Goal: Transaction & Acquisition: Obtain resource

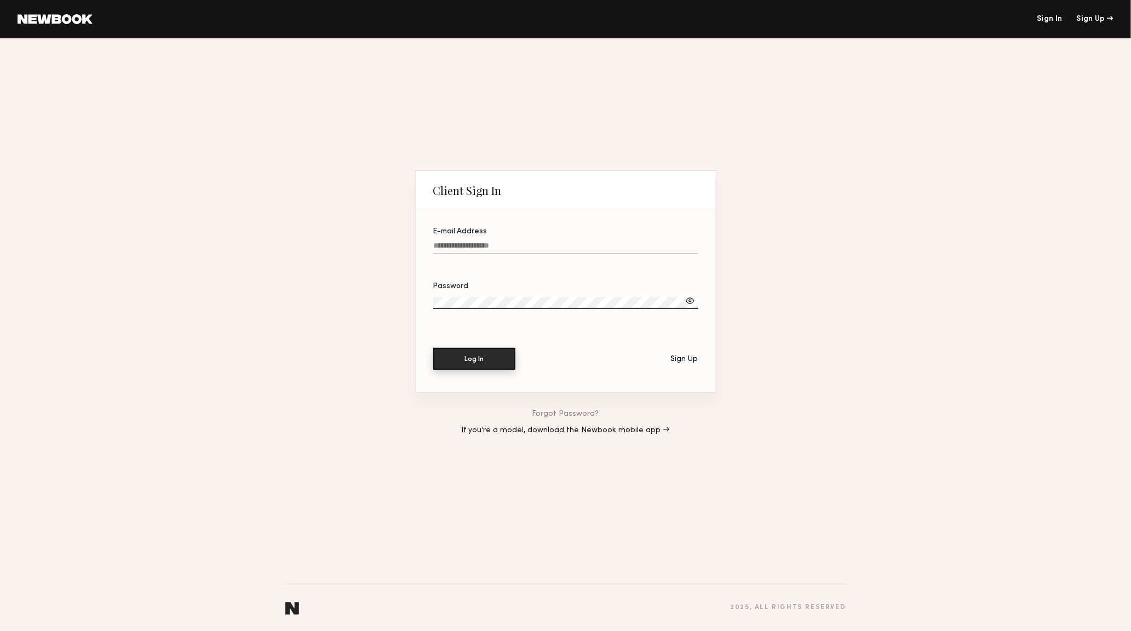
type input "**********"
click at [486, 360] on button "Log In" at bounding box center [474, 359] width 82 height 22
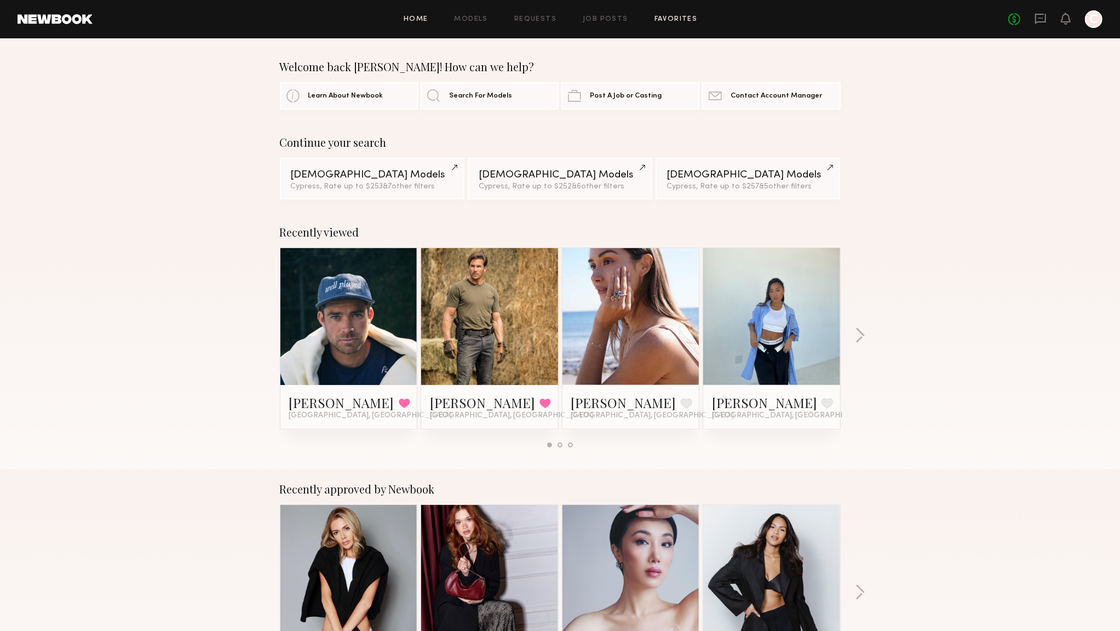
click at [681, 20] on link "Favorites" at bounding box center [675, 19] width 43 height 7
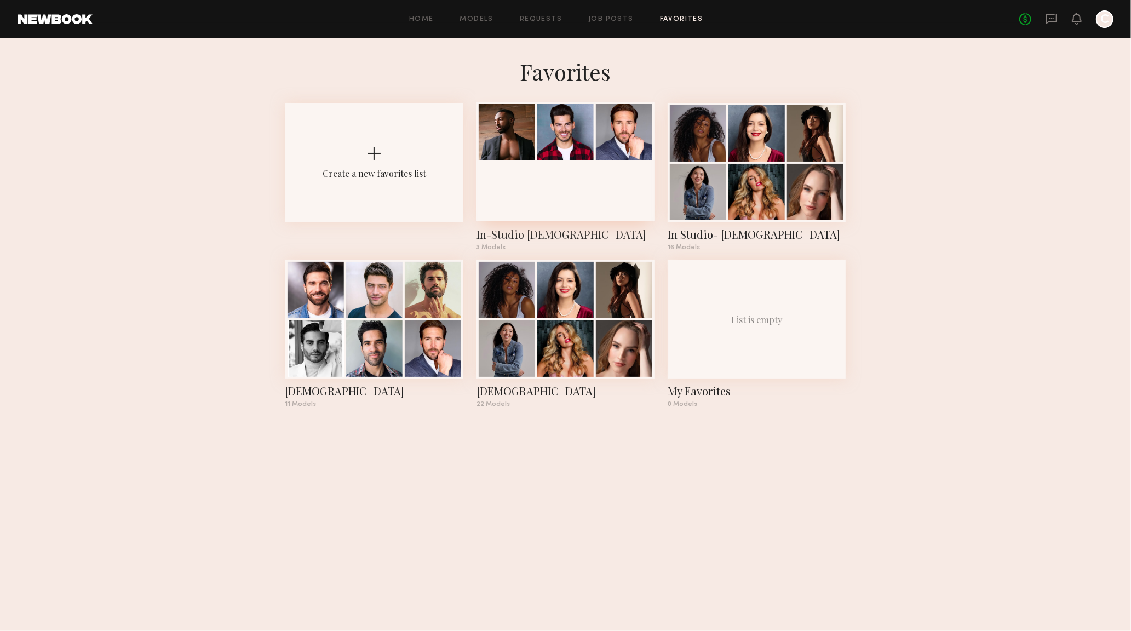
click at [590, 177] on div at bounding box center [565, 161] width 178 height 119
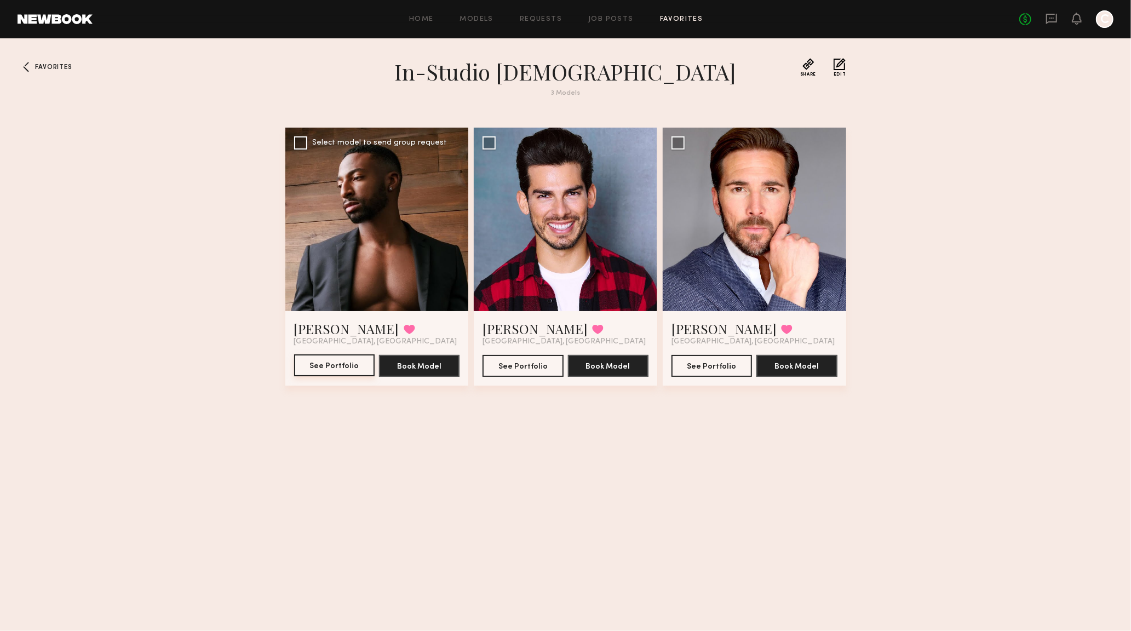
click at [341, 365] on button "See Portfolio" at bounding box center [334, 365] width 80 height 22
click at [516, 366] on button "See Portfolio" at bounding box center [522, 365] width 80 height 22
click at [724, 367] on button "See Portfolio" at bounding box center [711, 365] width 80 height 22
click at [727, 365] on button "See Portfolio" at bounding box center [711, 365] width 80 height 22
click at [481, 19] on link "Models" at bounding box center [476, 19] width 33 height 7
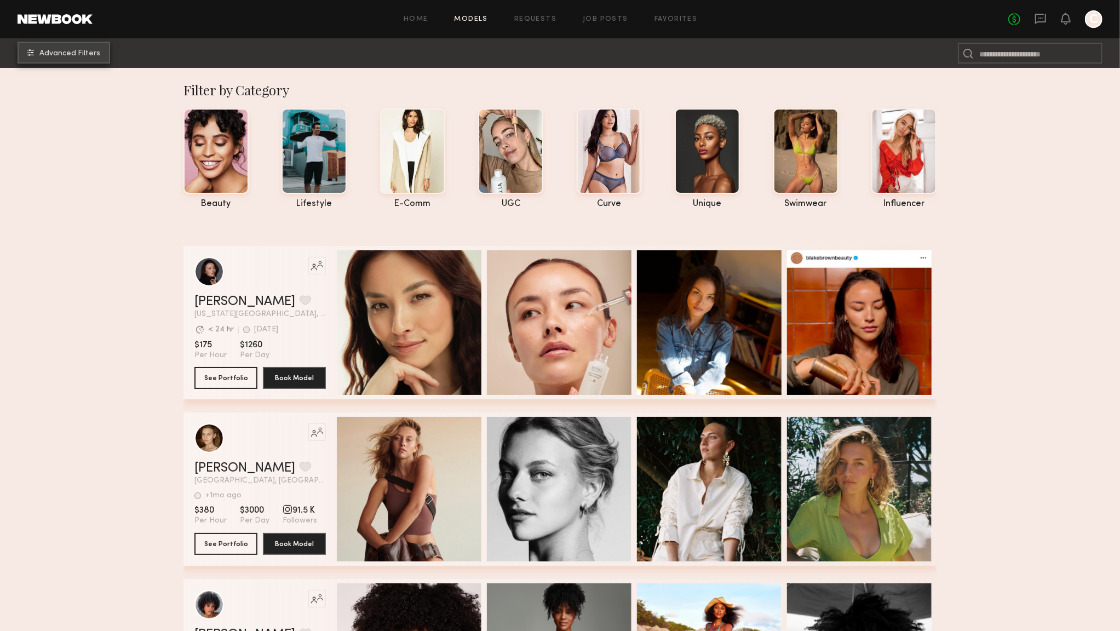
click at [94, 55] on span "Advanced Filters" at bounding box center [69, 54] width 61 height 8
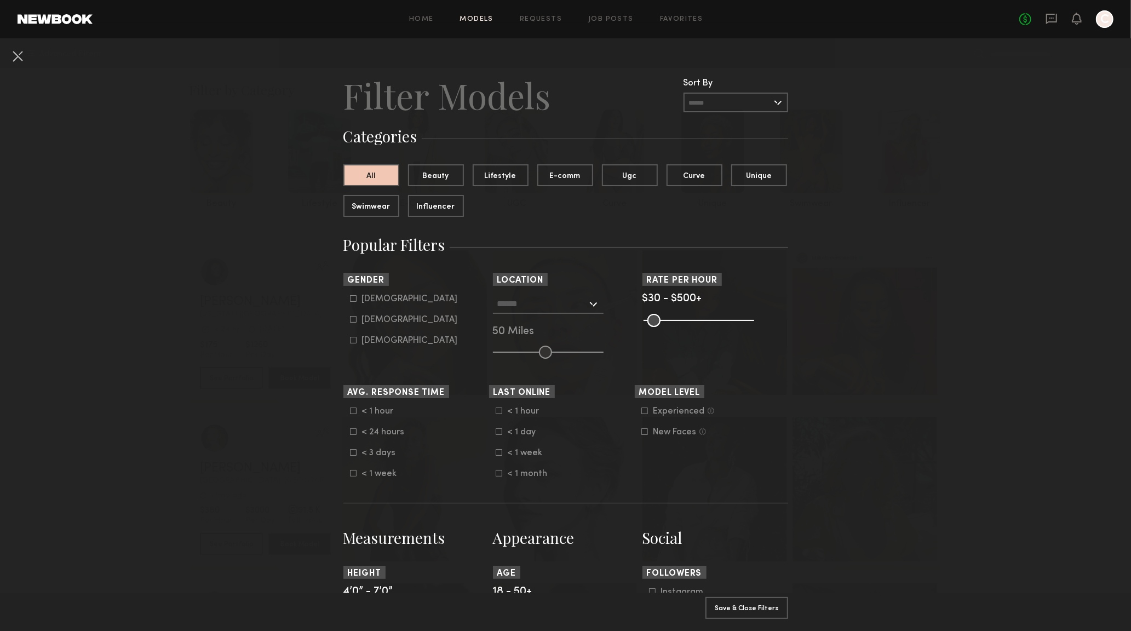
click at [368, 302] on div "Male" at bounding box center [410, 299] width 96 height 7
type input "*"
click at [677, 346] on section "Sort By Rate LOW TO HIGH HIGH TO LOW Experience LOW TO HIGH HIGH TO LOW Gender …" at bounding box center [565, 316] width 445 height 86
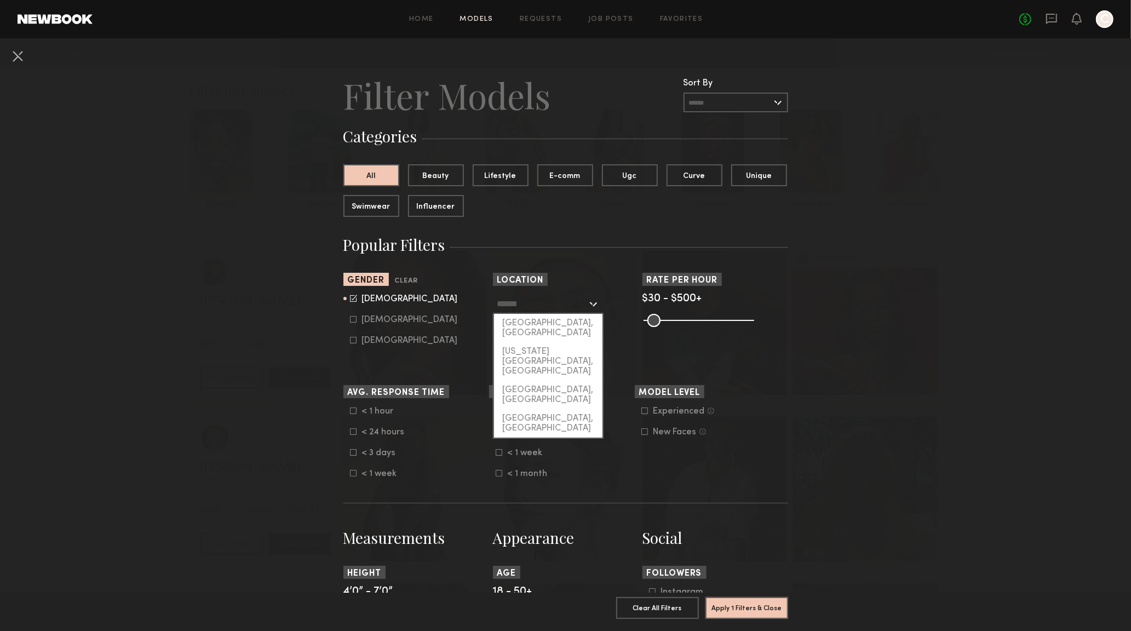
drag, startPoint x: 563, startPoint y: 304, endPoint x: 571, endPoint y: 309, distance: 9.1
click at [563, 304] on input "text" at bounding box center [542, 303] width 90 height 19
click at [538, 321] on div "[GEOGRAPHIC_DATA], [GEOGRAPHIC_DATA]" at bounding box center [548, 328] width 108 height 28
type input "**********"
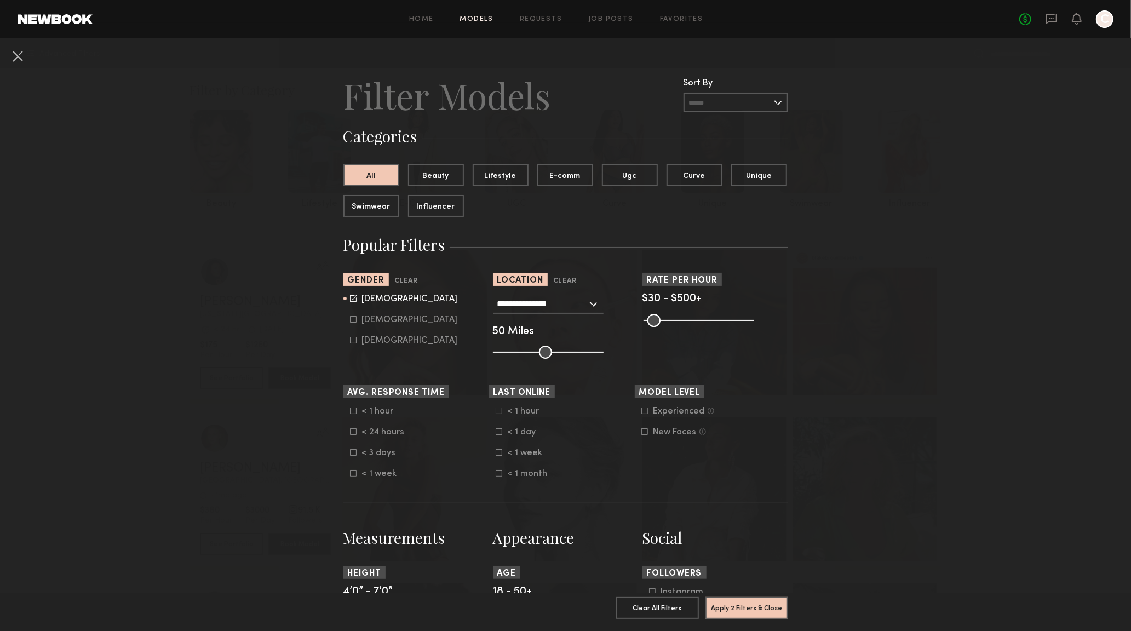
drag, startPoint x: 540, startPoint y: 353, endPoint x: 632, endPoint y: 349, distance: 92.1
click at [639, 351] on section "**********" at bounding box center [565, 316] width 445 height 86
drag, startPoint x: 546, startPoint y: 351, endPoint x: 618, endPoint y: 348, distance: 71.8
click at [624, 347] on div "**********" at bounding box center [566, 326] width 146 height 65
drag, startPoint x: 570, startPoint y: 354, endPoint x: 610, endPoint y: 353, distance: 40.0
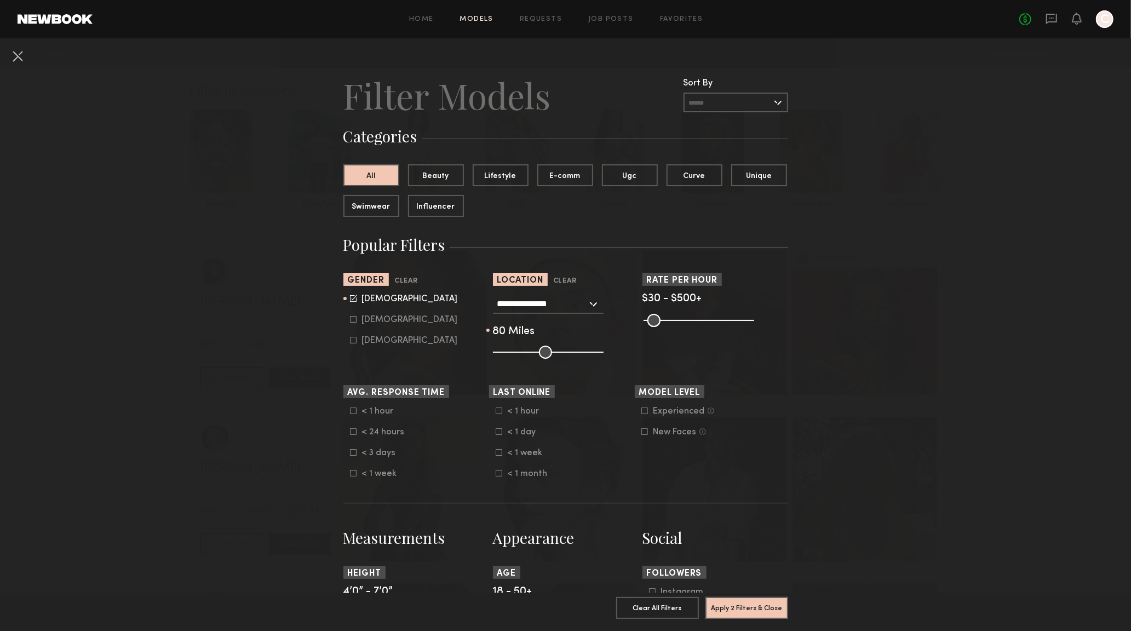
click at [615, 353] on div "**********" at bounding box center [566, 326] width 146 height 65
type input "***"
click at [596, 352] on input "range" at bounding box center [548, 351] width 111 height 13
click at [592, 353] on input "range" at bounding box center [548, 351] width 111 height 13
click at [589, 305] on div "**********" at bounding box center [548, 304] width 111 height 20
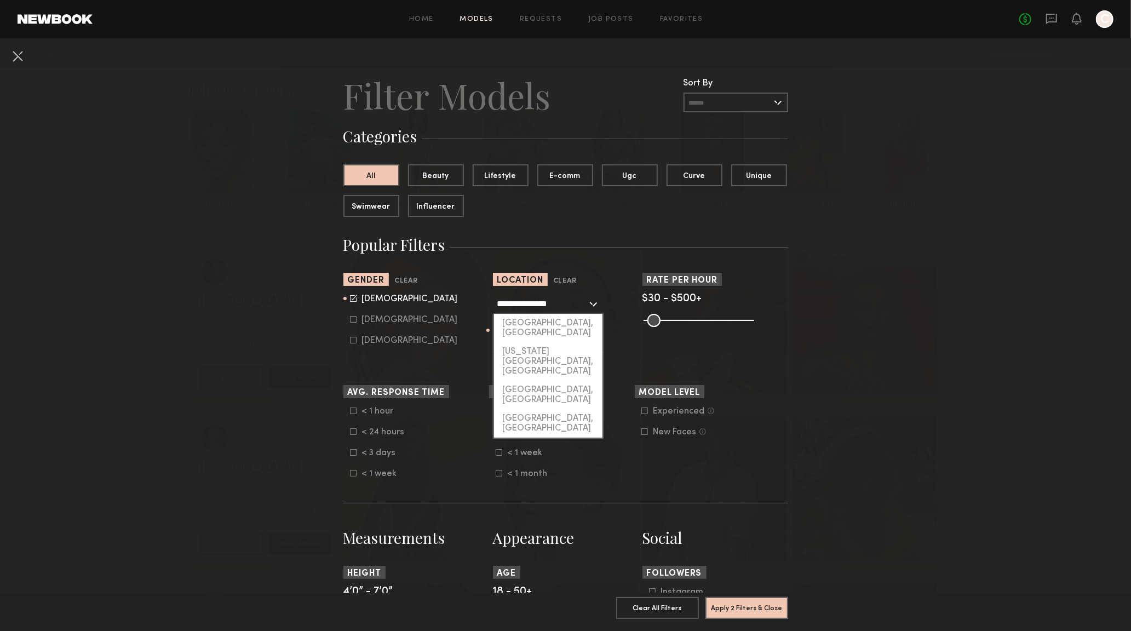
drag, startPoint x: 537, startPoint y: 306, endPoint x: 510, endPoint y: 294, distance: 29.9
click at [469, 307] on section "**********" at bounding box center [565, 316] width 445 height 86
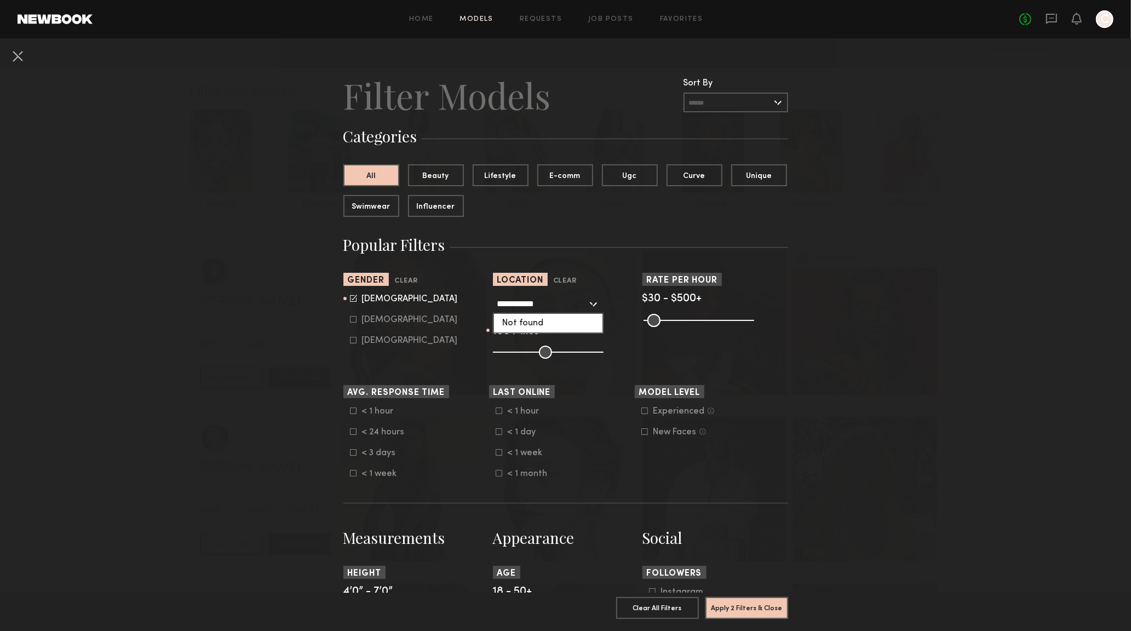
type input "**********"
click at [632, 351] on section "**********" at bounding box center [565, 316] width 445 height 86
drag, startPoint x: 671, startPoint y: 322, endPoint x: 688, endPoint y: 324, distance: 17.6
click at [689, 324] on input "range" at bounding box center [698, 320] width 111 height 13
click at [688, 322] on input "range" at bounding box center [698, 320] width 111 height 13
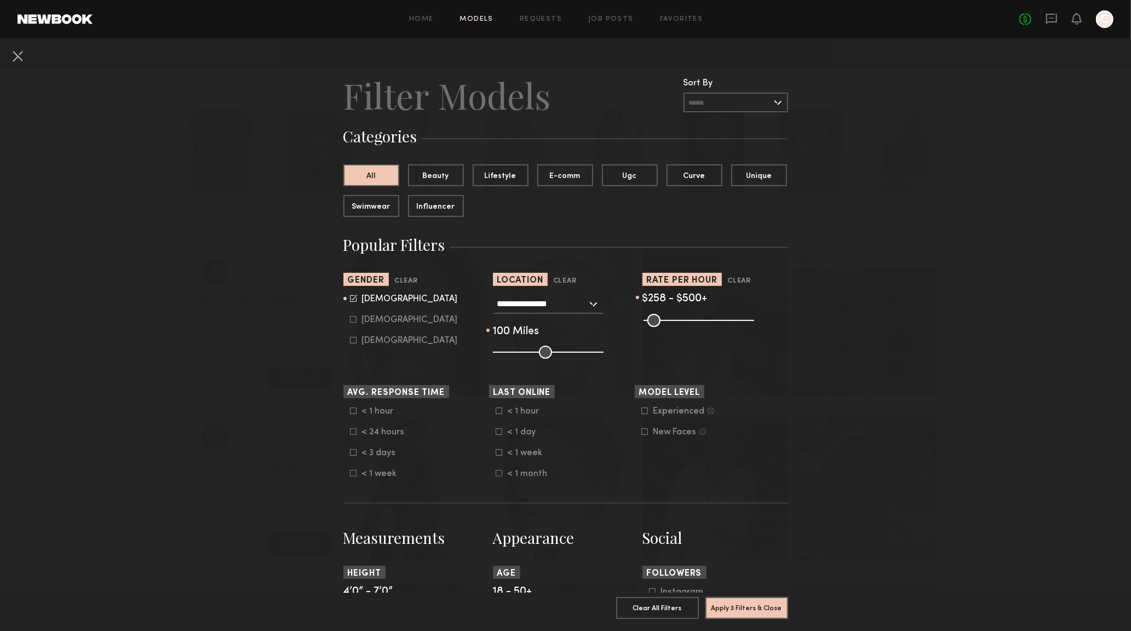
click at [691, 322] on input "range" at bounding box center [698, 320] width 111 height 13
drag, startPoint x: 661, startPoint y: 322, endPoint x: 601, endPoint y: 322, distance: 59.7
click at [580, 322] on section "**********" at bounding box center [565, 316] width 445 height 86
drag, startPoint x: 687, startPoint y: 322, endPoint x: 640, endPoint y: 320, distance: 46.6
click at [632, 319] on section "**********" at bounding box center [565, 316] width 445 height 86
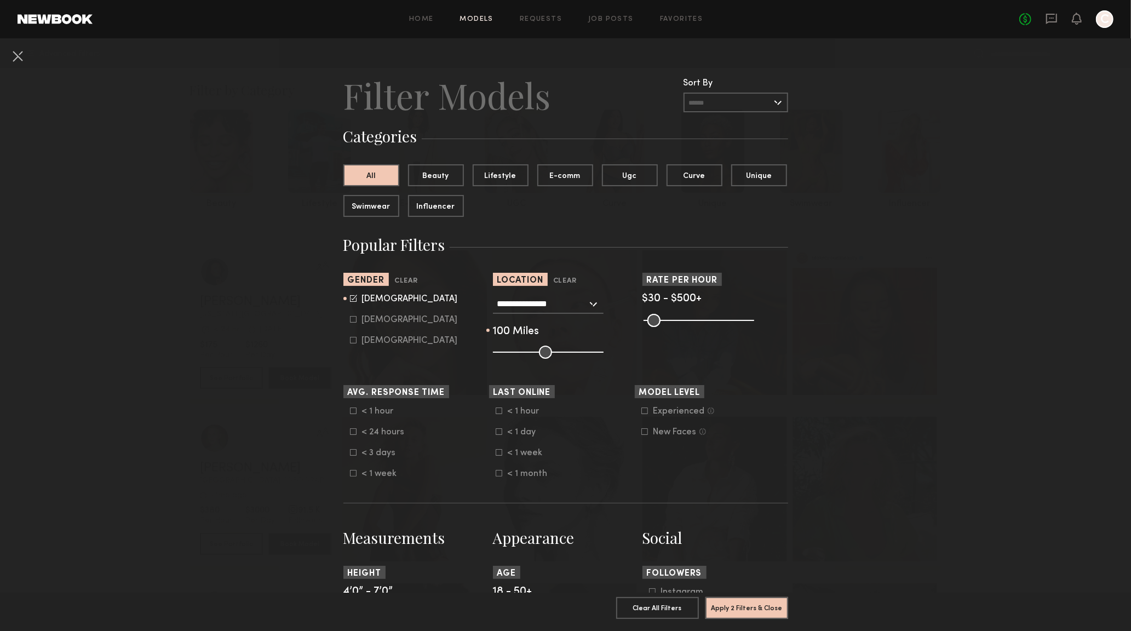
click at [632, 321] on div "**********" at bounding box center [566, 326] width 146 height 65
type input "**"
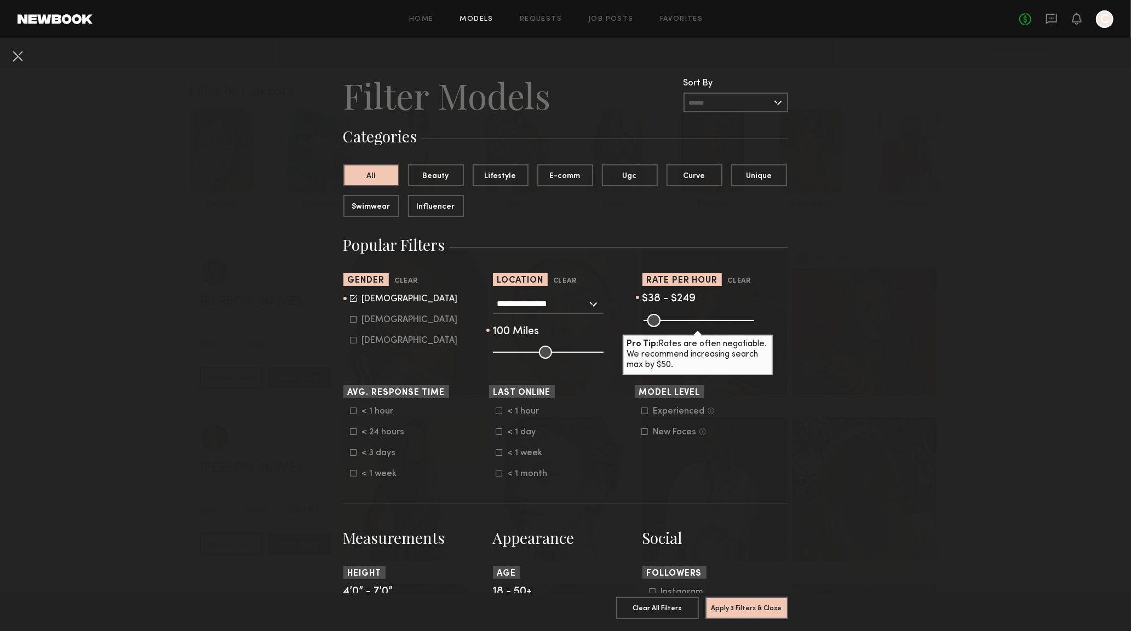
drag, startPoint x: 739, startPoint y: 320, endPoint x: 694, endPoint y: 329, distance: 45.7
type input "***"
click at [691, 325] on input "range" at bounding box center [698, 320] width 111 height 13
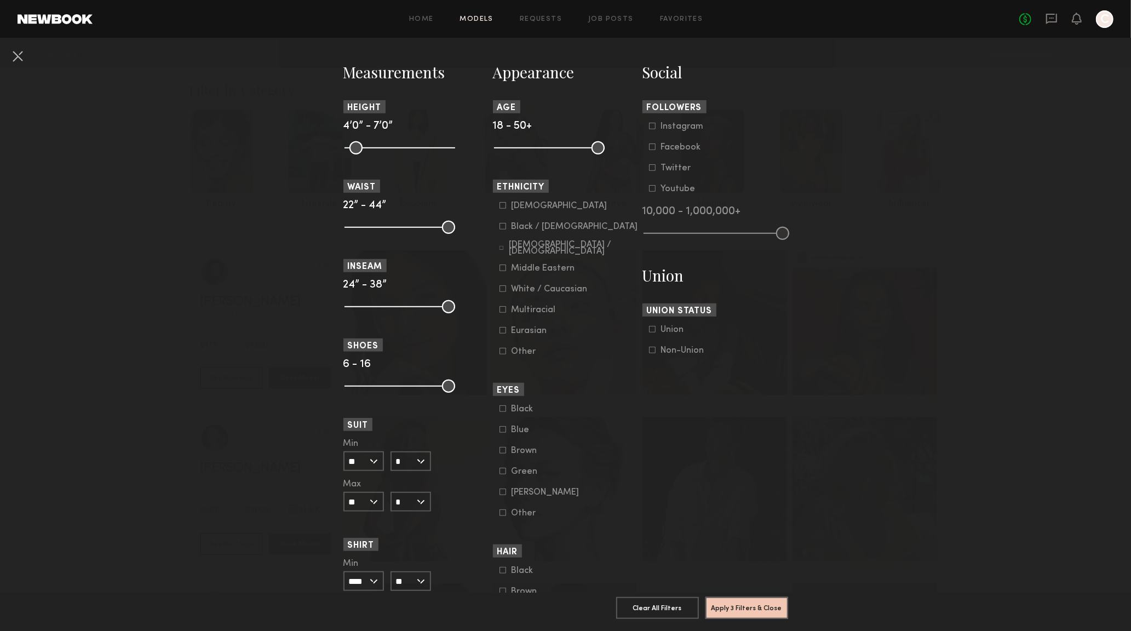
scroll to position [465, 0]
drag, startPoint x: 493, startPoint y: 150, endPoint x: 529, endPoint y: 152, distance: 36.7
type input "**"
click at [532, 152] on input "range" at bounding box center [549, 148] width 111 height 13
drag, startPoint x: 593, startPoint y: 149, endPoint x: 575, endPoint y: 153, distance: 18.5
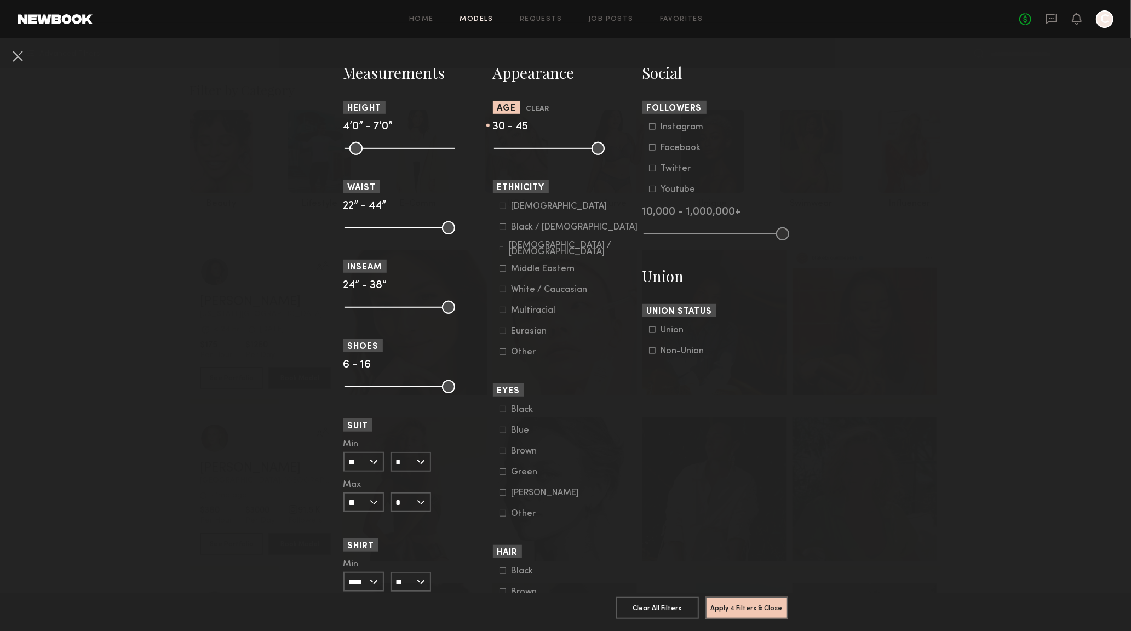
type input "**"
click at [577, 153] on input "range" at bounding box center [549, 148] width 111 height 13
drag, startPoint x: 443, startPoint y: 151, endPoint x: 401, endPoint y: 155, distance: 42.9
click at [399, 156] on section "Measurements Height 4’0” - 7’0” Waist 22” - 44” Inseam 24” - 38” Shoes 6 - 16 S…" at bounding box center [416, 381] width 146 height 638
drag, startPoint x: 444, startPoint y: 149, endPoint x: 400, endPoint y: 149, distance: 43.8
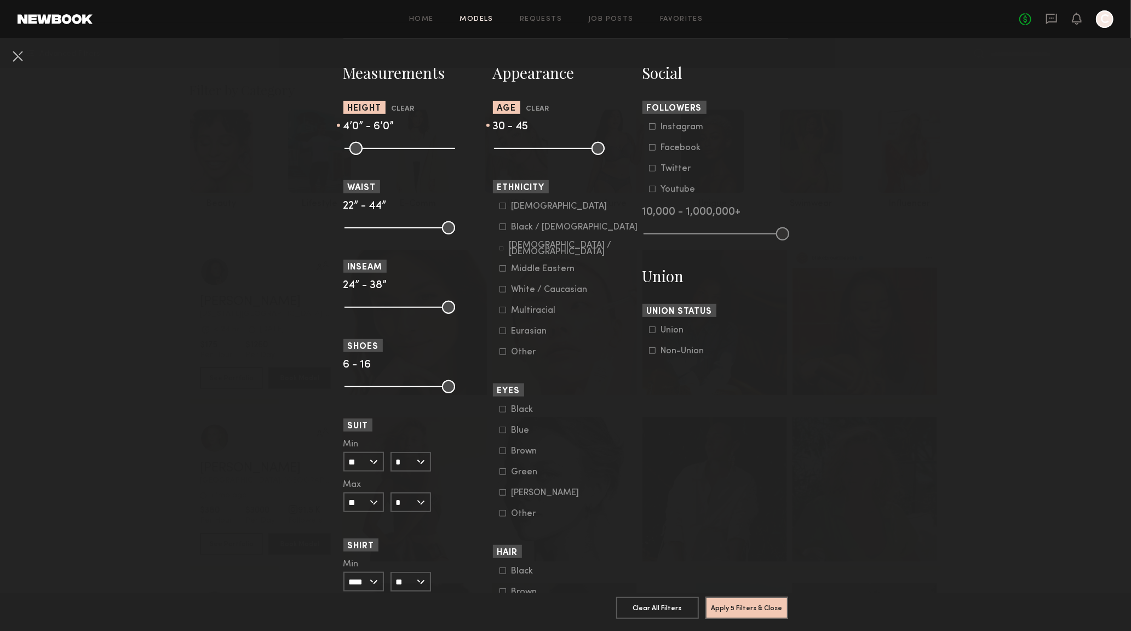
type input "**"
click at [410, 149] on input "range" at bounding box center [399, 148] width 111 height 13
drag, startPoint x: 352, startPoint y: 150, endPoint x: 397, endPoint y: 150, distance: 44.9
type input "**"
click at [399, 151] on input "range" at bounding box center [399, 148] width 111 height 13
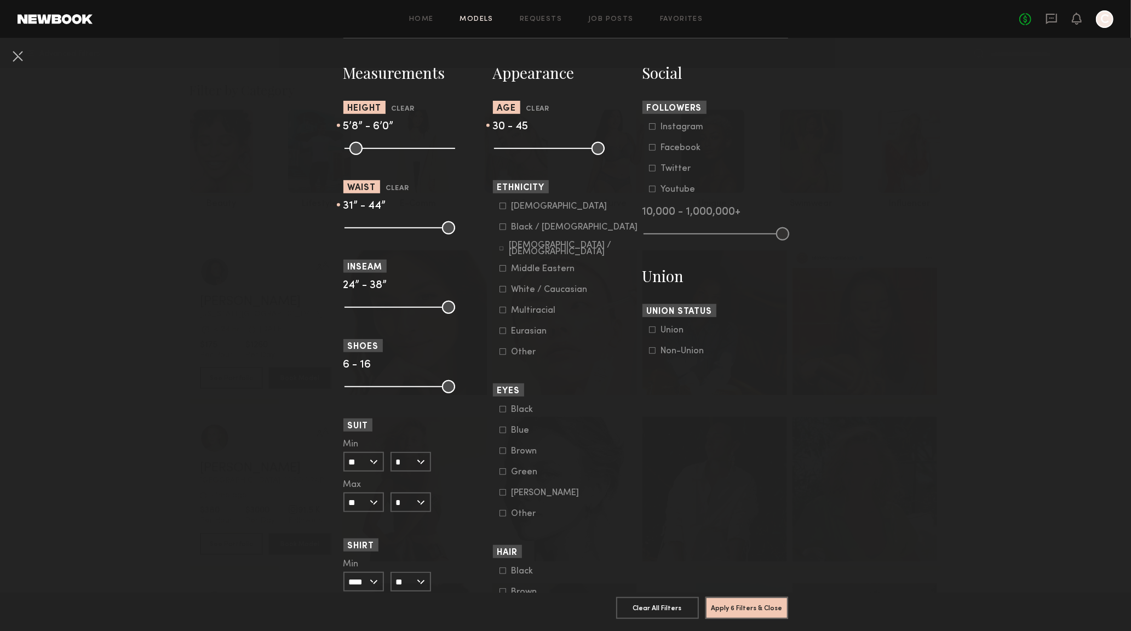
drag, startPoint x: 349, startPoint y: 229, endPoint x: 380, endPoint y: 233, distance: 31.4
type input "**"
click at [384, 232] on input "range" at bounding box center [399, 227] width 111 height 13
drag, startPoint x: 440, startPoint y: 229, endPoint x: 390, endPoint y: 236, distance: 49.7
click at [390, 235] on section "Measurements Height Clear 5’8” - 6’0” Waist Clear 31” - 32” Inseam 24” - 38” Sh…" at bounding box center [416, 381] width 146 height 638
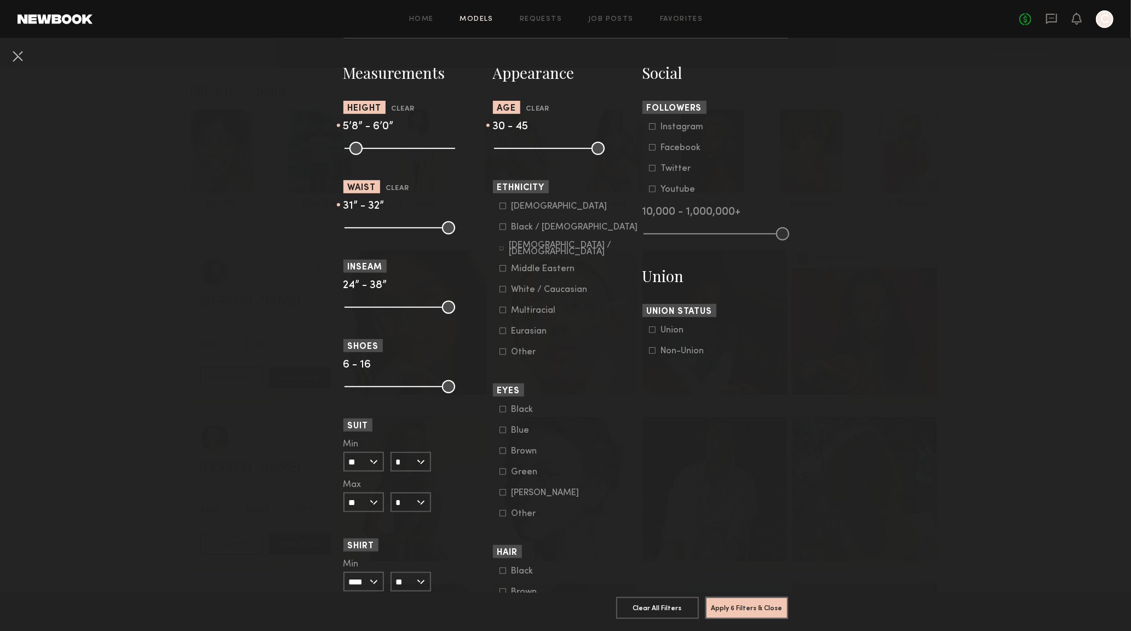
type input "**"
click at [297, 318] on nb-browse-filters "**********" at bounding box center [565, 174] width 1131 height 1201
drag, startPoint x: 348, startPoint y: 311, endPoint x: 384, endPoint y: 312, distance: 36.1
click at [384, 312] on input "range" at bounding box center [399, 307] width 111 height 13
drag, startPoint x: 439, startPoint y: 309, endPoint x: 418, endPoint y: 311, distance: 20.3
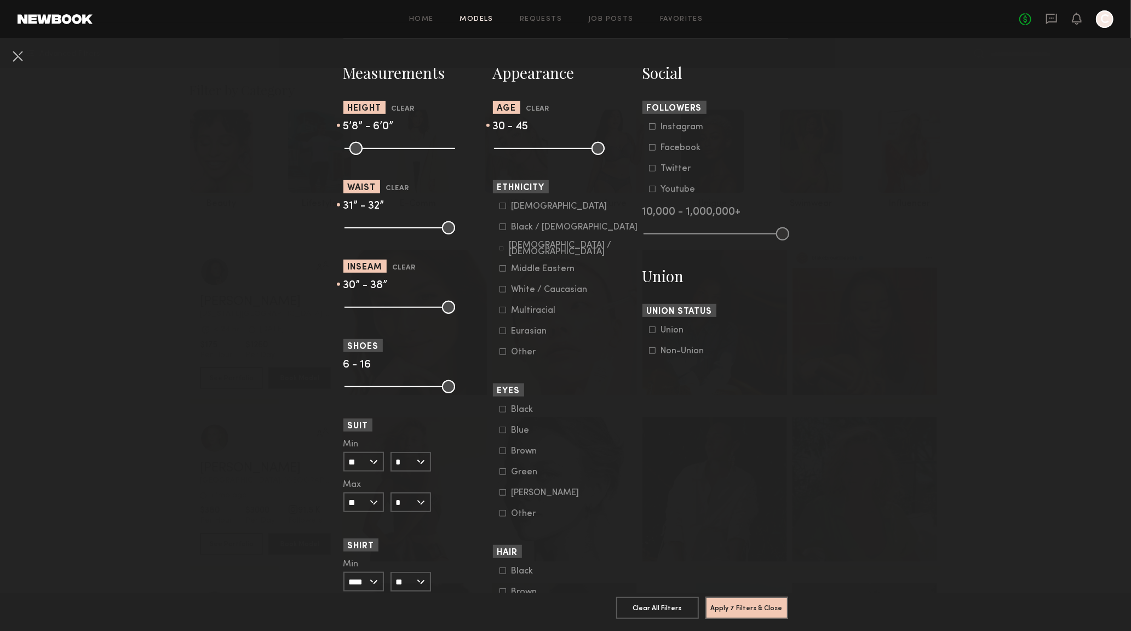
click at [416, 311] on common-range-minmax at bounding box center [398, 305] width 111 height 13
drag, startPoint x: 440, startPoint y: 308, endPoint x: 422, endPoint y: 307, distance: 18.1
click at [422, 307] on common-range-minmax at bounding box center [398, 305] width 111 height 13
click at [454, 280] on nb-browse-filter "Inseam Clear 30” - 38”" at bounding box center [416, 286] width 146 height 53
drag, startPoint x: 441, startPoint y: 307, endPoint x: 414, endPoint y: 305, distance: 26.9
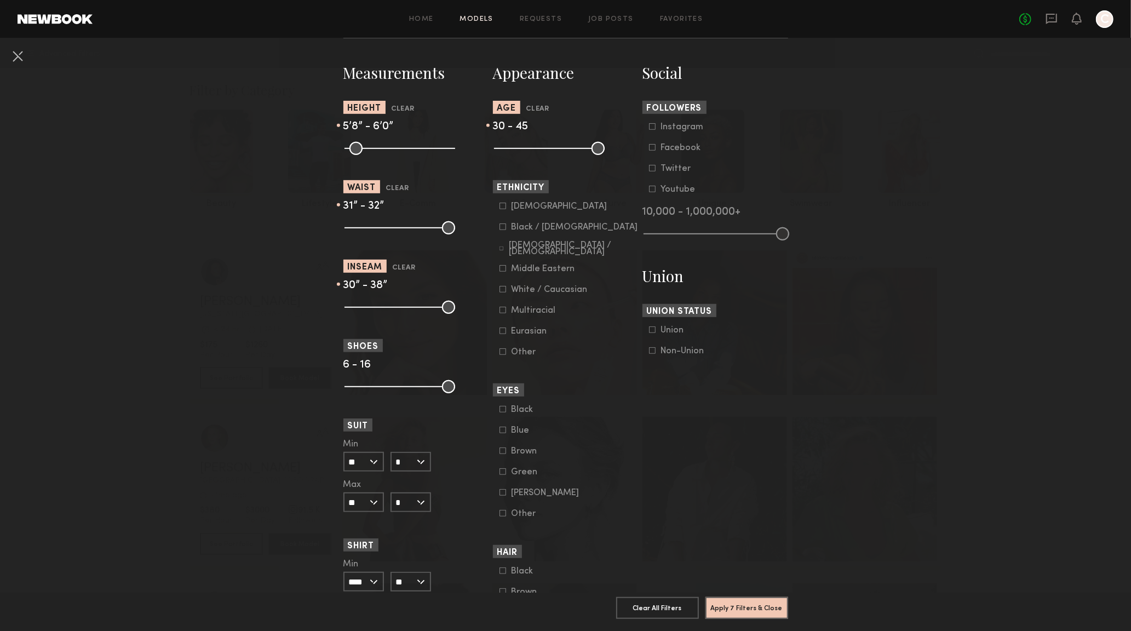
click at [418, 306] on common-range-minmax at bounding box center [398, 305] width 111 height 13
click at [441, 272] on header "Inseam Clear" at bounding box center [416, 266] width 146 height 13
drag, startPoint x: 443, startPoint y: 309, endPoint x: 400, endPoint y: 307, distance: 43.3
click at [409, 309] on common-range-minmax at bounding box center [398, 305] width 111 height 13
drag, startPoint x: 377, startPoint y: 287, endPoint x: 379, endPoint y: 293, distance: 5.9
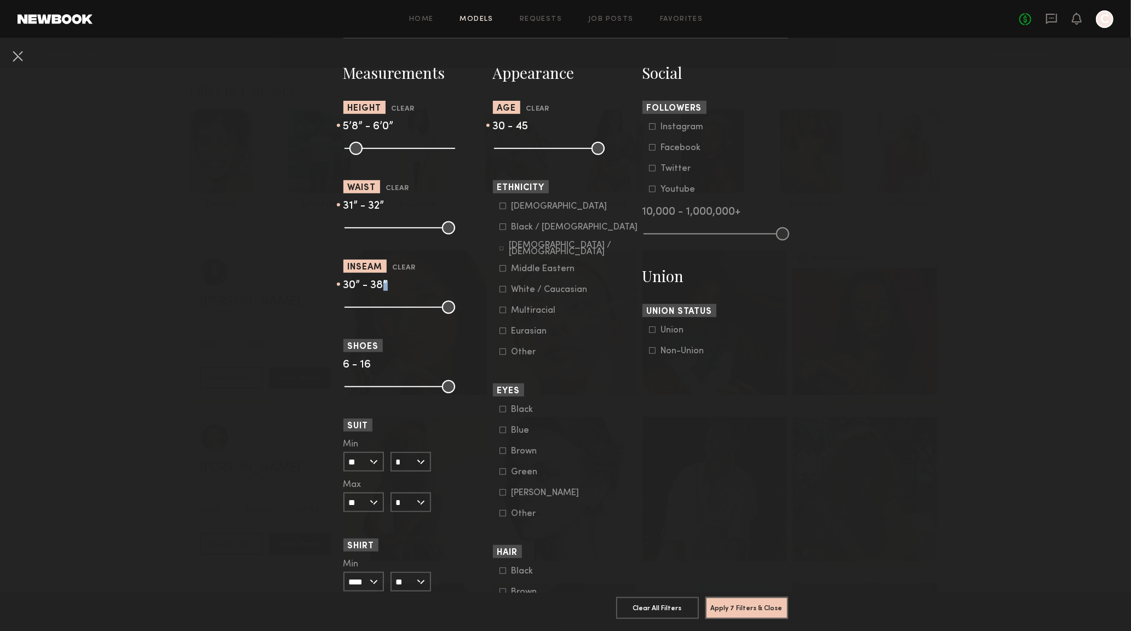
click at [370, 288] on span "30” - 38”" at bounding box center [365, 285] width 44 height 10
drag, startPoint x: 228, startPoint y: 398, endPoint x: 237, endPoint y: 367, distance: 32.3
click at [230, 380] on nb-browse-filters "**********" at bounding box center [565, 174] width 1131 height 1201
drag, startPoint x: 265, startPoint y: 344, endPoint x: 293, endPoint y: 344, distance: 27.9
click at [265, 344] on nb-browse-filters "**********" at bounding box center [565, 174] width 1131 height 1201
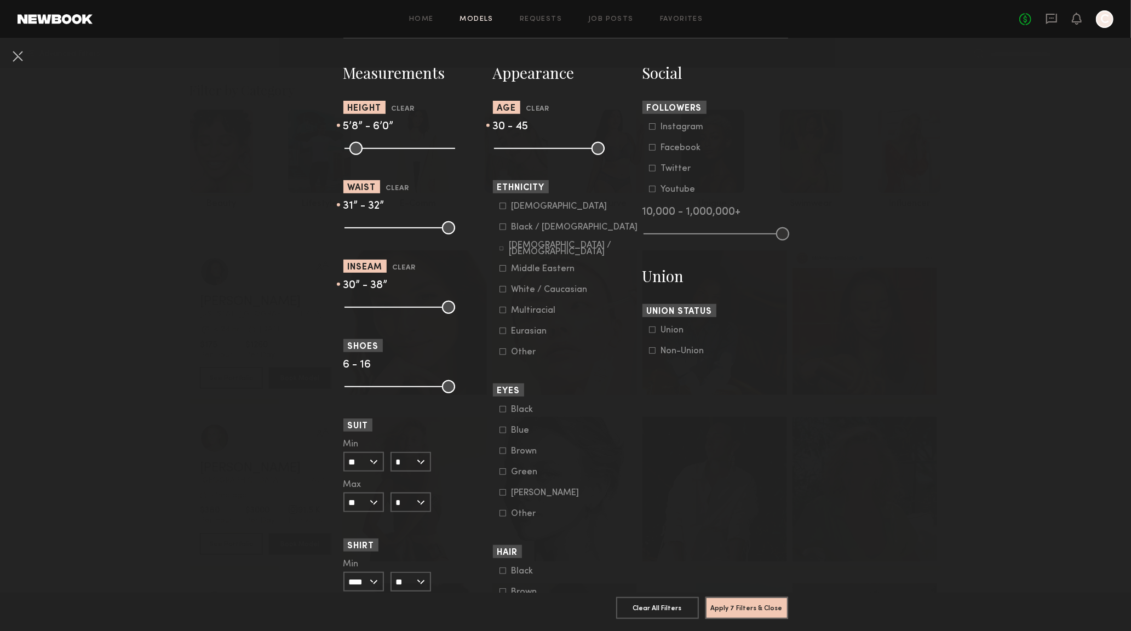
drag, startPoint x: 443, startPoint y: 309, endPoint x: 404, endPoint y: 312, distance: 39.5
click at [417, 309] on common-range-minmax at bounding box center [398, 305] width 111 height 13
click at [398, 269] on button "Clear" at bounding box center [404, 268] width 24 height 13
drag, startPoint x: 441, startPoint y: 311, endPoint x: 425, endPoint y: 308, distance: 16.1
click at [410, 308] on common-range-minmax at bounding box center [398, 305] width 111 height 13
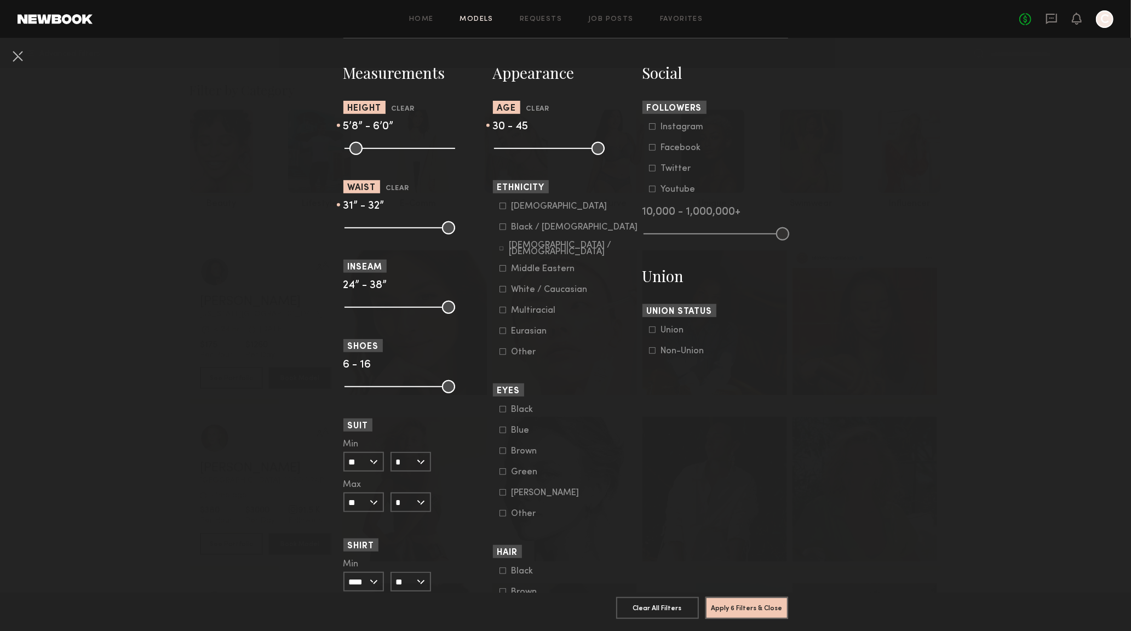
drag, startPoint x: 446, startPoint y: 308, endPoint x: 402, endPoint y: 308, distance: 43.8
click at [410, 307] on common-range-minmax at bounding box center [398, 305] width 111 height 13
drag, startPoint x: 348, startPoint y: 307, endPoint x: 371, endPoint y: 307, distance: 23.0
click at [369, 307] on common-range-minmax at bounding box center [398, 305] width 111 height 13
click at [257, 312] on nb-browse-filters "**********" at bounding box center [565, 174] width 1131 height 1201
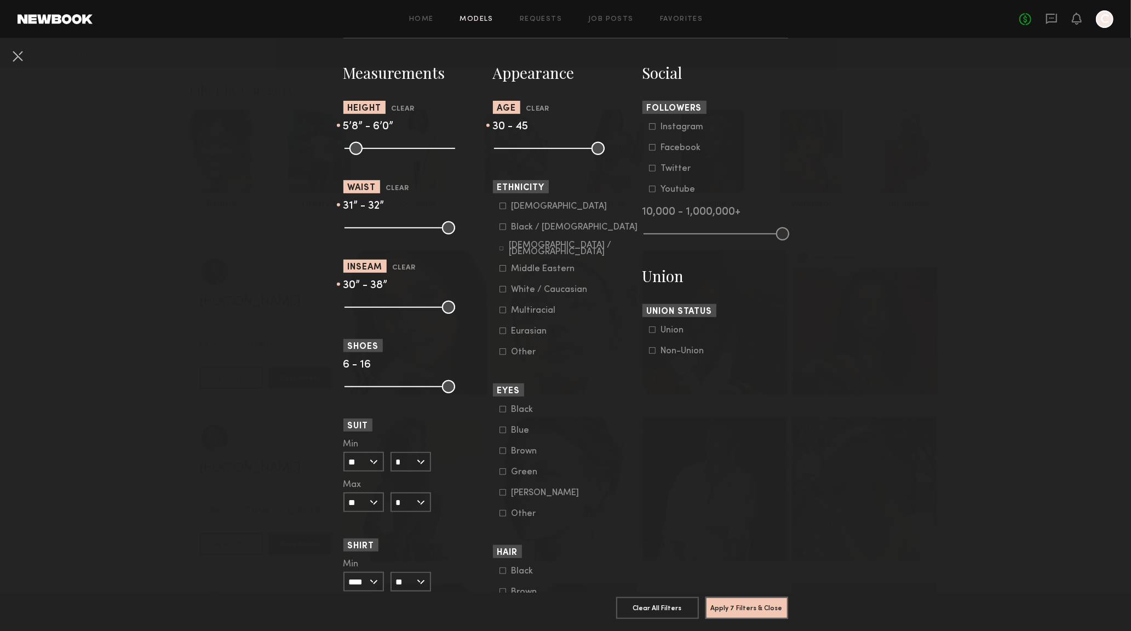
drag, startPoint x: 348, startPoint y: 309, endPoint x: 382, endPoint y: 309, distance: 33.4
type input "**"
click at [382, 309] on input "range" at bounding box center [399, 307] width 111 height 13
drag, startPoint x: 442, startPoint y: 308, endPoint x: 412, endPoint y: 311, distance: 29.7
type input "**"
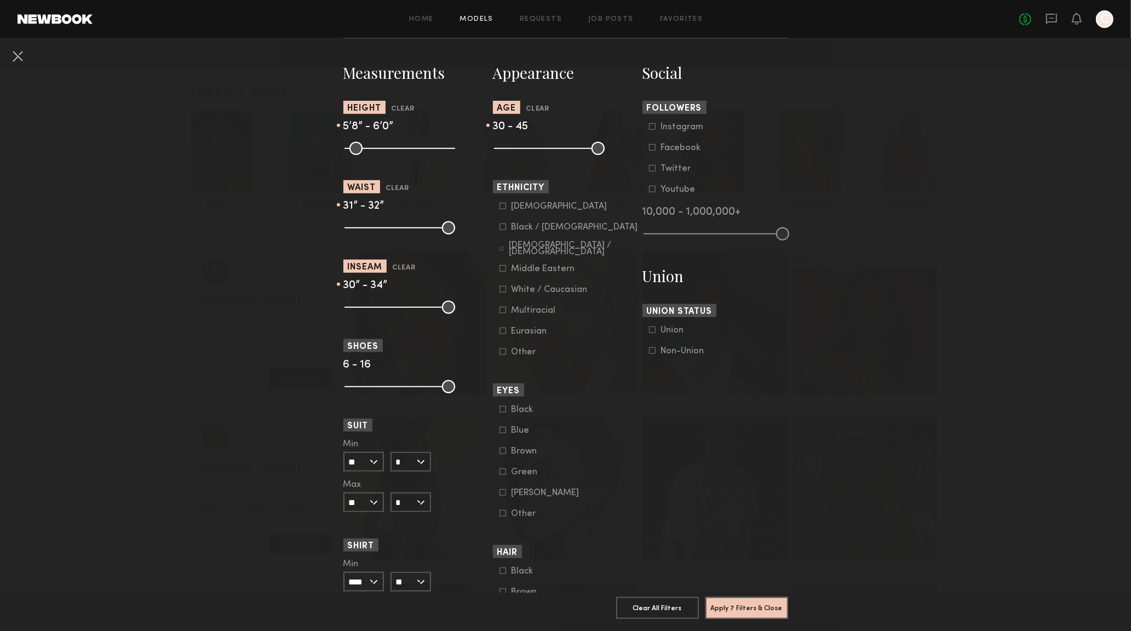
click at [412, 311] on input "range" at bounding box center [399, 307] width 111 height 13
drag, startPoint x: 348, startPoint y: 386, endPoint x: 374, endPoint y: 397, distance: 28.7
click at [375, 393] on input "range" at bounding box center [399, 386] width 111 height 13
type input "***"
click at [368, 389] on input "range" at bounding box center [399, 386] width 111 height 13
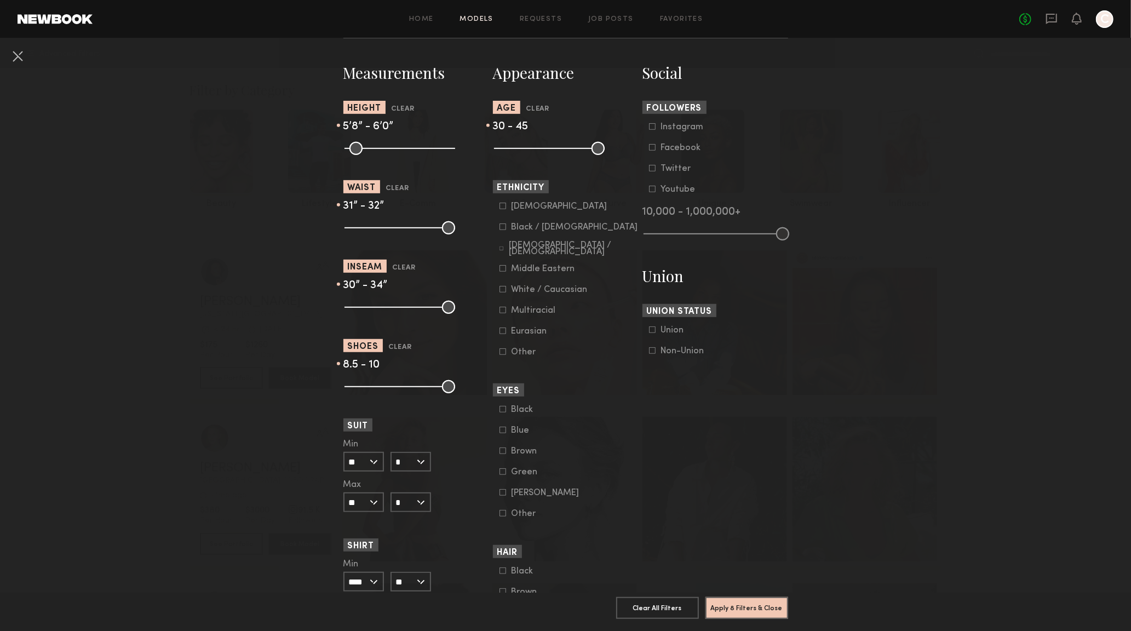
drag, startPoint x: 445, startPoint y: 389, endPoint x: 385, endPoint y: 391, distance: 59.2
type input "**"
click at [385, 391] on input "range" at bounding box center [399, 386] width 111 height 13
click at [369, 465] on input "**" at bounding box center [363, 462] width 41 height 20
click at [357, 516] on div "37" at bounding box center [363, 518] width 38 height 19
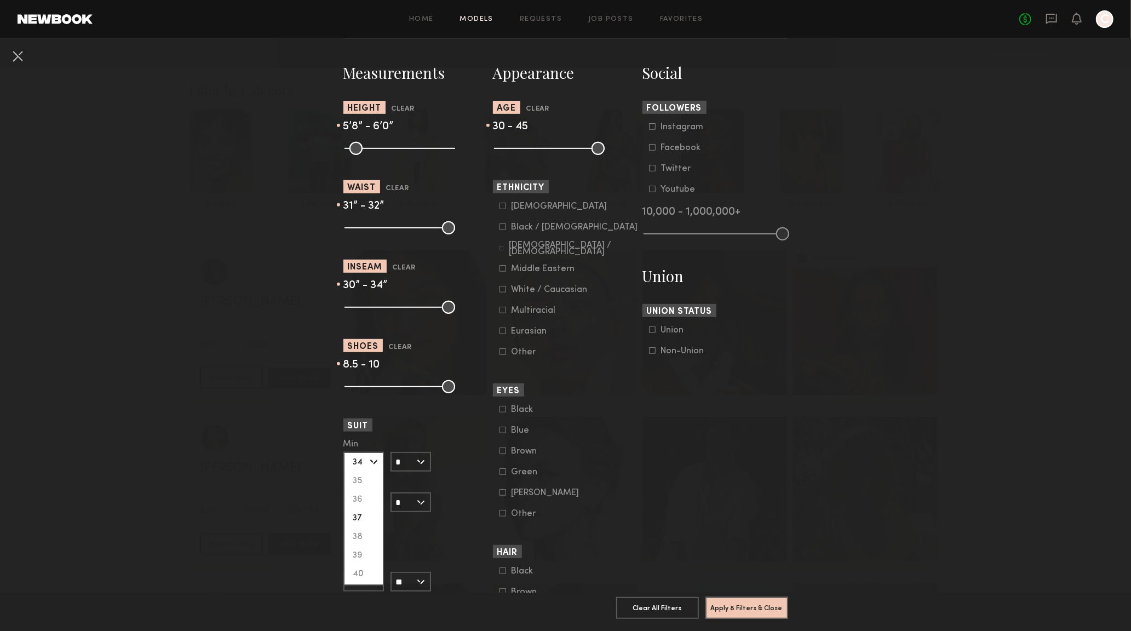
type input "**"
click at [399, 463] on input "*" at bounding box center [410, 462] width 41 height 20
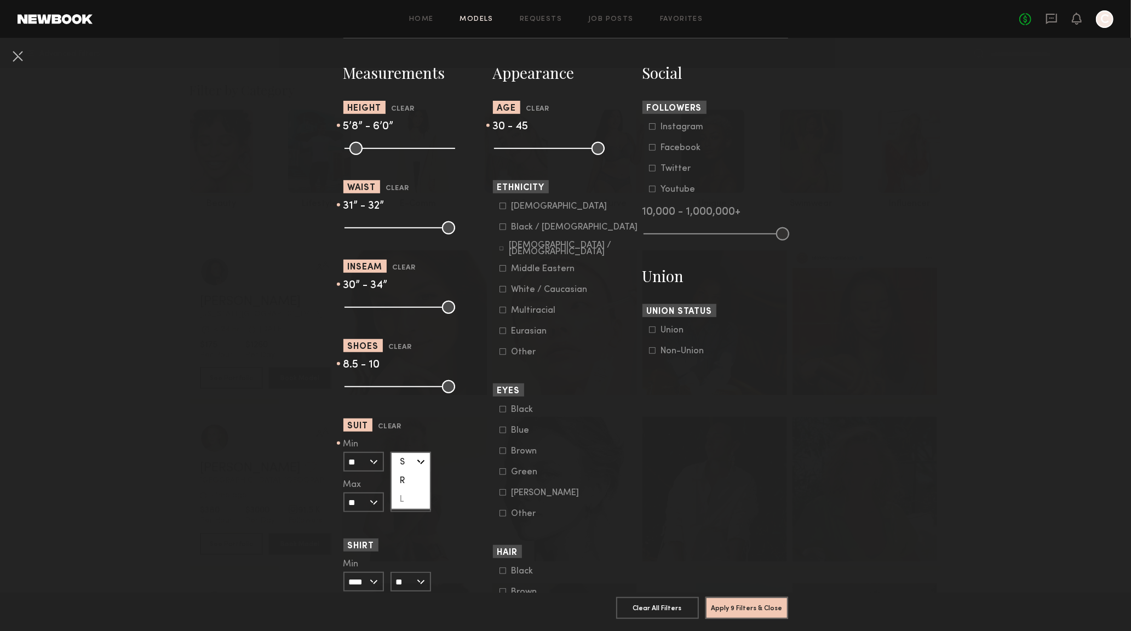
click at [400, 480] on div "R" at bounding box center [410, 480] width 38 height 19
type input "*"
click at [373, 505] on input "**" at bounding box center [363, 502] width 41 height 20
click at [349, 597] on div "39" at bounding box center [363, 595] width 38 height 19
type input "**"
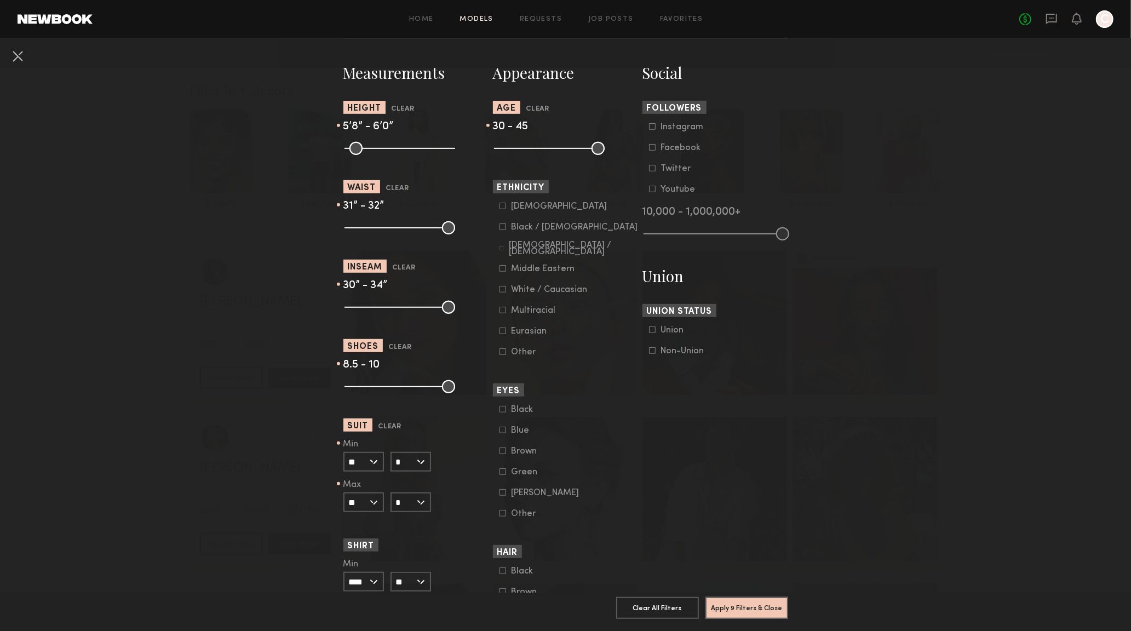
click at [420, 503] on input "*" at bounding box center [410, 502] width 41 height 20
click at [407, 523] on div "R" at bounding box center [410, 521] width 38 height 19
type input "*"
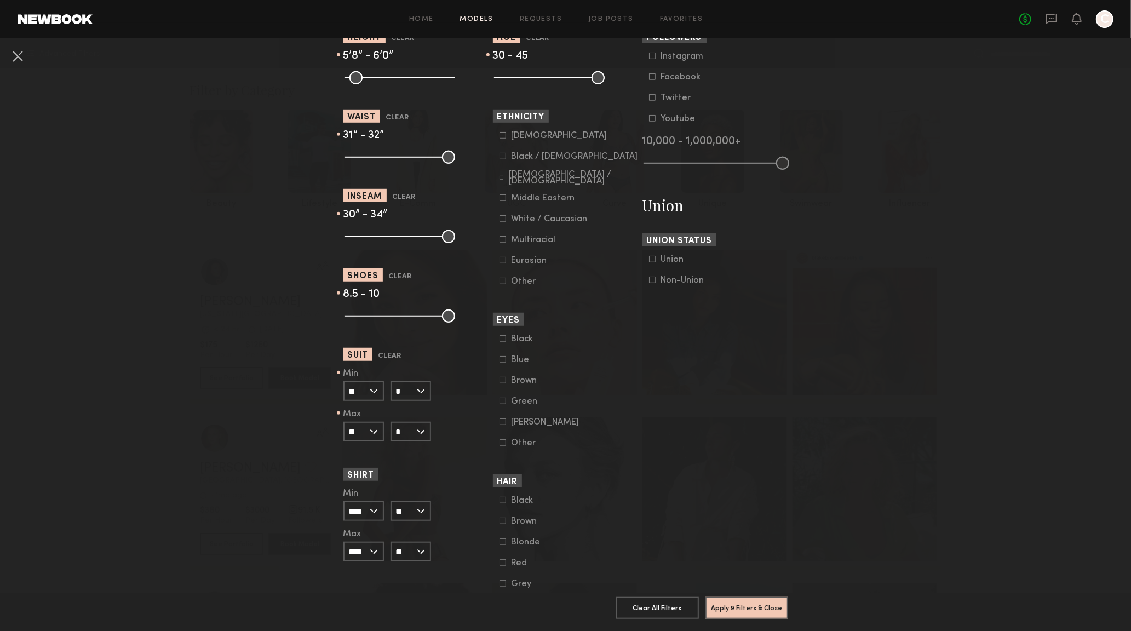
scroll to position [629, 0]
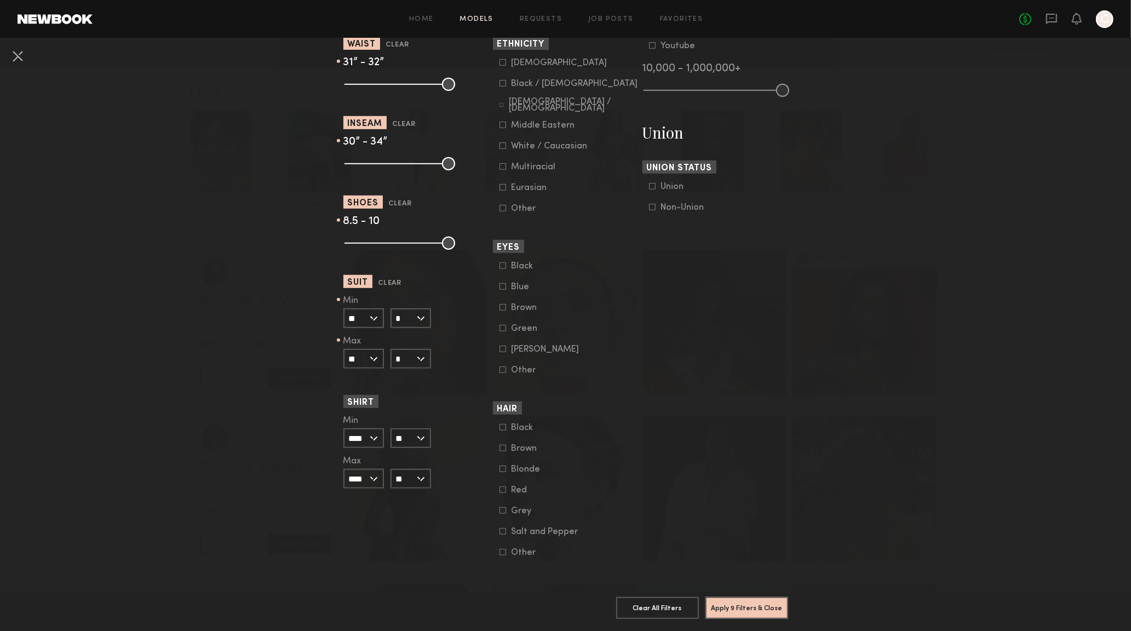
click at [367, 428] on input "****" at bounding box center [363, 438] width 41 height 20
click at [359, 448] on div "15.0" at bounding box center [363, 457] width 38 height 19
type input "****"
click at [417, 428] on input "**" at bounding box center [410, 438] width 41 height 20
click at [446, 416] on div "Min **** 14.5 15.0 15.5 16.0 16.5 17.0 17.5 18.0 18.5 19.0 19.5 20.0 Max **** 1…" at bounding box center [416, 452] width 146 height 72
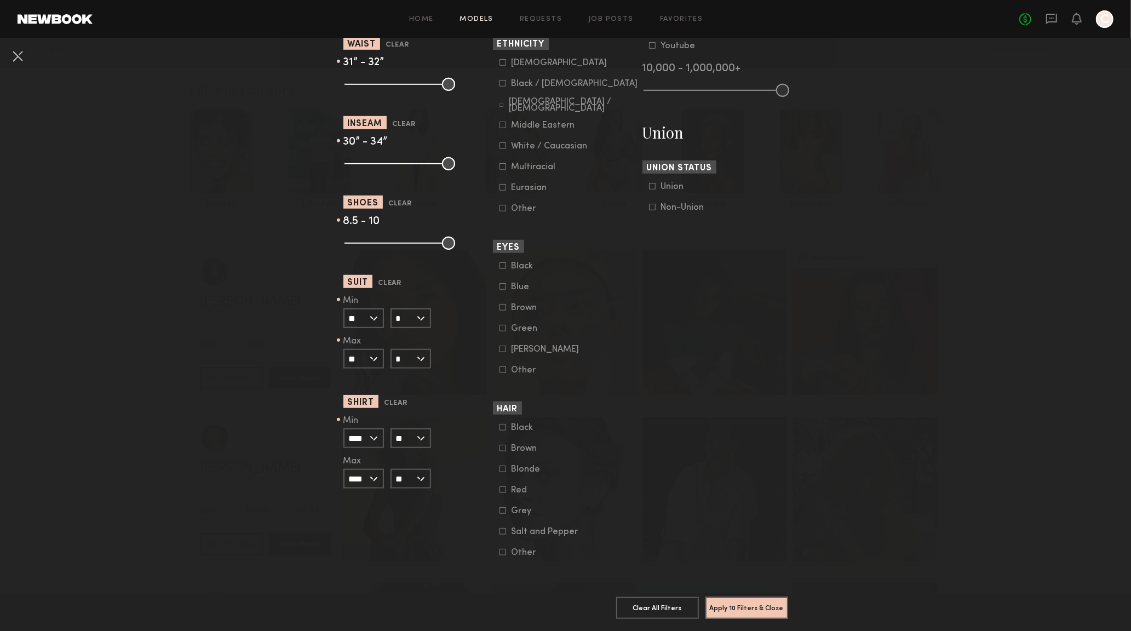
click at [370, 469] on input "****" at bounding box center [363, 479] width 41 height 20
click at [358, 526] on div "16.0" at bounding box center [363, 535] width 38 height 19
type input "****"
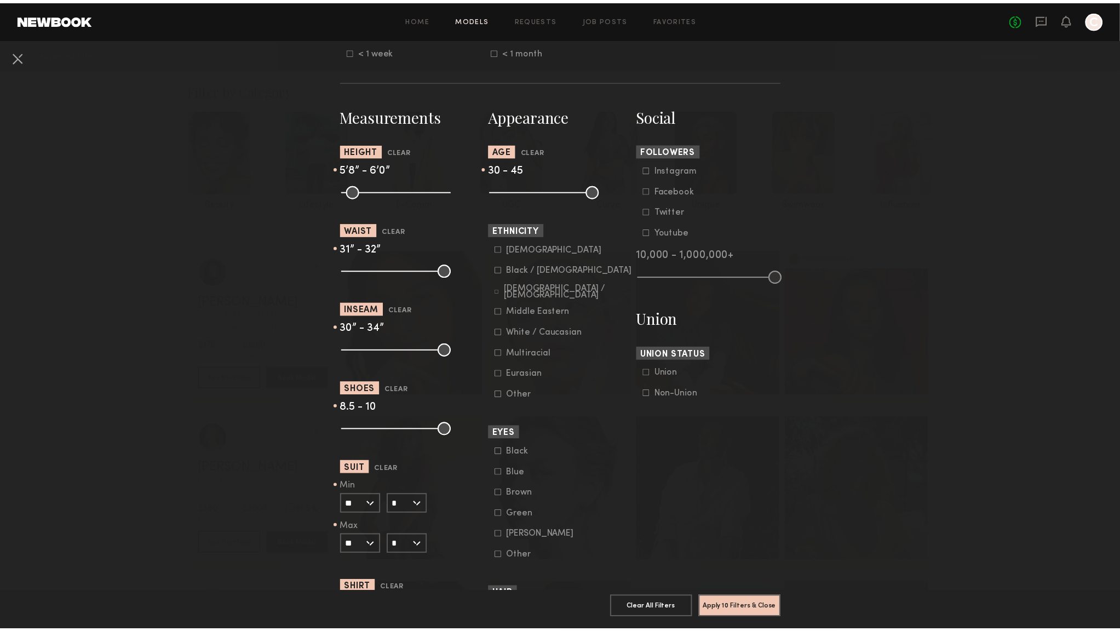
scroll to position [433, 0]
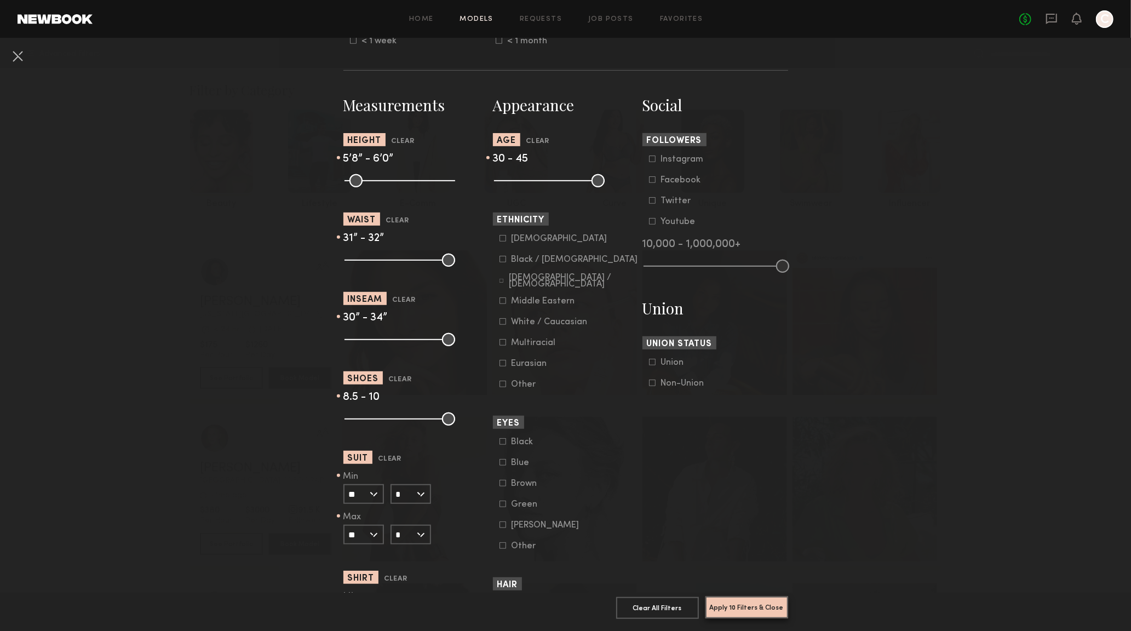
click at [742, 604] on button "Apply 10 Filters & Close" at bounding box center [746, 607] width 83 height 22
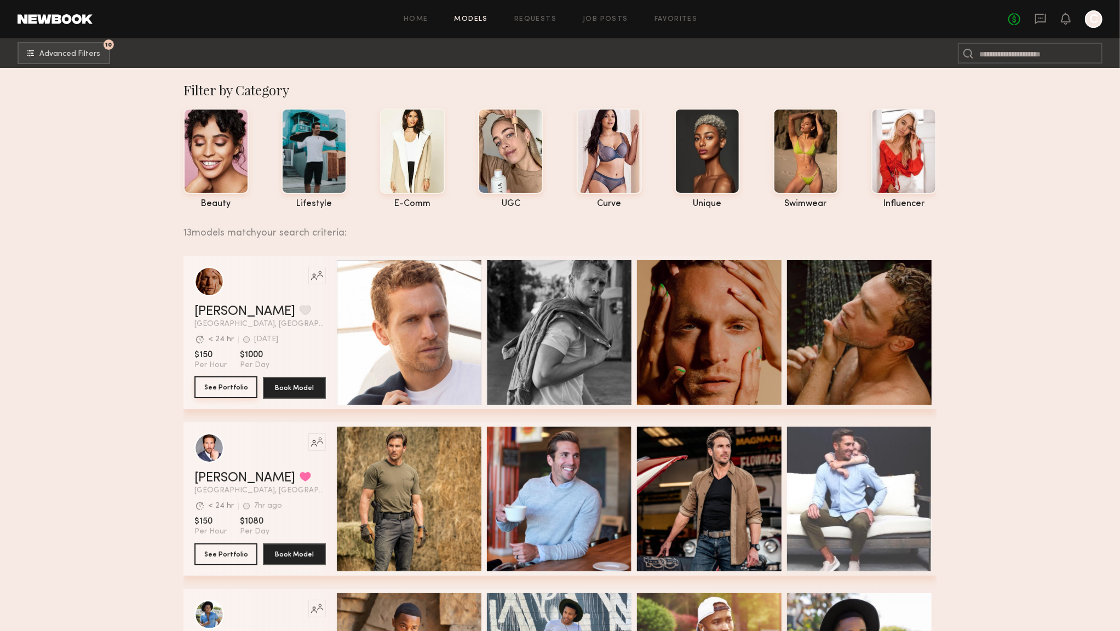
click at [219, 389] on button "See Portfolio" at bounding box center [225, 387] width 63 height 22
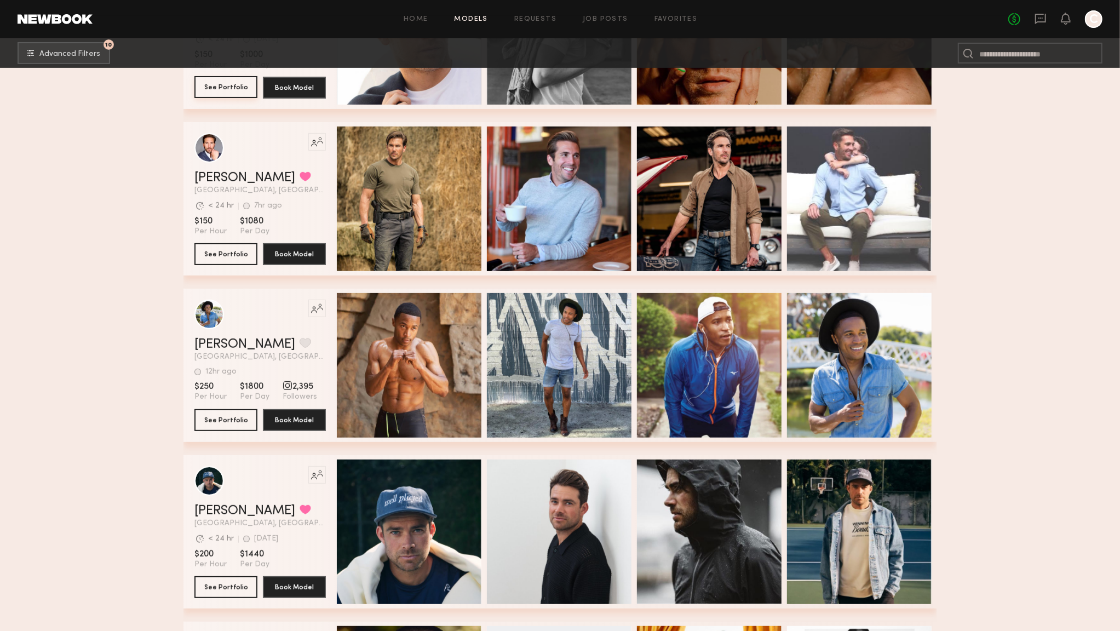
scroll to position [302, 0]
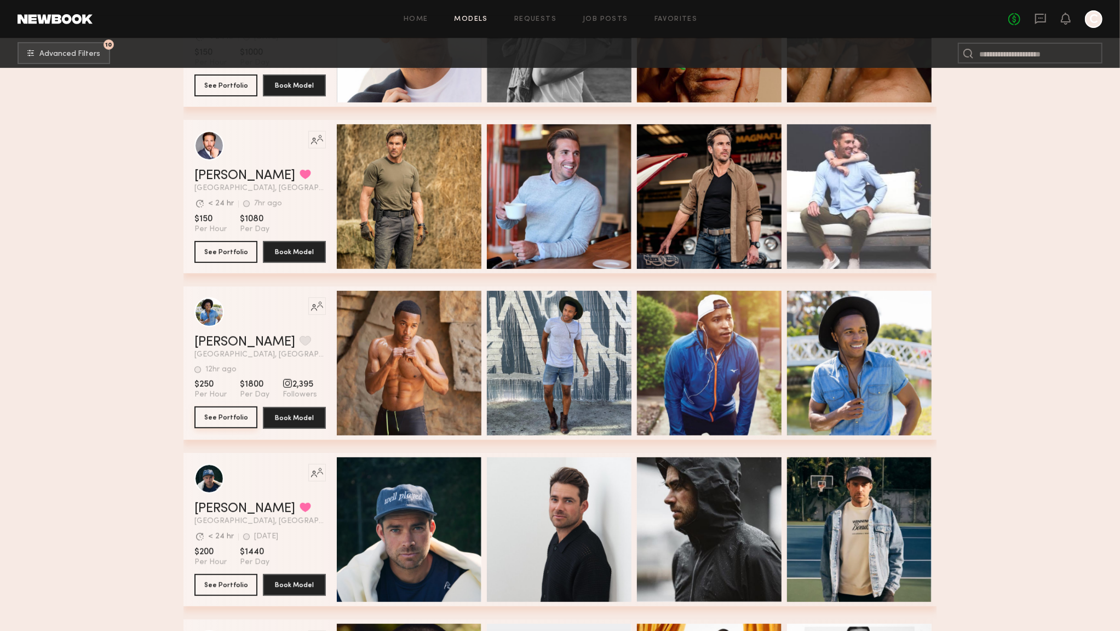
click at [241, 418] on button "See Portfolio" at bounding box center [225, 417] width 63 height 22
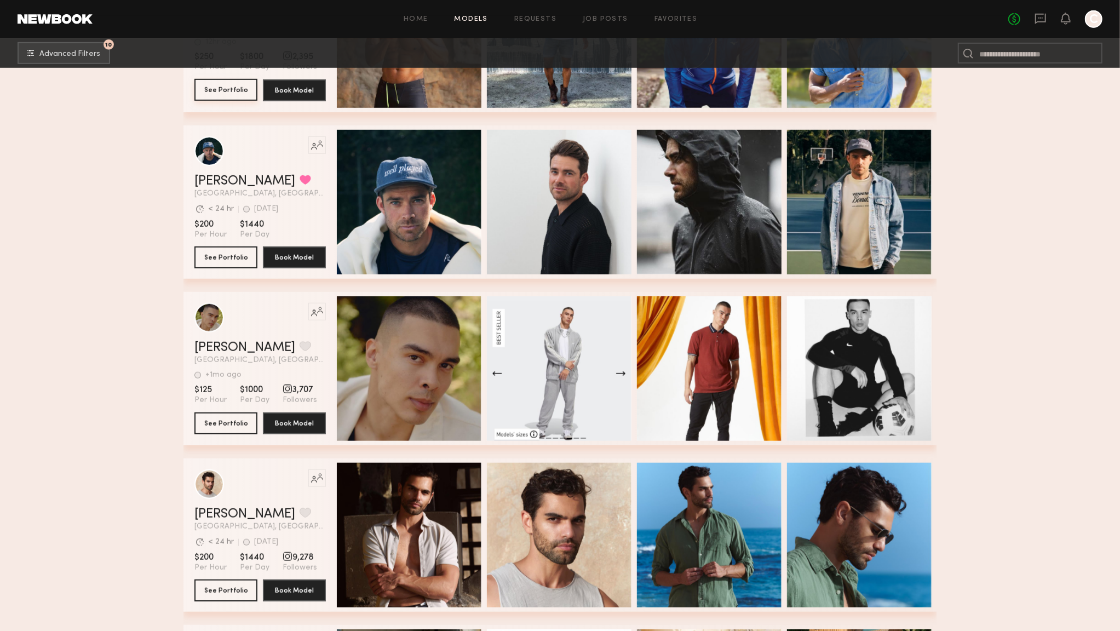
scroll to position [710, 0]
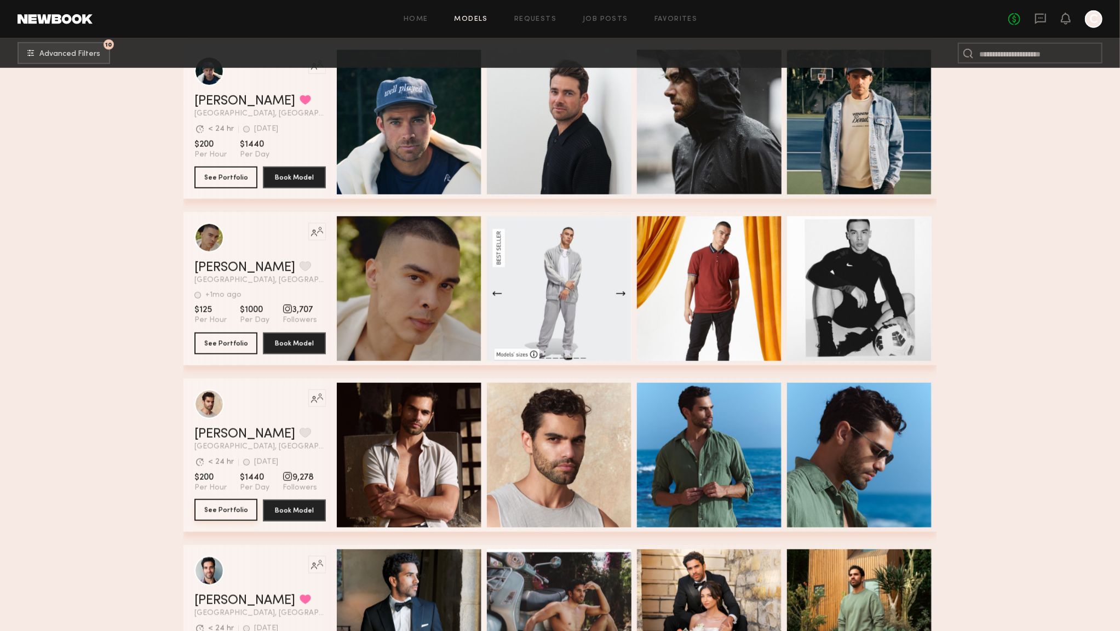
click at [239, 506] on button "See Portfolio" at bounding box center [225, 510] width 63 height 22
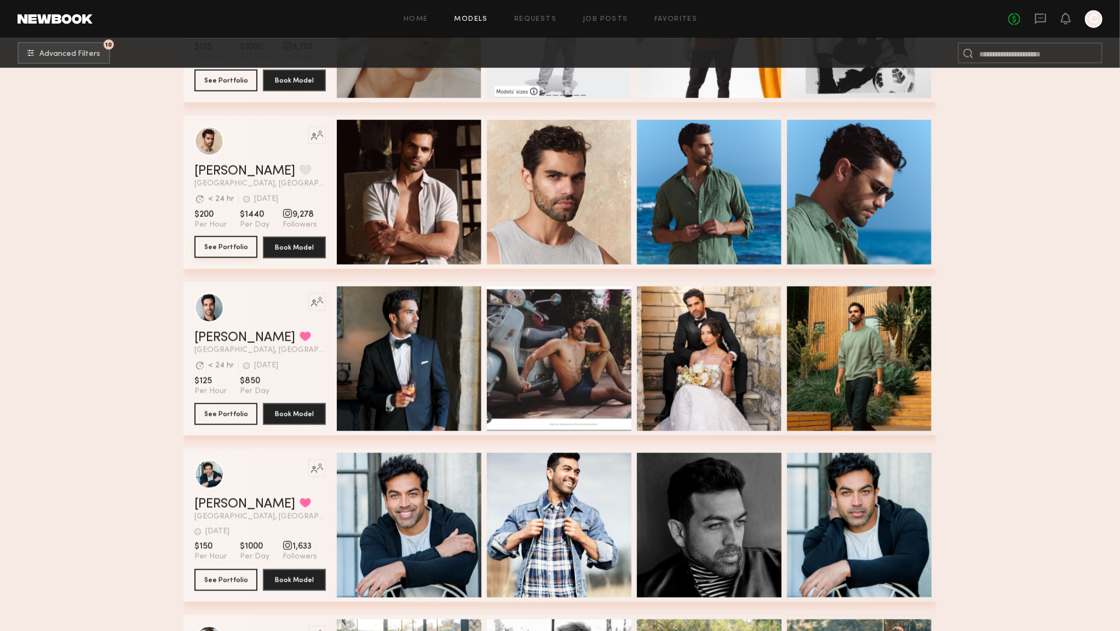
scroll to position [977, 0]
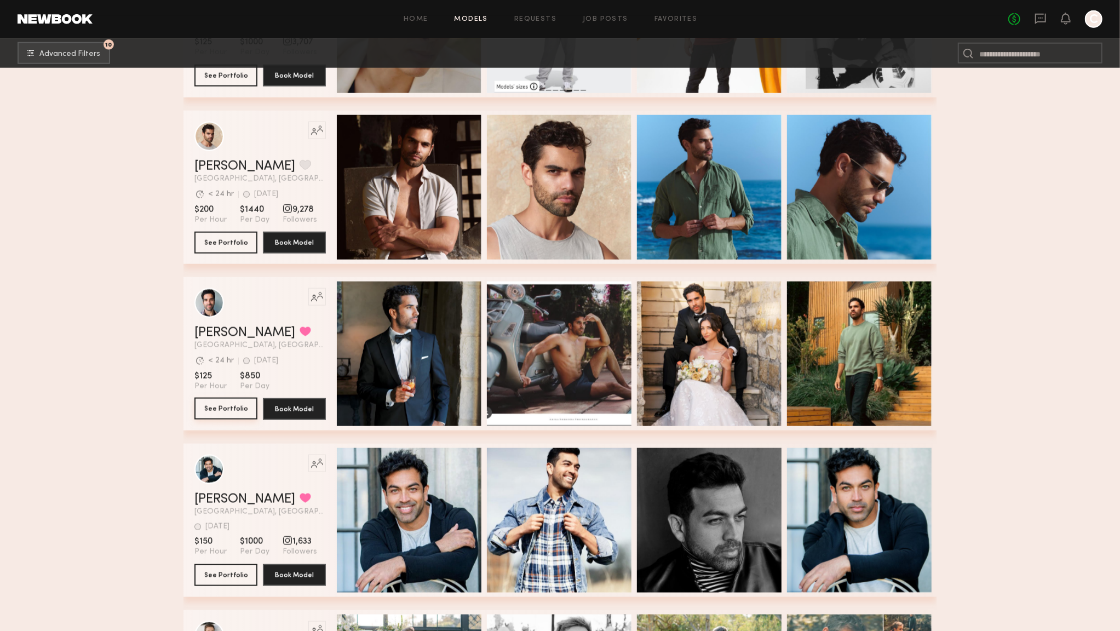
click at [223, 414] on button "See Portfolio" at bounding box center [225, 408] width 63 height 22
click at [238, 577] on button "See Portfolio" at bounding box center [225, 574] width 63 height 22
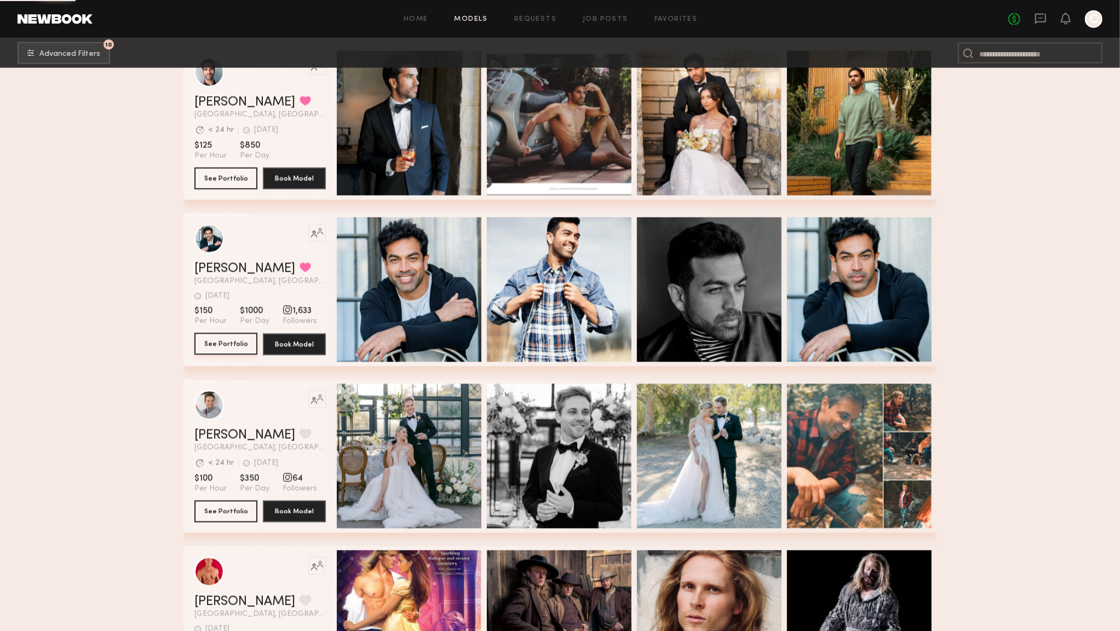
scroll to position [1296, 0]
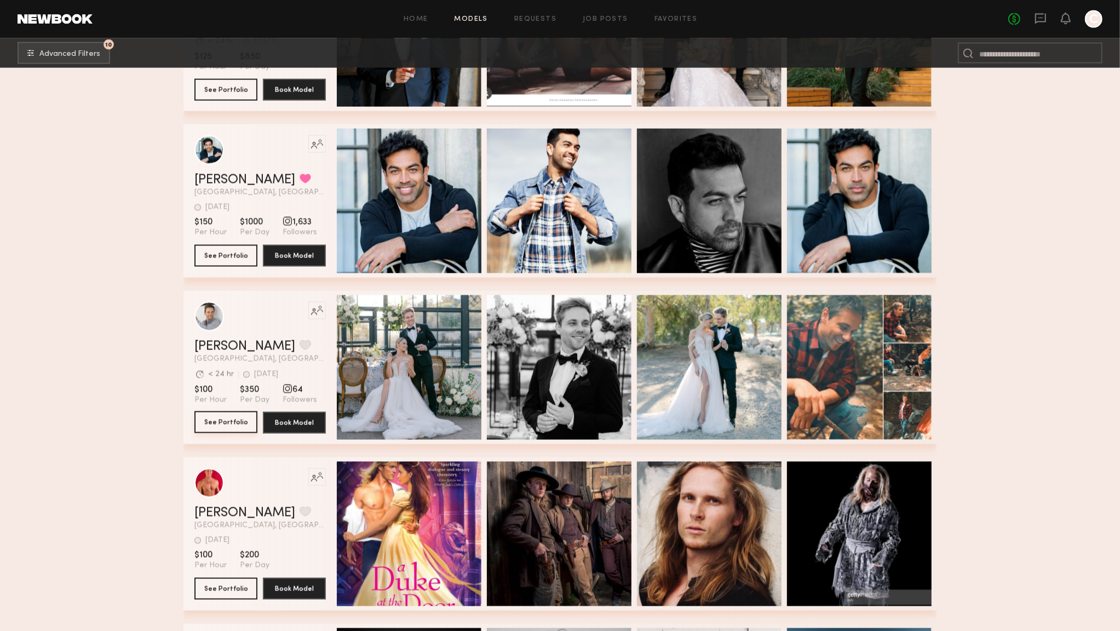
click at [247, 420] on button "See Portfolio" at bounding box center [225, 422] width 63 height 22
click at [212, 584] on button "See Portfolio" at bounding box center [225, 588] width 63 height 22
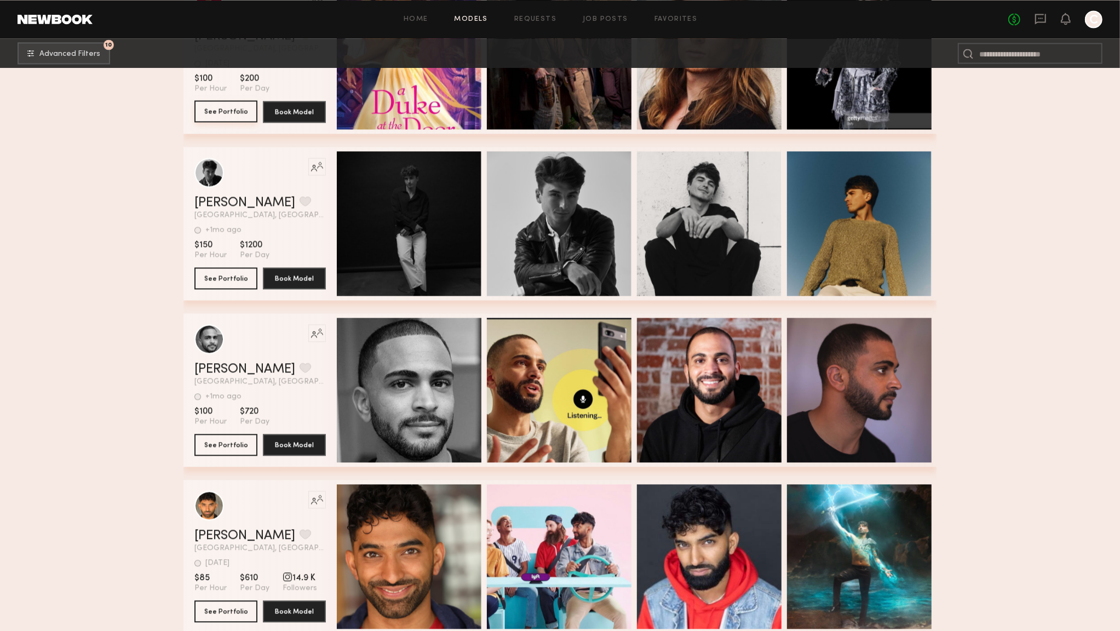
scroll to position [1783, 0]
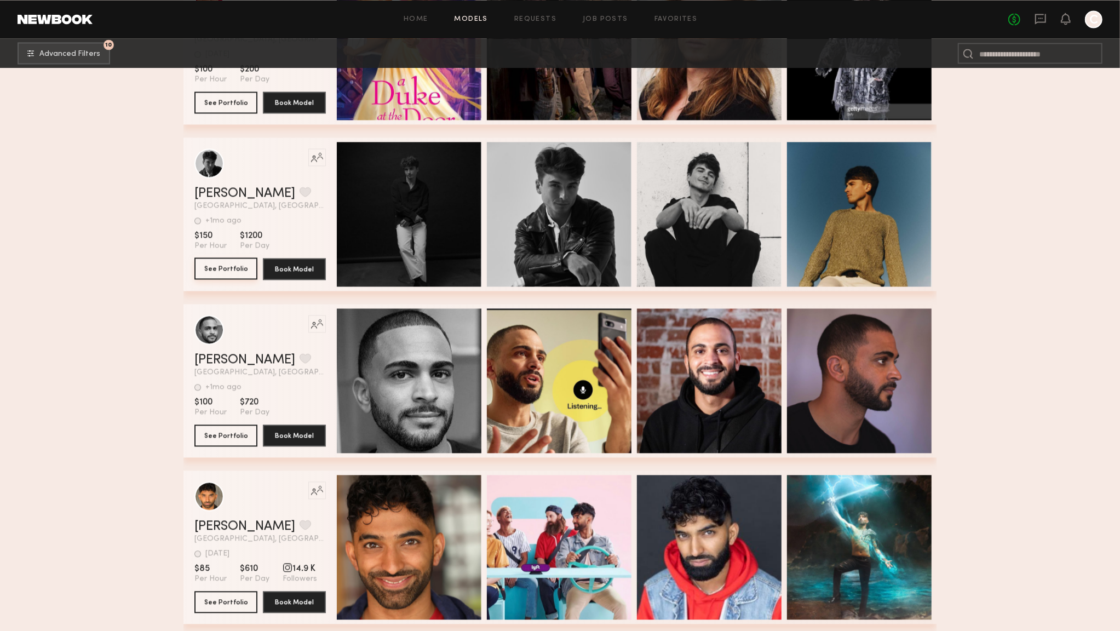
click at [236, 266] on button "See Portfolio" at bounding box center [225, 268] width 63 height 22
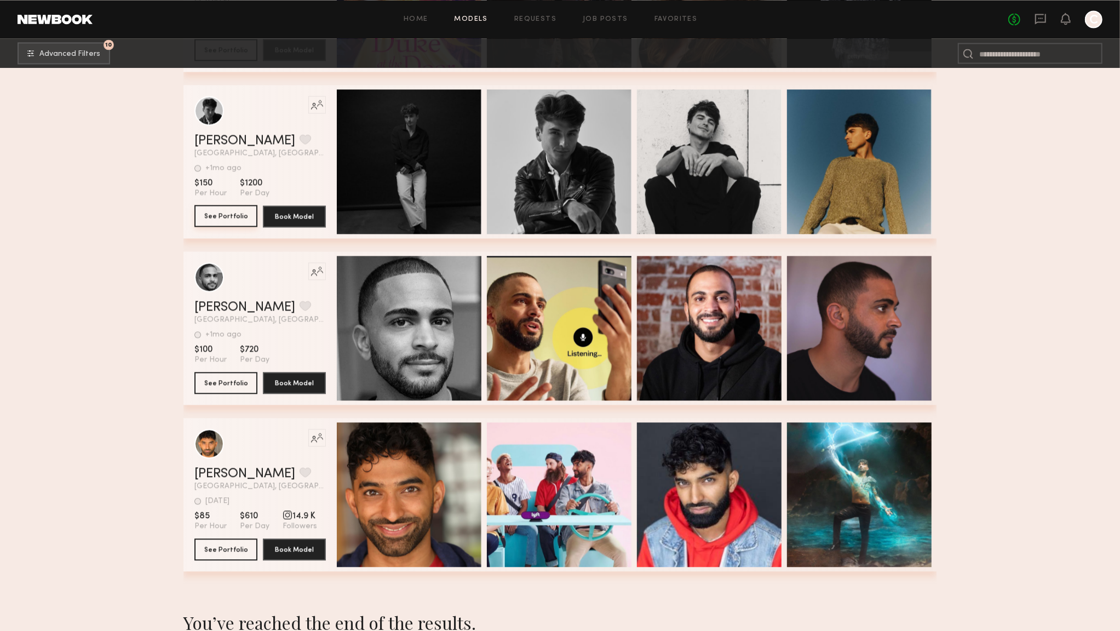
scroll to position [1937, 0]
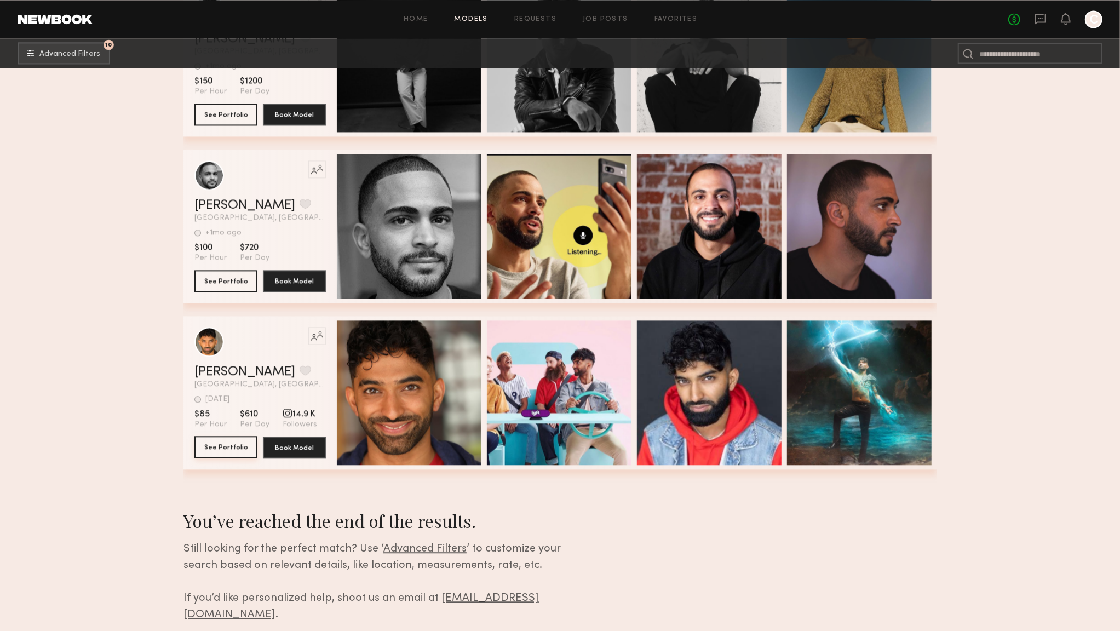
click at [245, 450] on button "See Portfolio" at bounding box center [225, 447] width 63 height 22
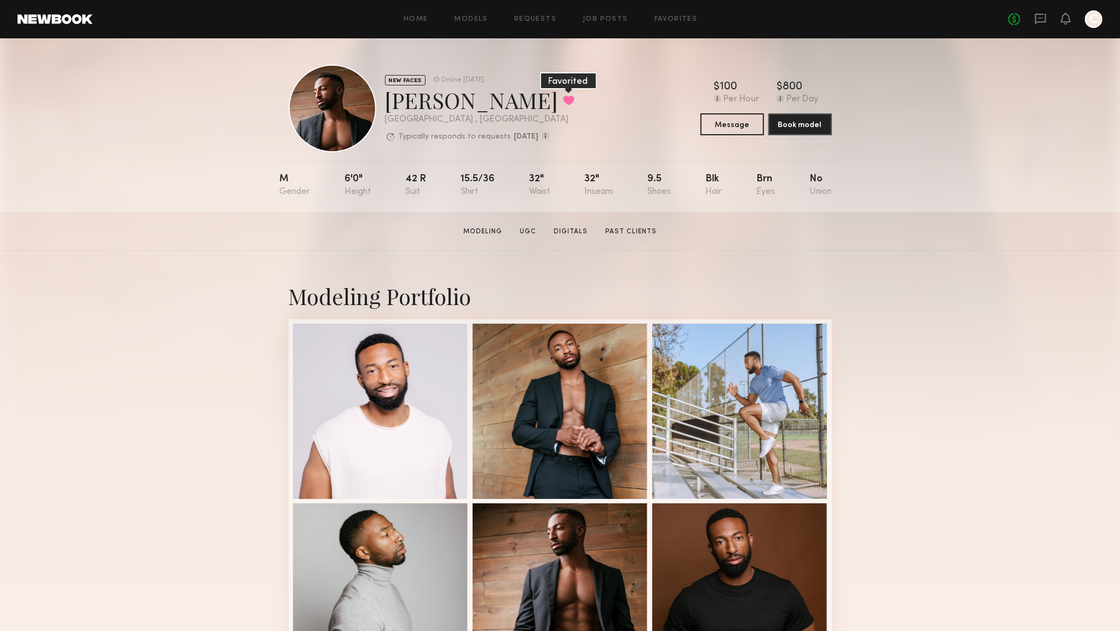
click at [563, 101] on button at bounding box center [568, 100] width 11 height 10
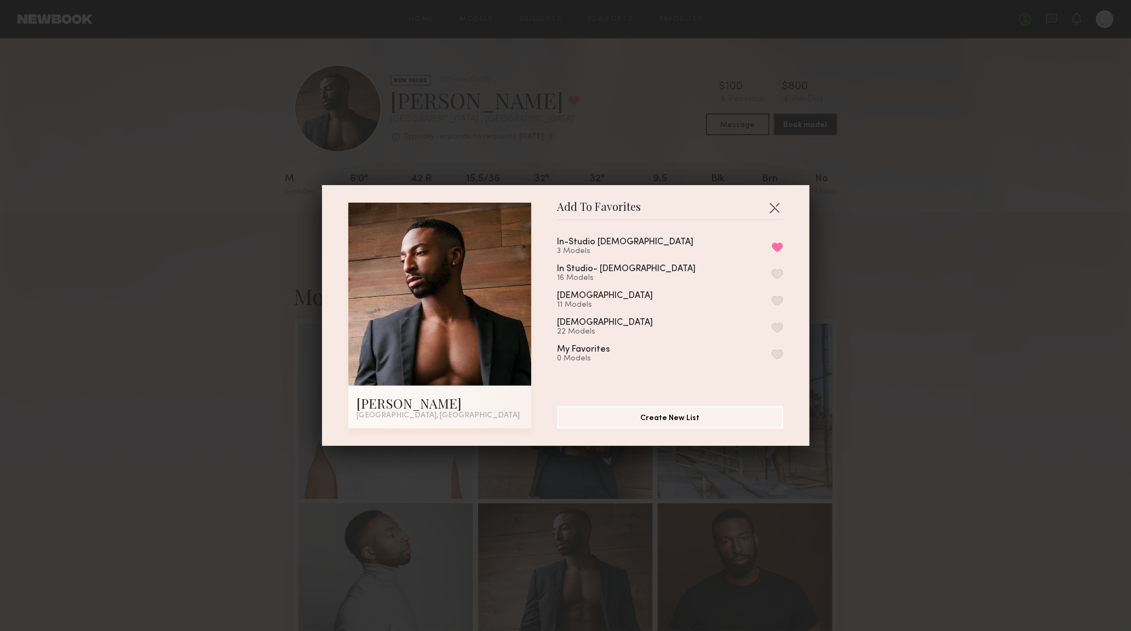
click at [753, 245] on div "In-Studio Gents 3 Models Remove from favorite list" at bounding box center [670, 247] width 226 height 18
click at [771, 246] on button "Remove from favorite list" at bounding box center [776, 247] width 11 height 10
click at [769, 208] on button "button" at bounding box center [774, 208] width 18 height 18
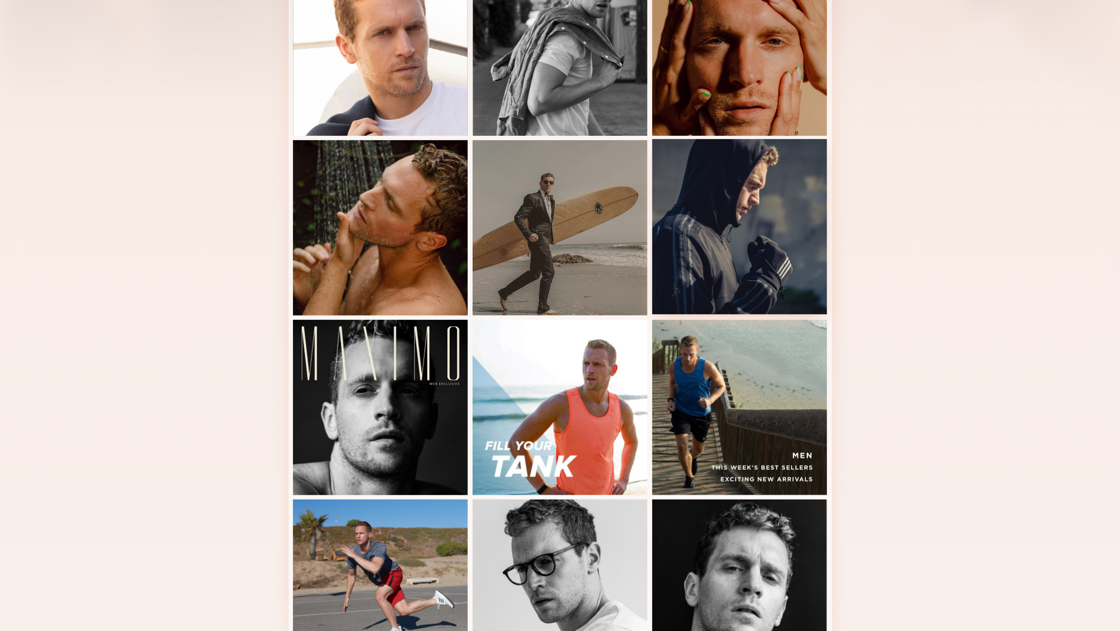
scroll to position [324, 0]
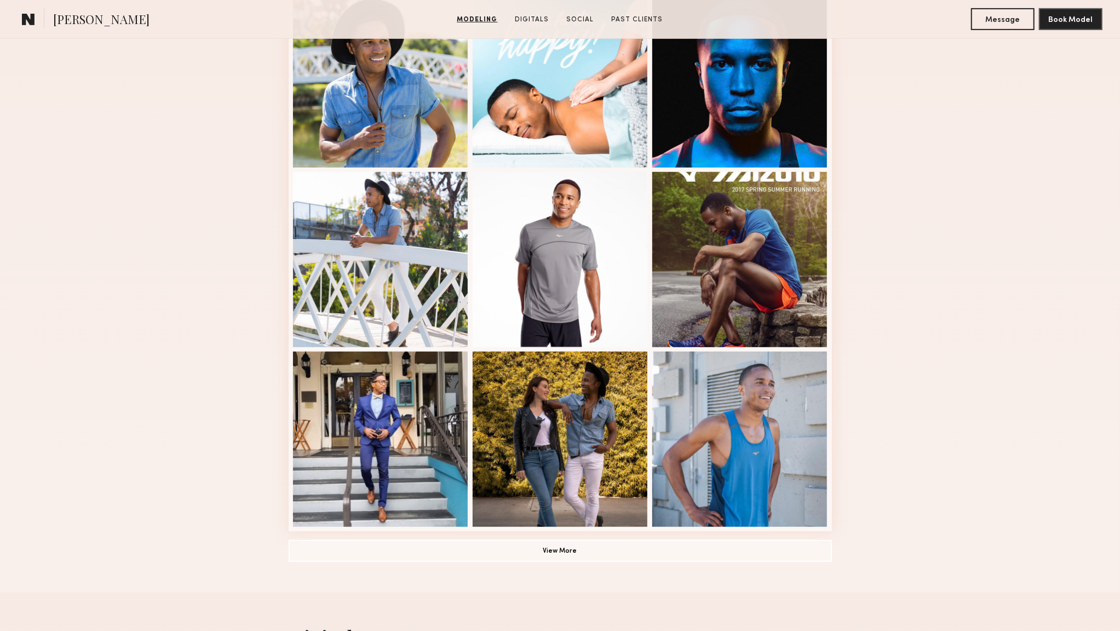
scroll to position [526, 0]
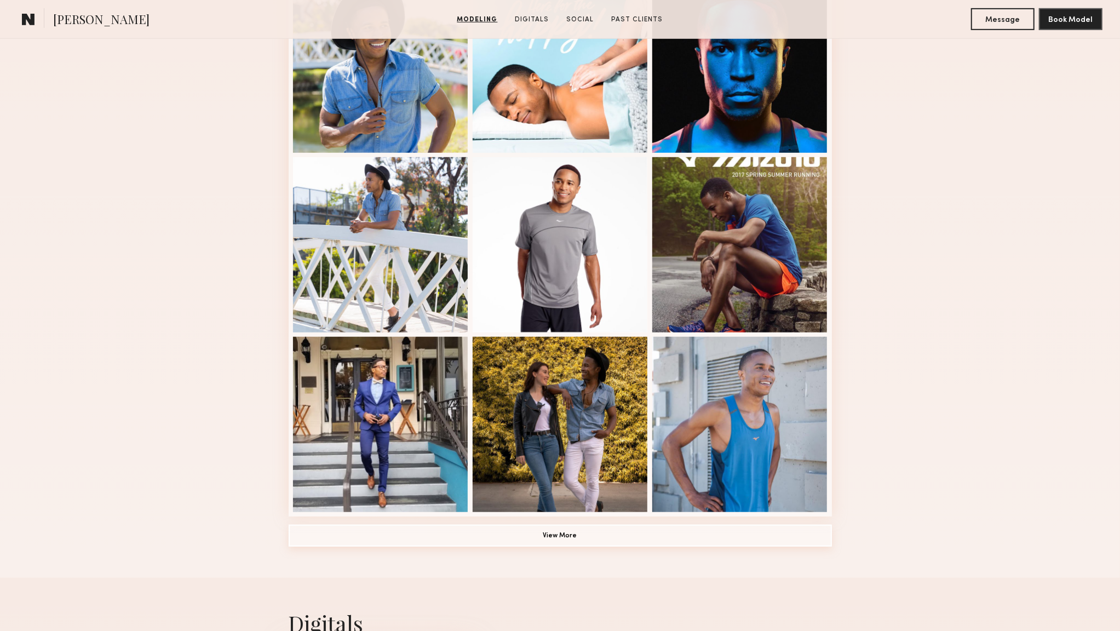
click at [577, 539] on button "View More" at bounding box center [560, 535] width 543 height 22
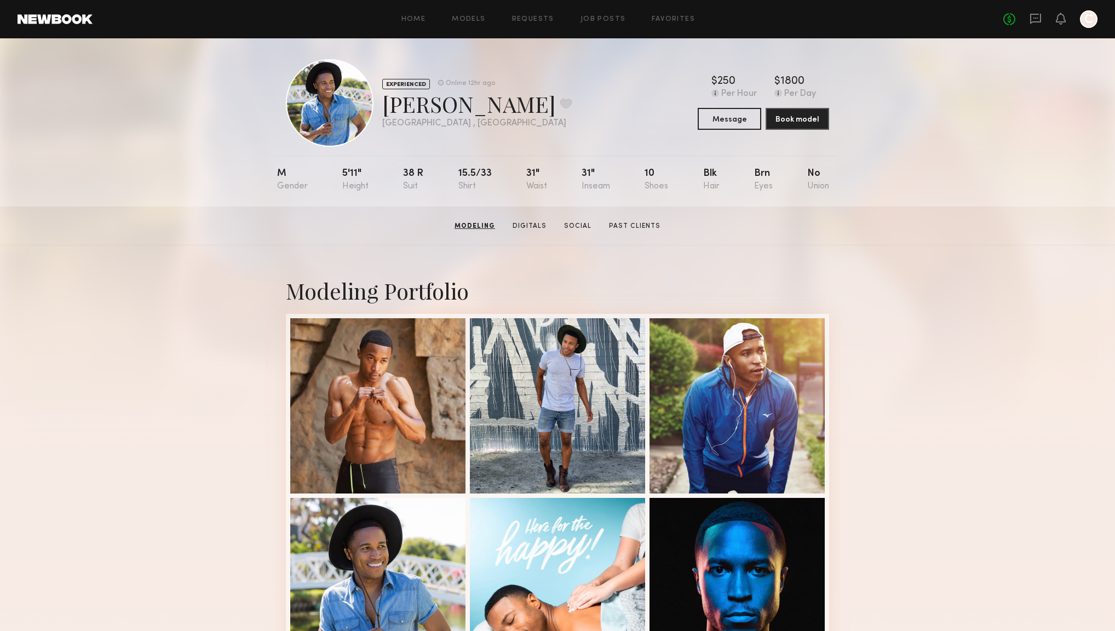
scroll to position [0, 0]
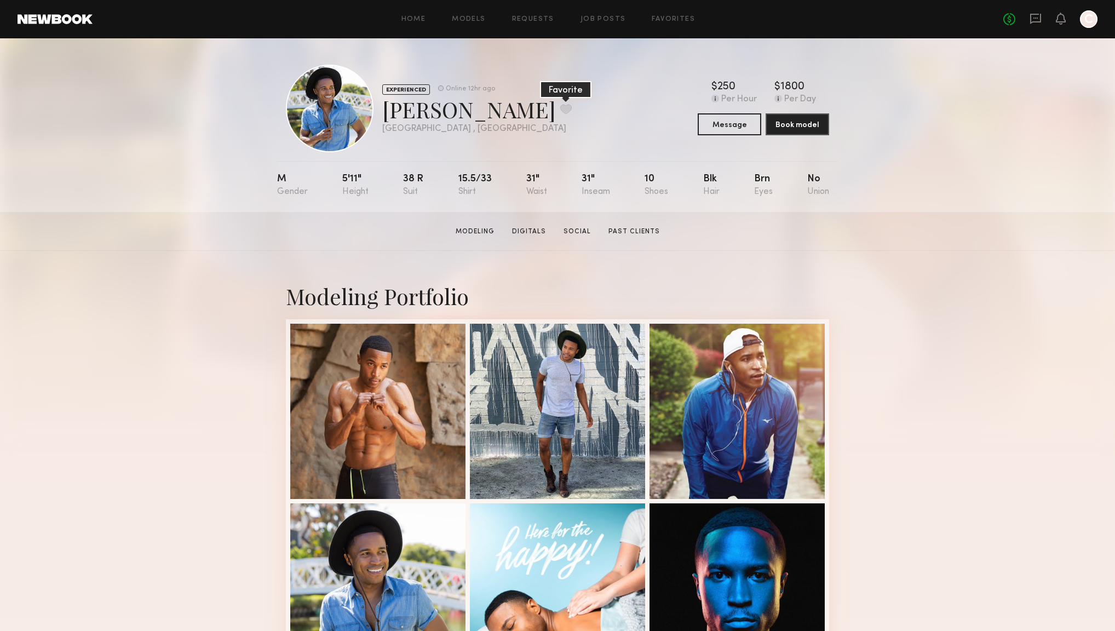
click at [560, 112] on button at bounding box center [565, 109] width 11 height 10
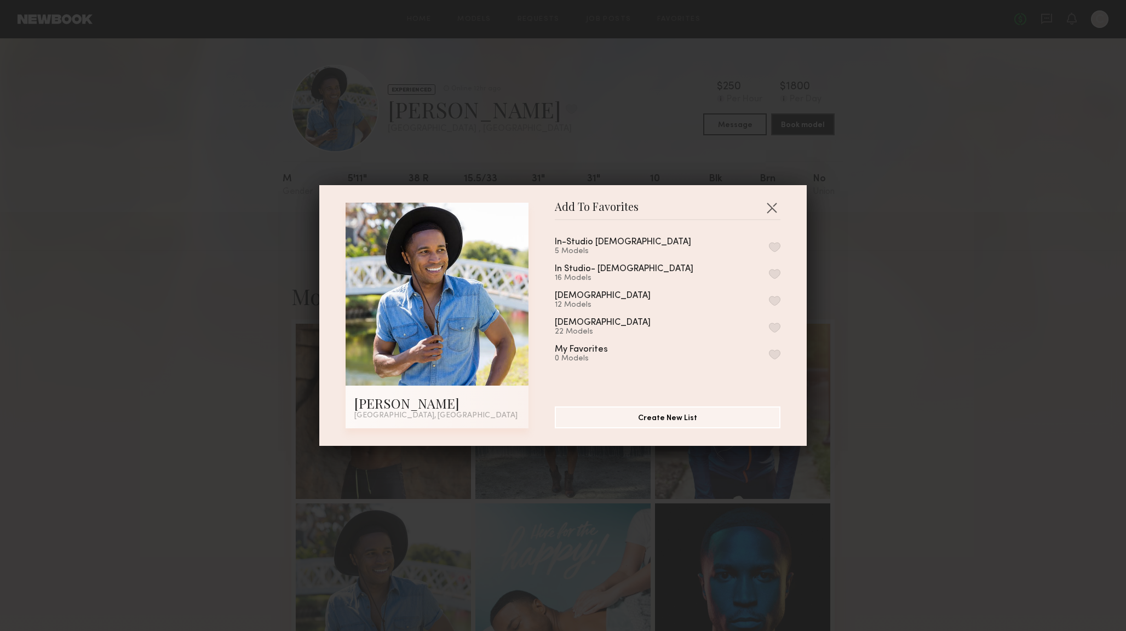
click at [769, 246] on button "button" at bounding box center [774, 247] width 11 height 10
click at [766, 206] on button "button" at bounding box center [772, 208] width 18 height 18
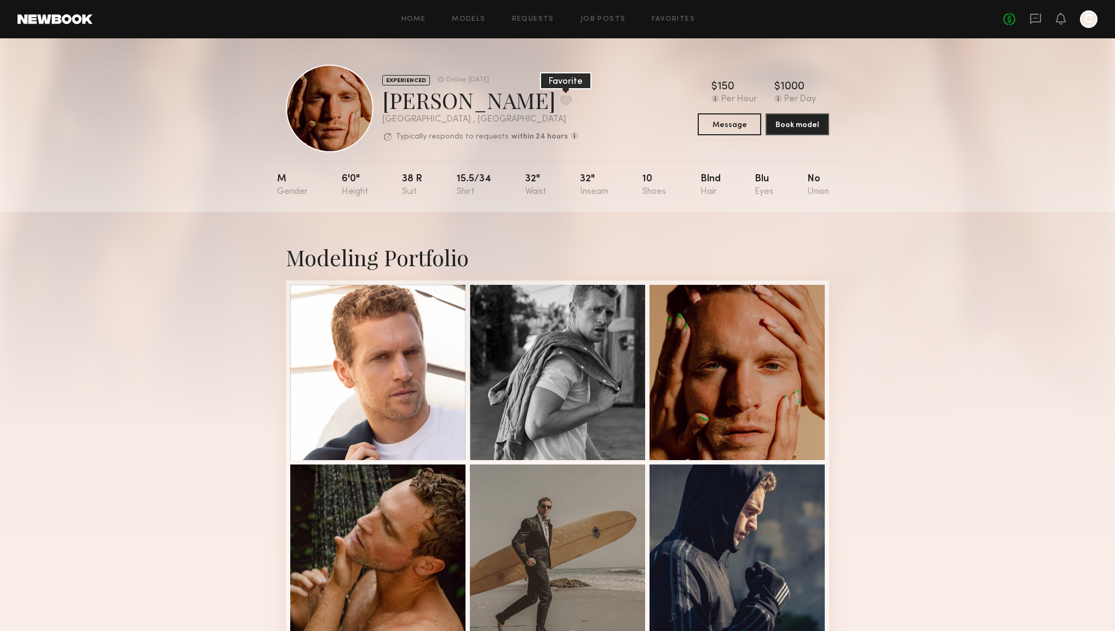
click at [560, 101] on button at bounding box center [565, 100] width 11 height 10
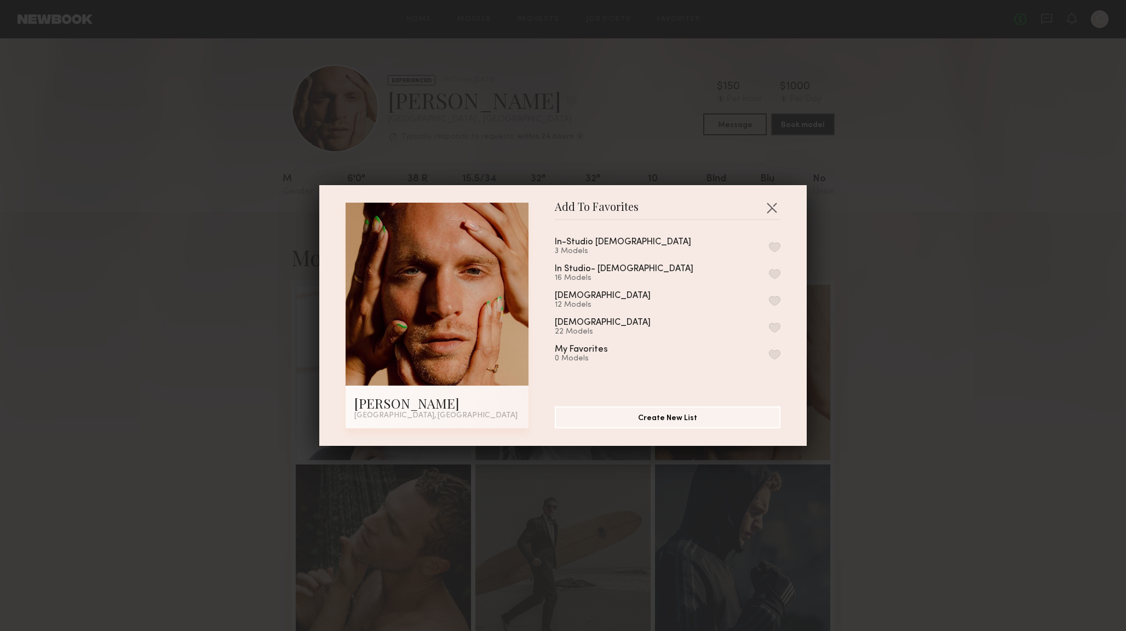
click at [769, 245] on button "button" at bounding box center [774, 247] width 11 height 10
drag, startPoint x: 767, startPoint y: 207, endPoint x: 765, endPoint y: 193, distance: 14.9
click at [766, 208] on button "button" at bounding box center [772, 208] width 18 height 18
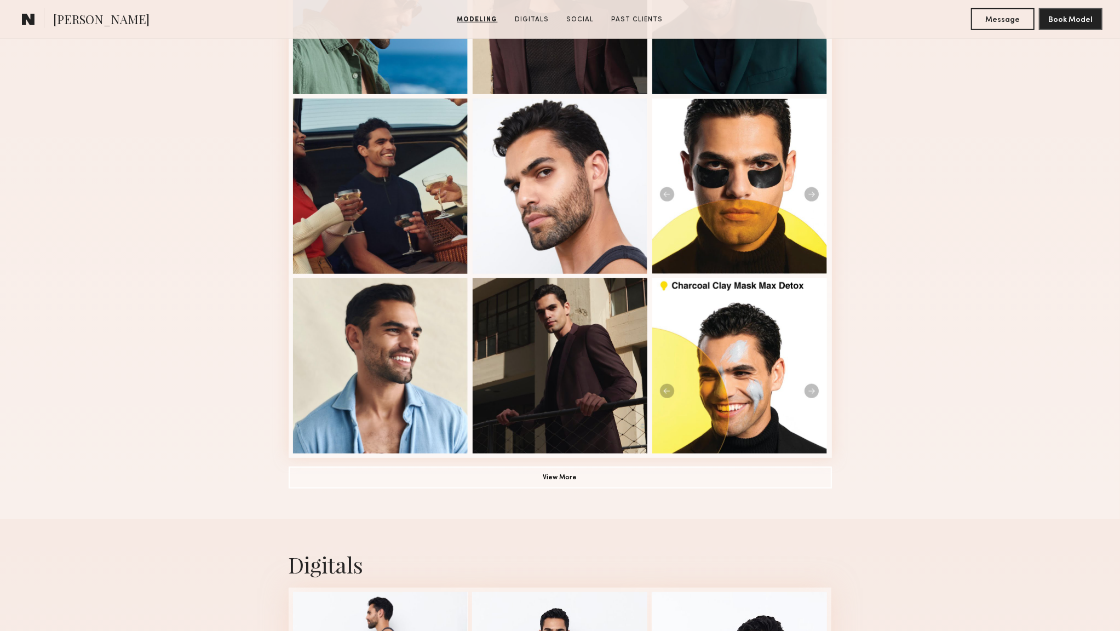
scroll to position [590, 0]
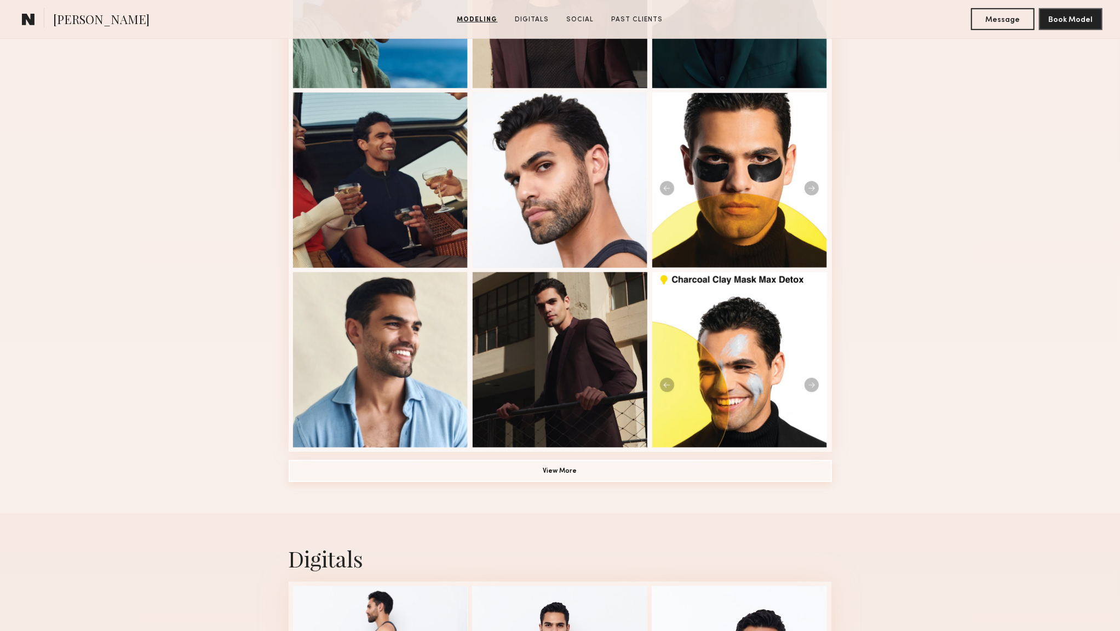
click at [586, 467] on button "View More" at bounding box center [560, 471] width 543 height 22
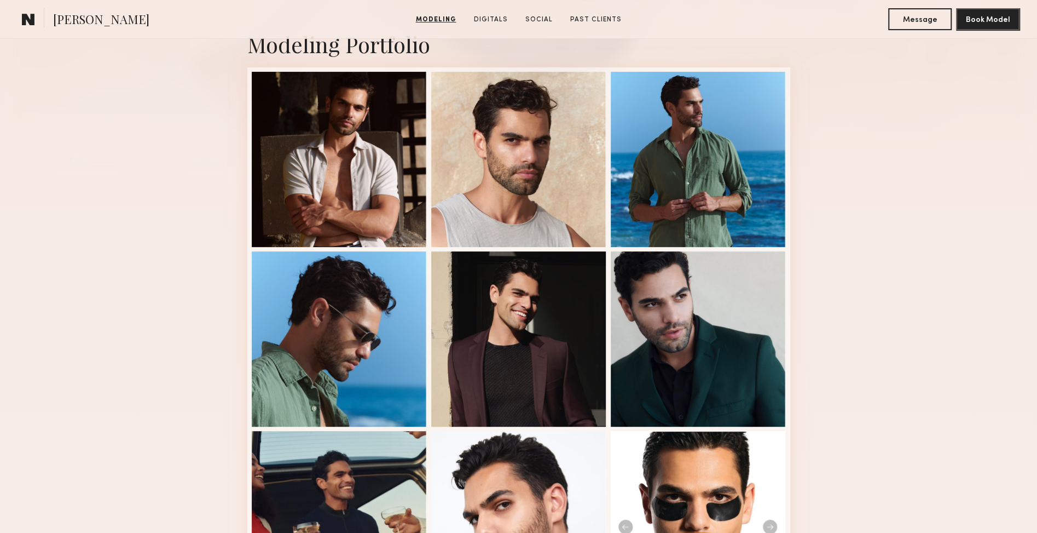
scroll to position [0, 0]
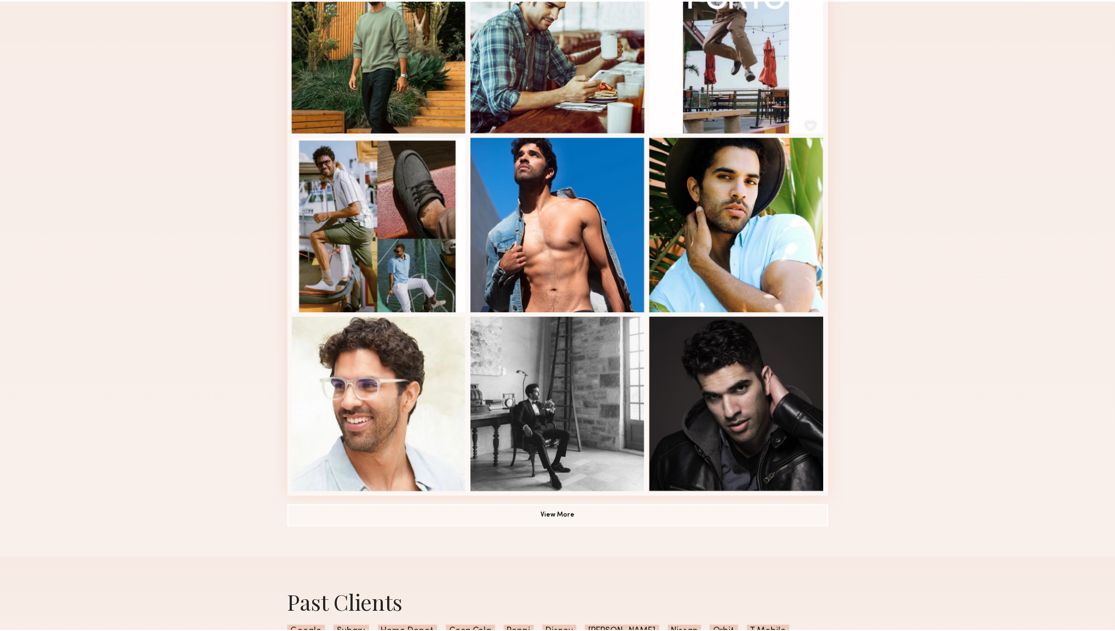
scroll to position [515, 0]
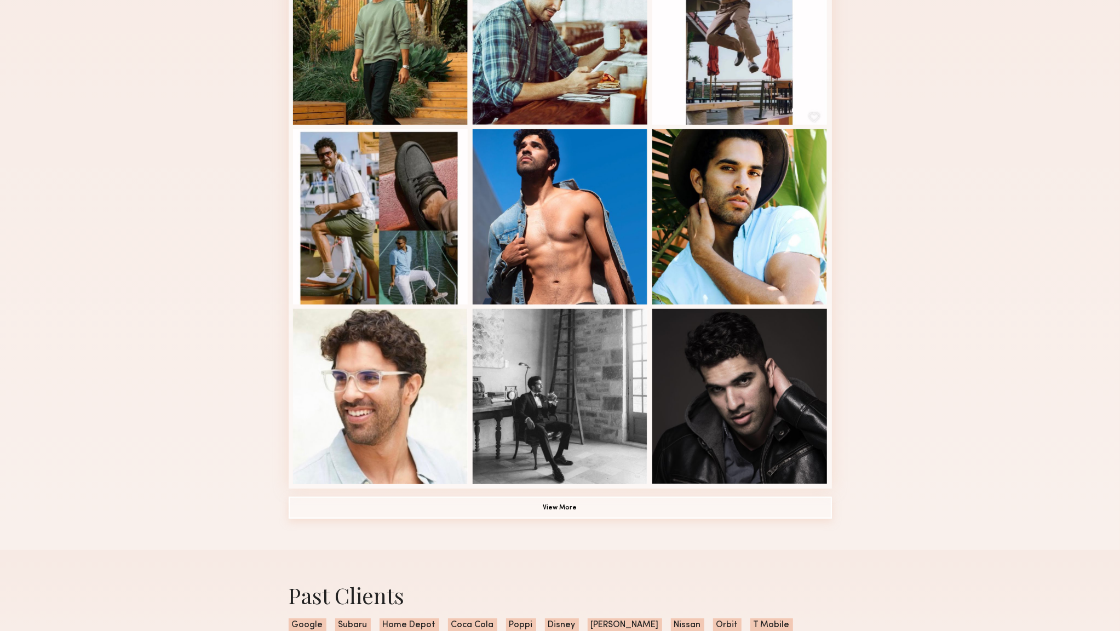
click at [623, 506] on button "View More" at bounding box center [560, 508] width 543 height 22
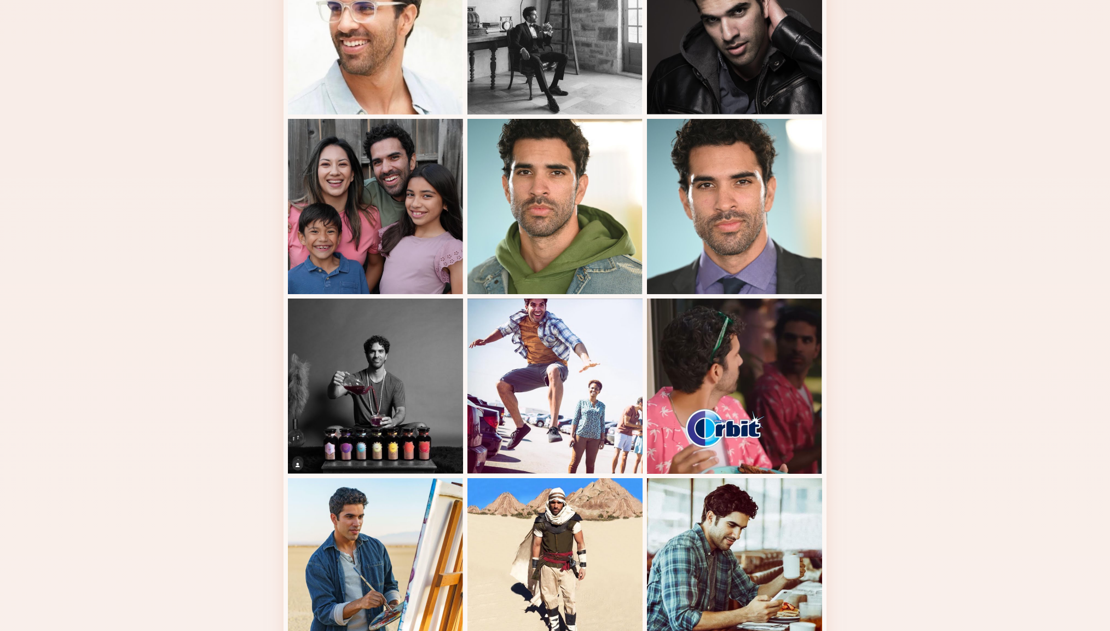
scroll to position [976, 0]
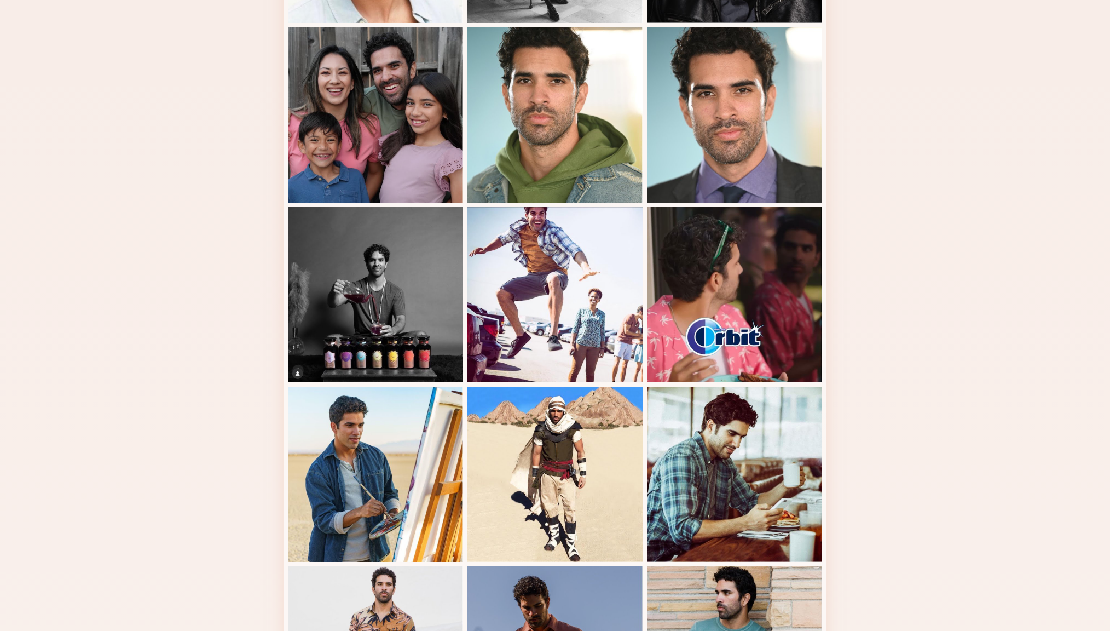
drag, startPoint x: 1013, startPoint y: 285, endPoint x: 982, endPoint y: 350, distance: 72.0
click at [988, 350] on div "Modeling Portfolio" at bounding box center [555, 6] width 1110 height 1540
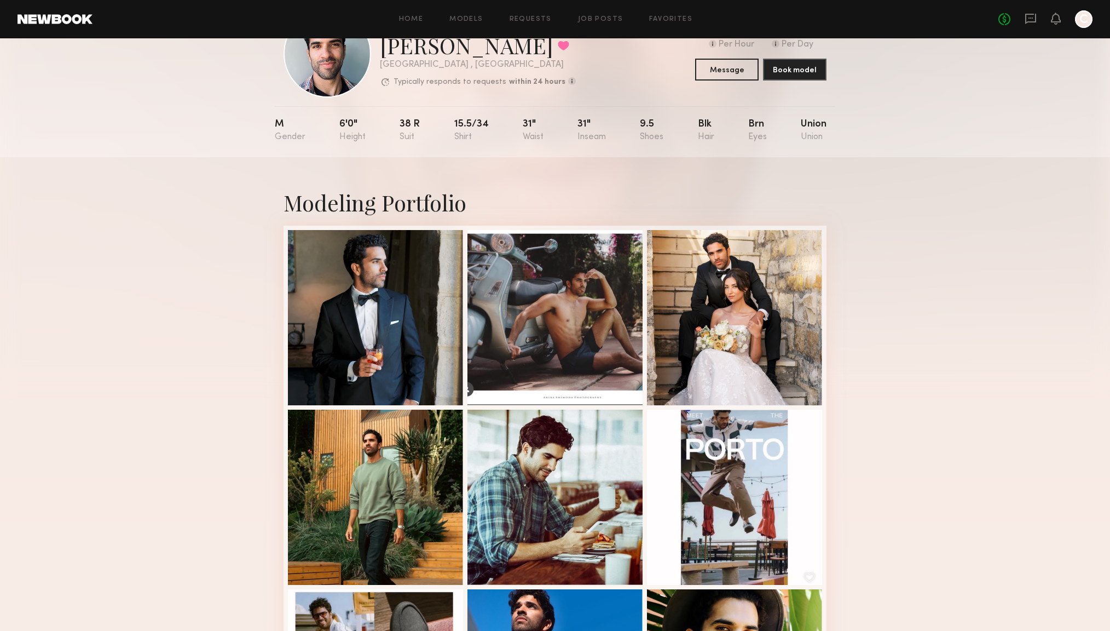
scroll to position [0, 0]
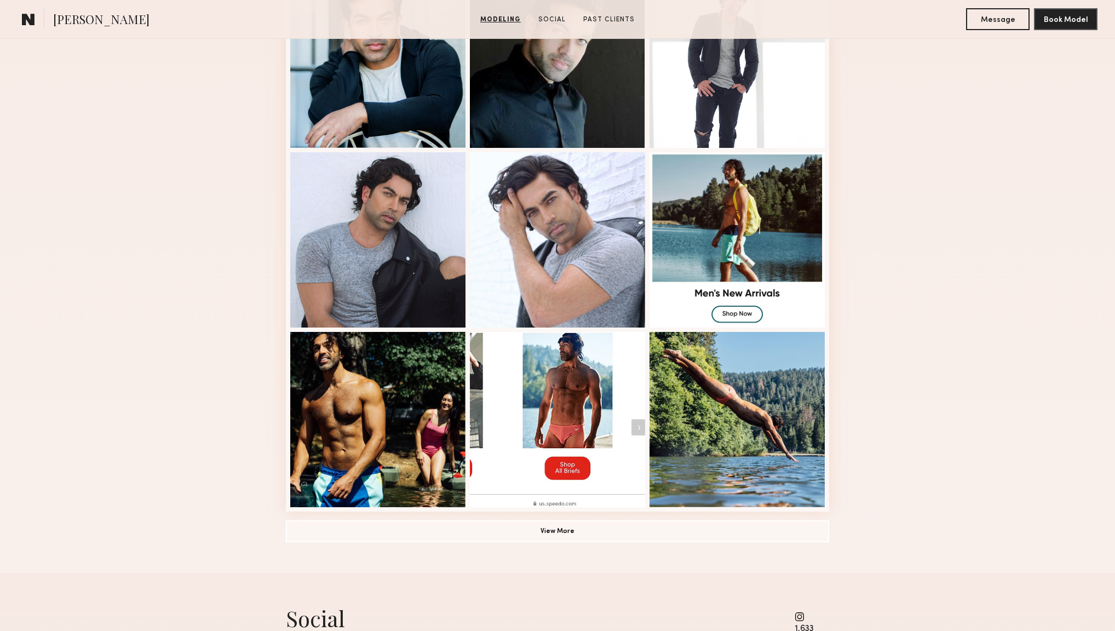
scroll to position [533, 0]
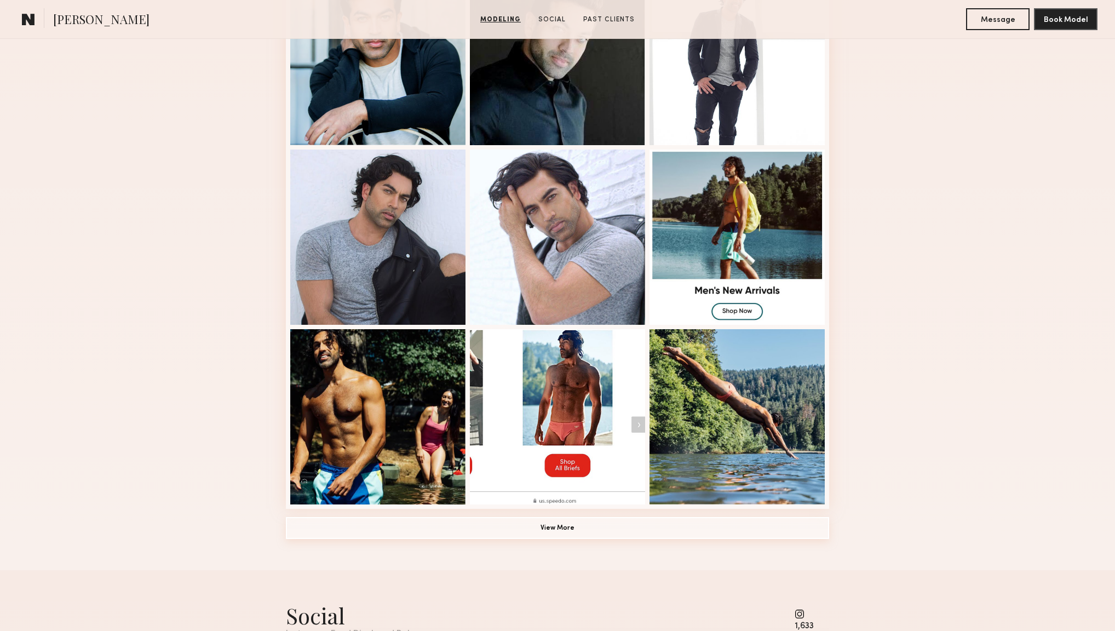
drag, startPoint x: 579, startPoint y: 528, endPoint x: 590, endPoint y: 522, distance: 13.0
click at [578, 528] on button "View More" at bounding box center [557, 528] width 543 height 22
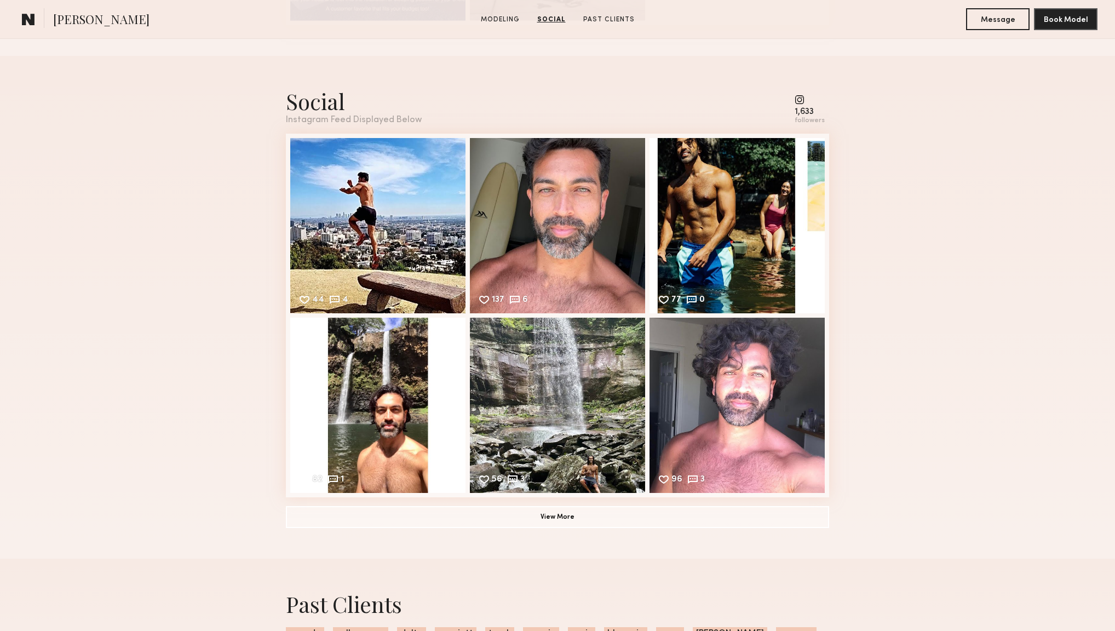
scroll to position [1383, 0]
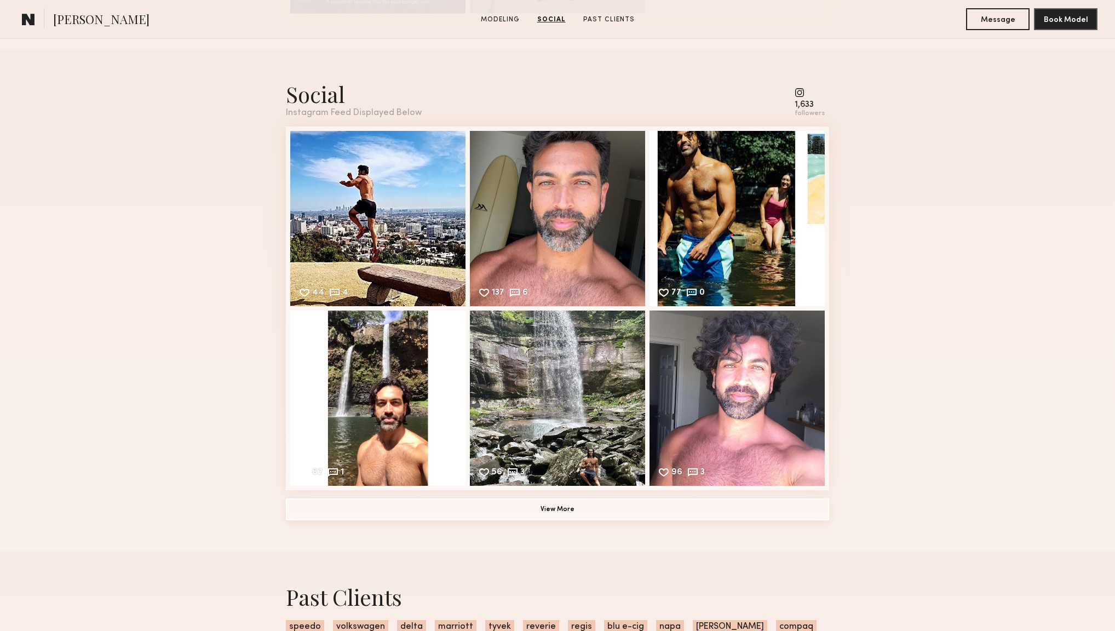
click at [679, 508] on button "View More" at bounding box center [557, 509] width 543 height 22
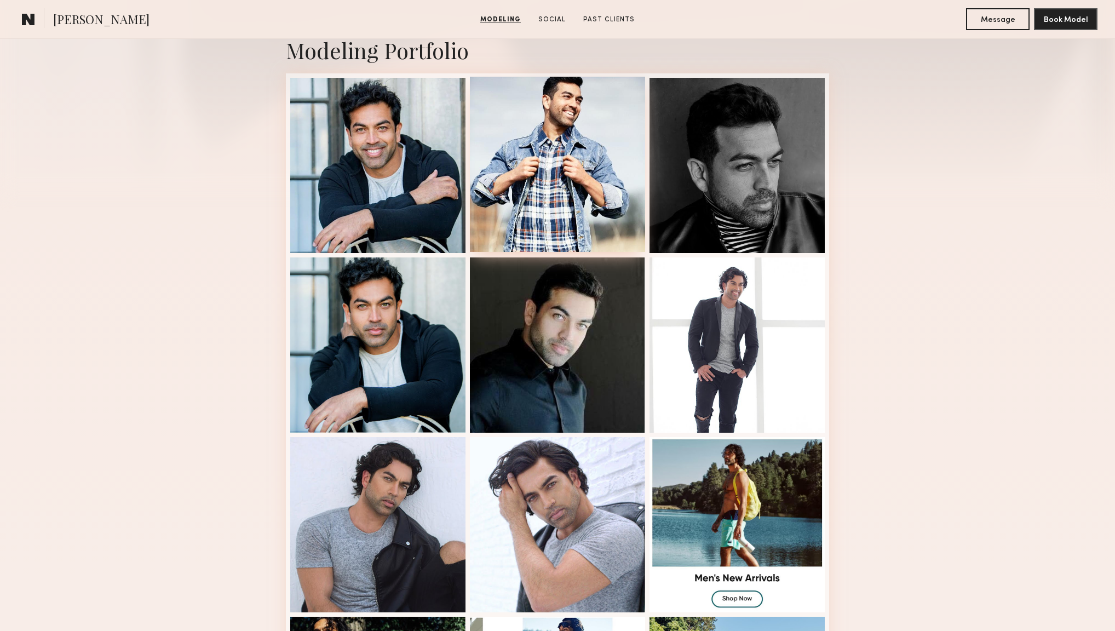
scroll to position [243, 0]
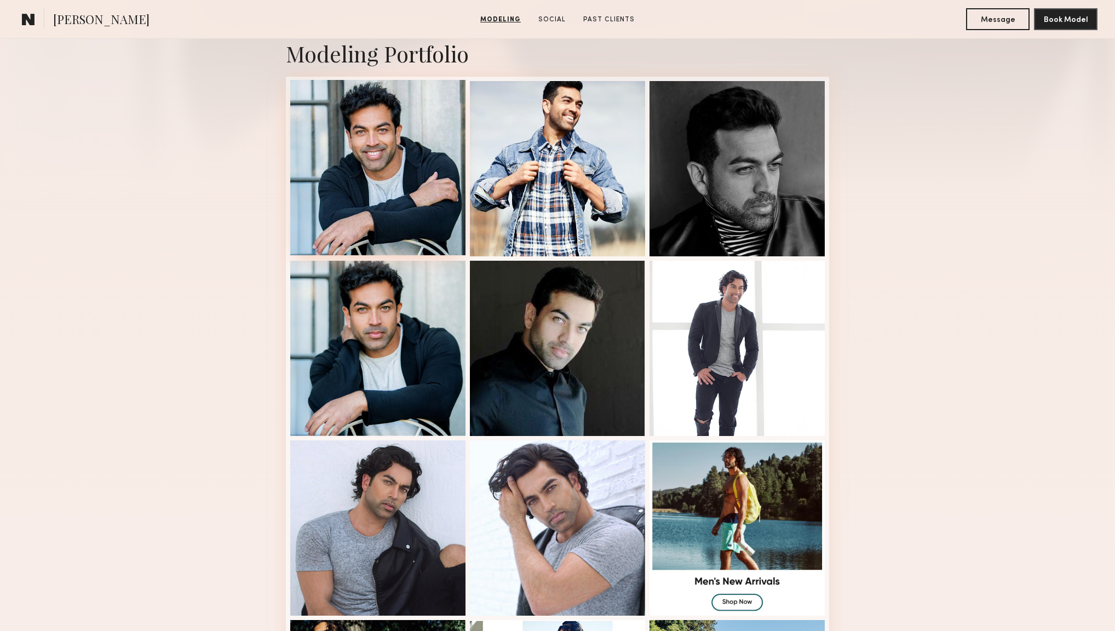
click at [393, 130] on div at bounding box center [377, 167] width 175 height 175
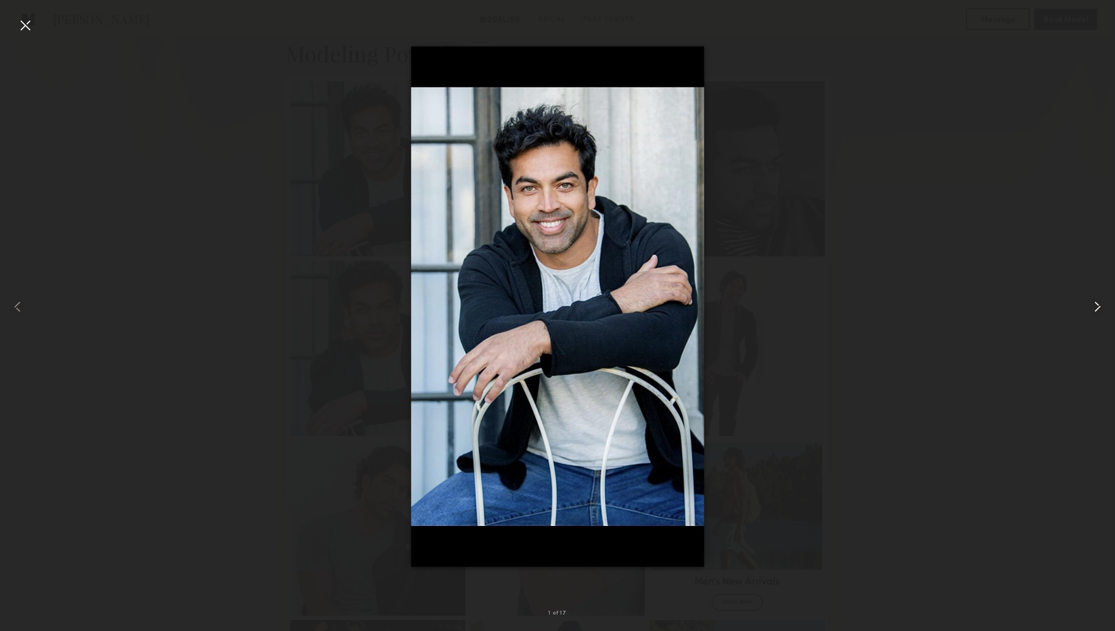
click at [1099, 307] on common-icon at bounding box center [1097, 307] width 18 height 18
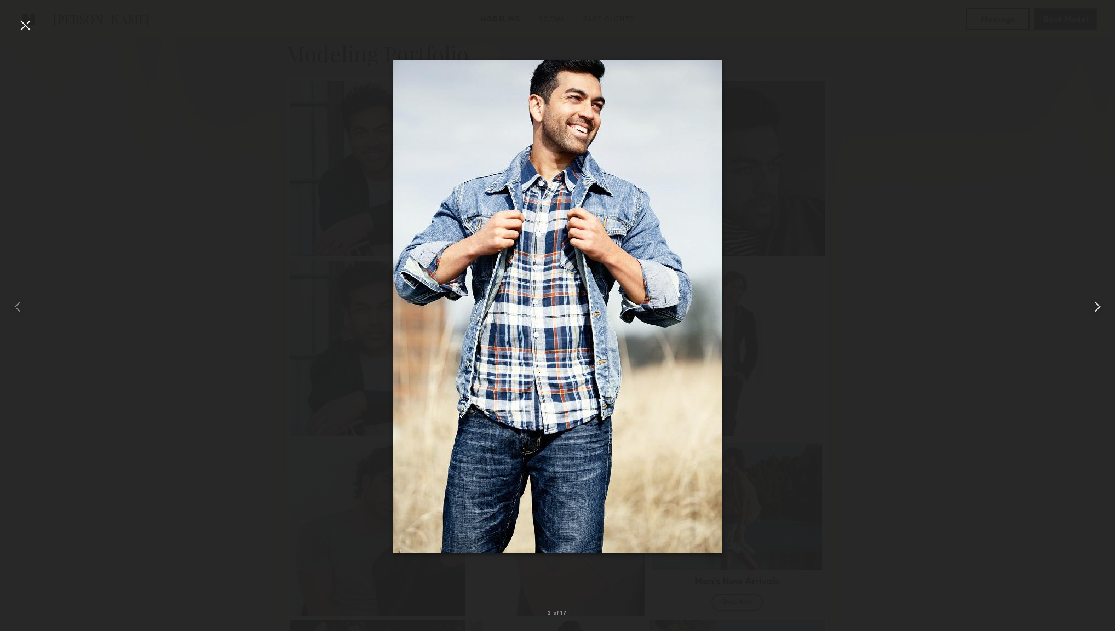
click at [1097, 307] on common-icon at bounding box center [1097, 307] width 18 height 18
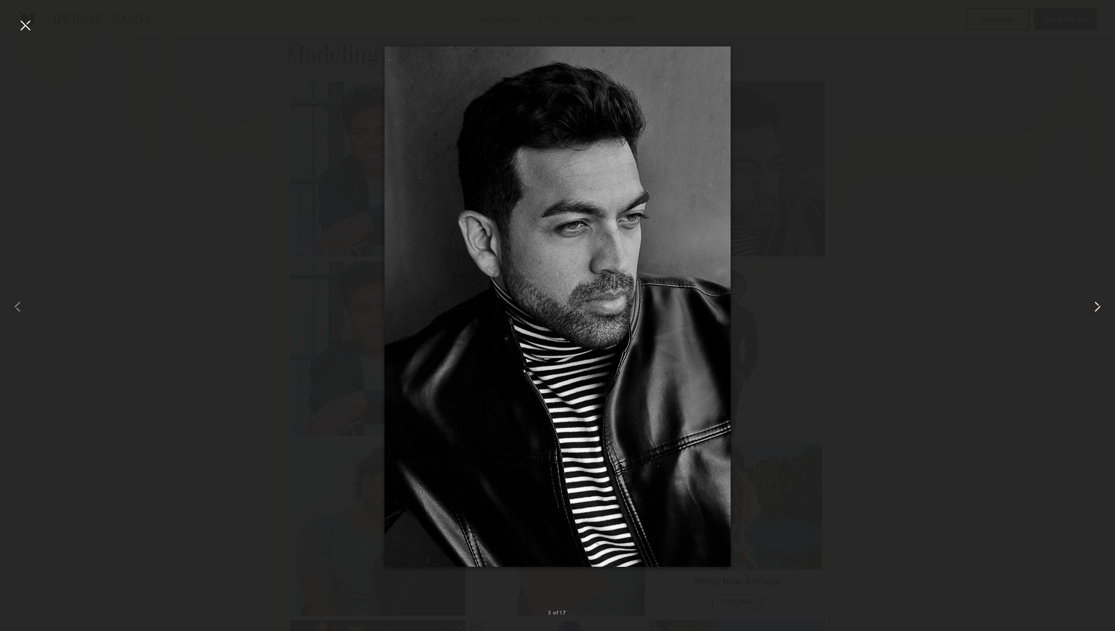
click at [1099, 308] on common-icon at bounding box center [1097, 307] width 18 height 18
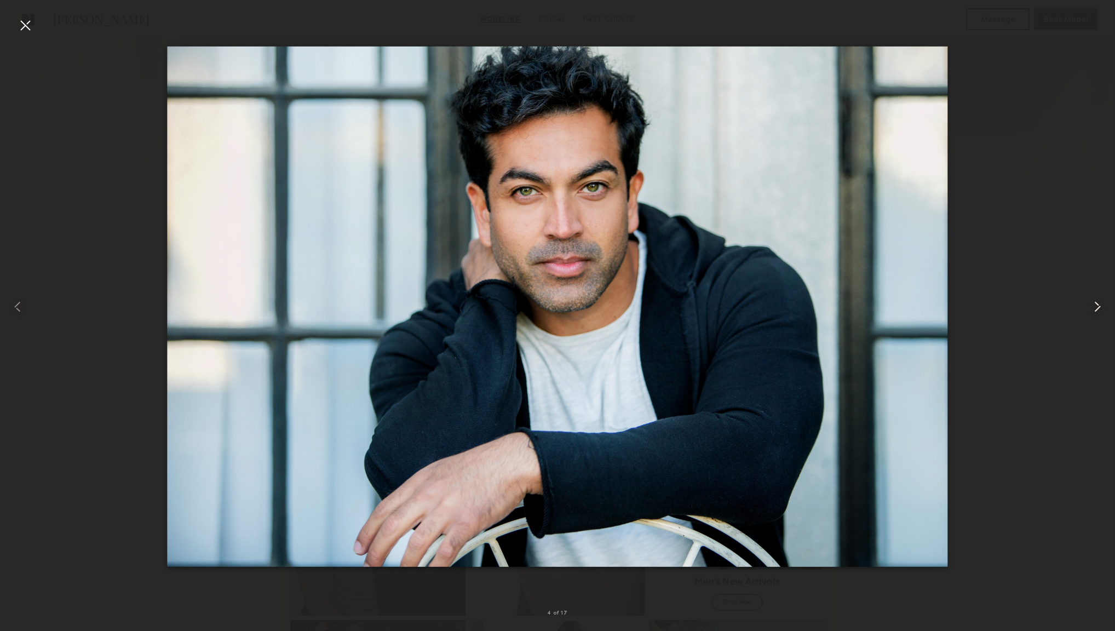
click at [1097, 307] on common-icon at bounding box center [1097, 307] width 18 height 18
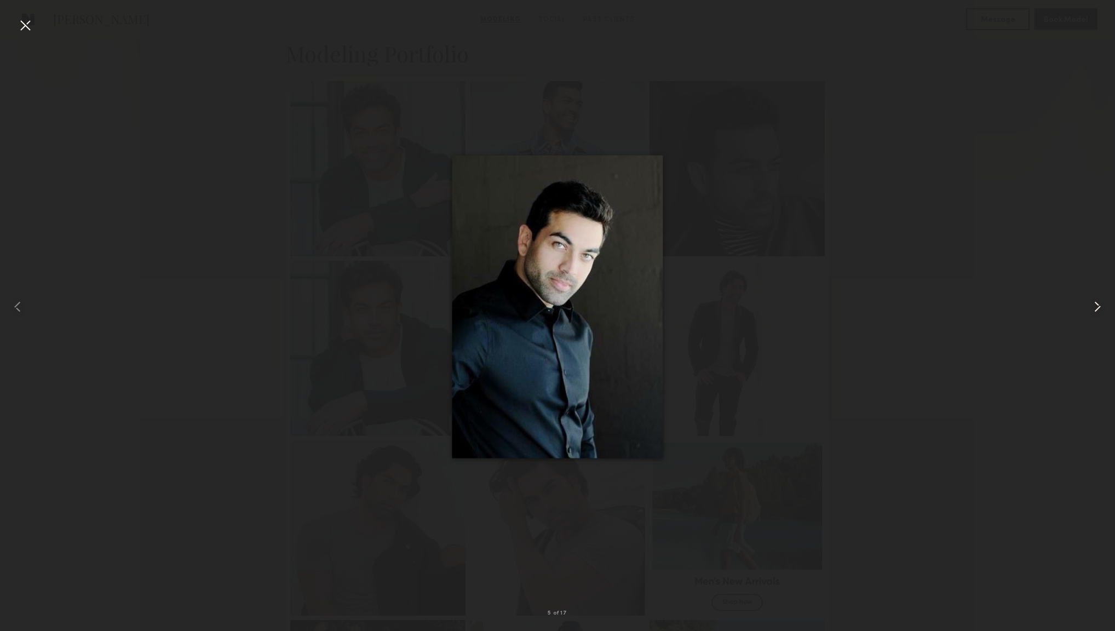
click at [1099, 308] on common-icon at bounding box center [1097, 307] width 18 height 18
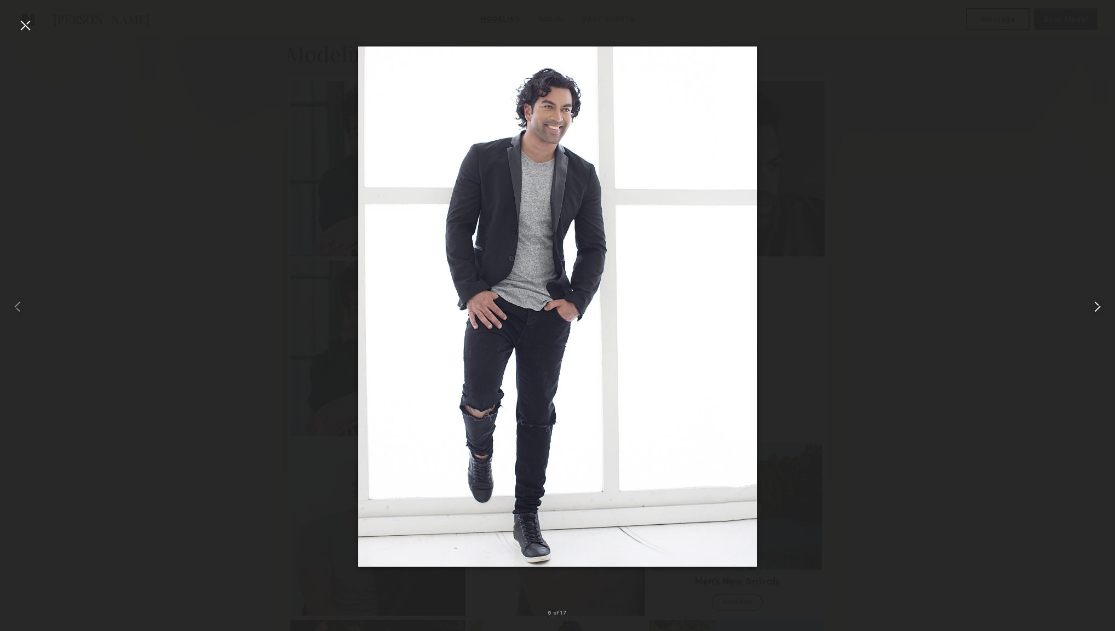
click at [1099, 308] on common-icon at bounding box center [1097, 307] width 18 height 18
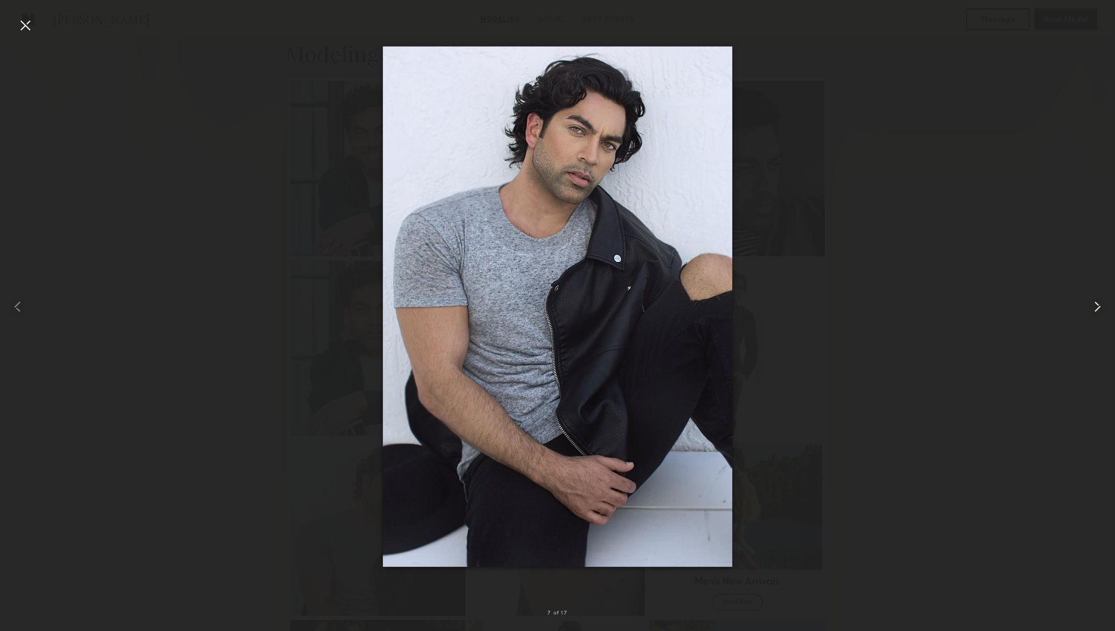
click at [1097, 309] on common-icon at bounding box center [1097, 307] width 18 height 18
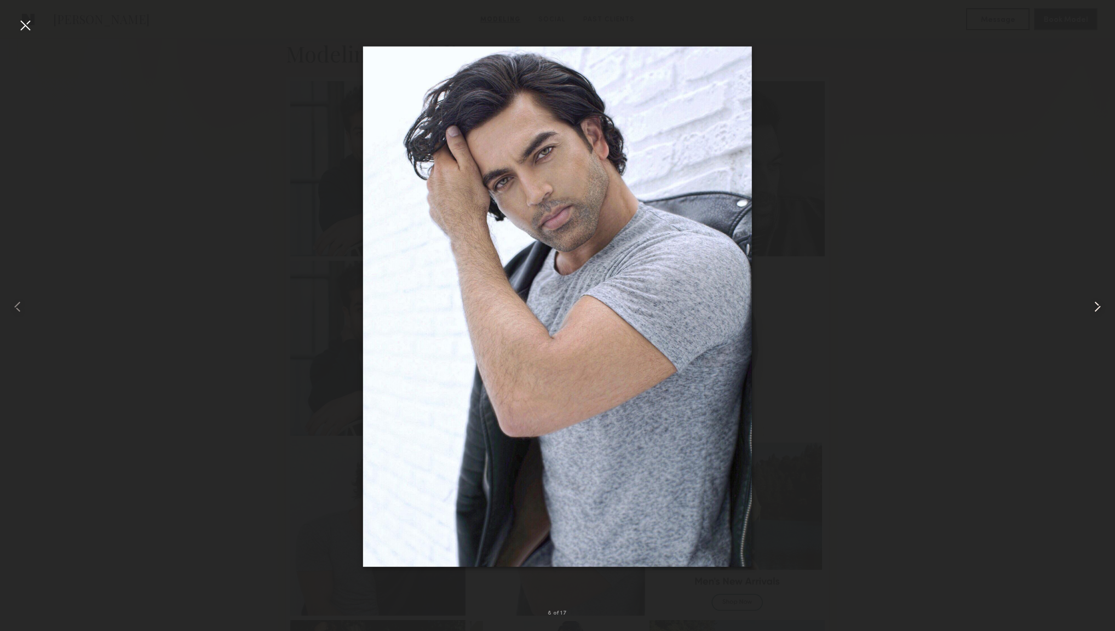
click at [1097, 309] on common-icon at bounding box center [1097, 307] width 18 height 18
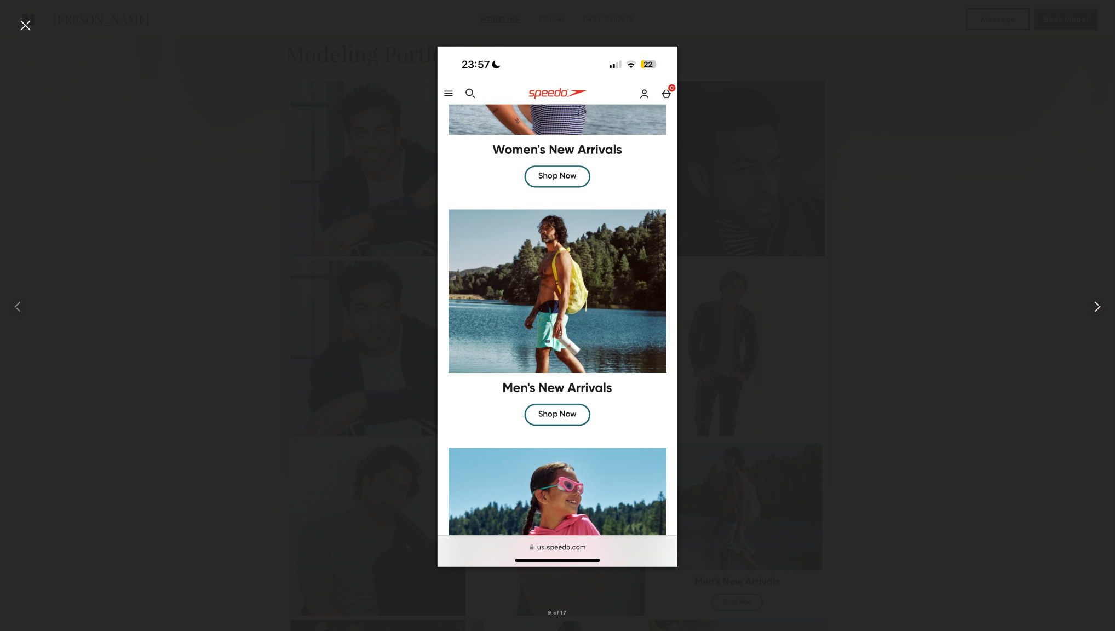
click at [1099, 308] on common-icon at bounding box center [1097, 307] width 18 height 18
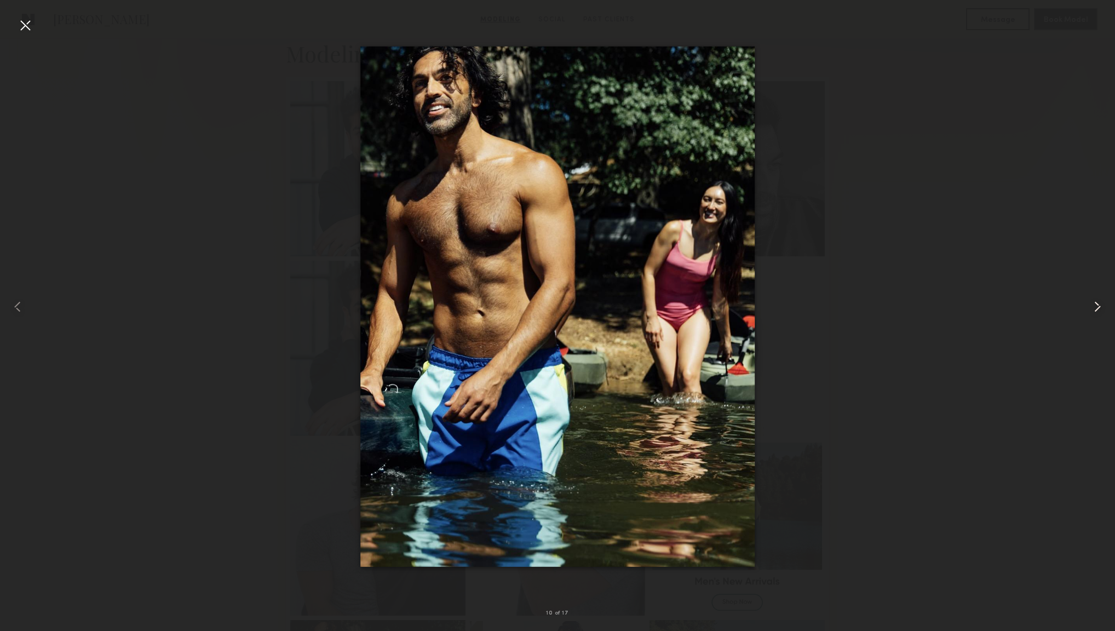
click at [1099, 308] on common-icon at bounding box center [1097, 307] width 18 height 18
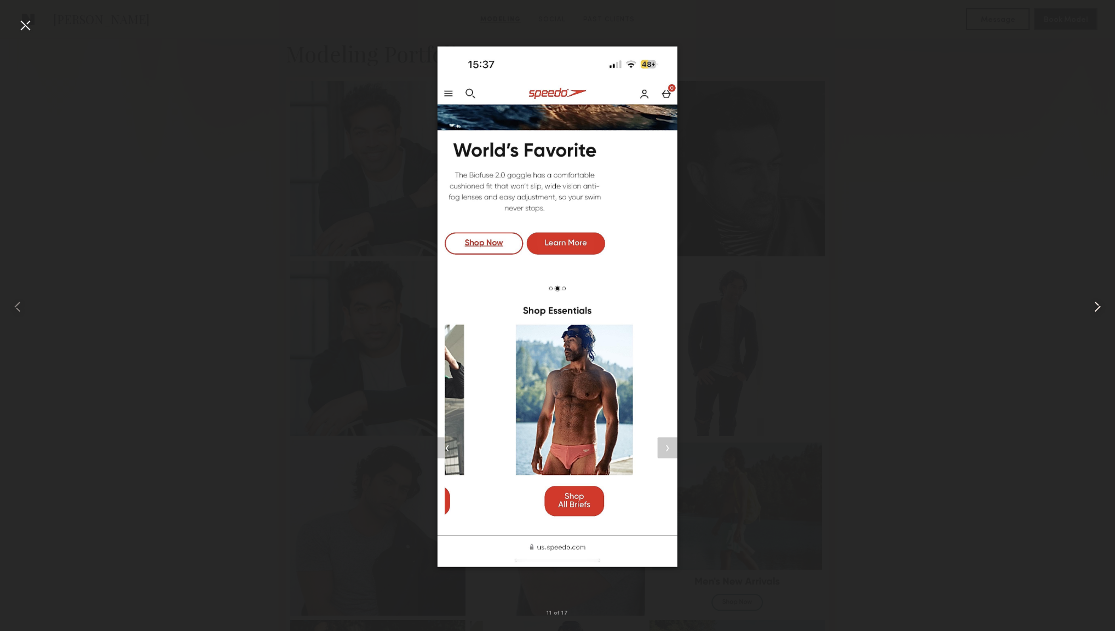
click at [1097, 308] on common-icon at bounding box center [1097, 307] width 18 height 18
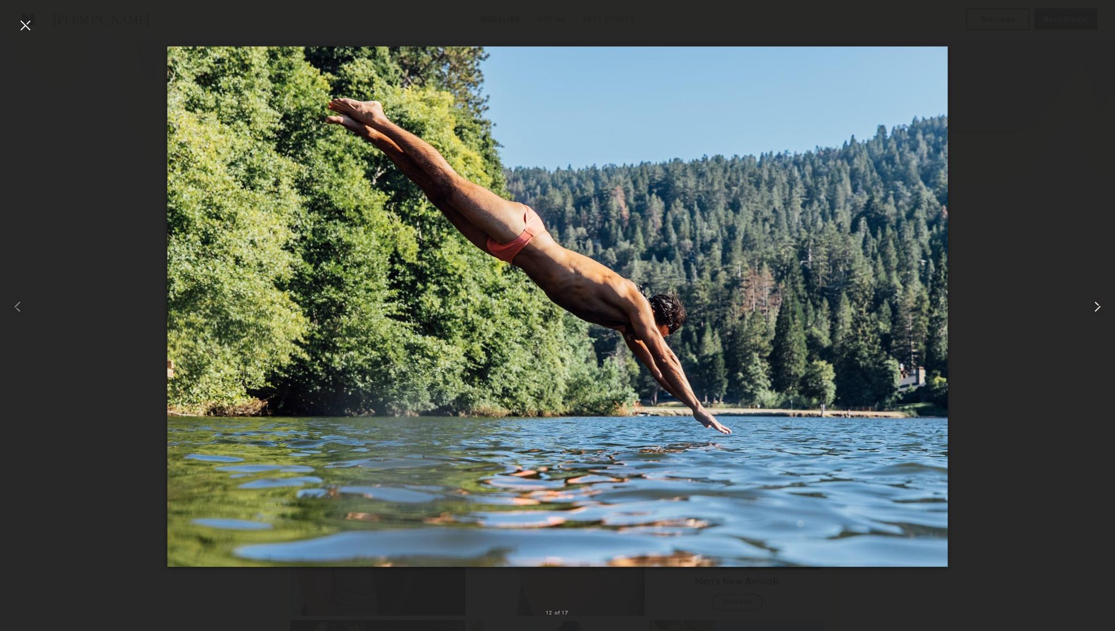
click at [1097, 308] on common-icon at bounding box center [1097, 307] width 18 height 18
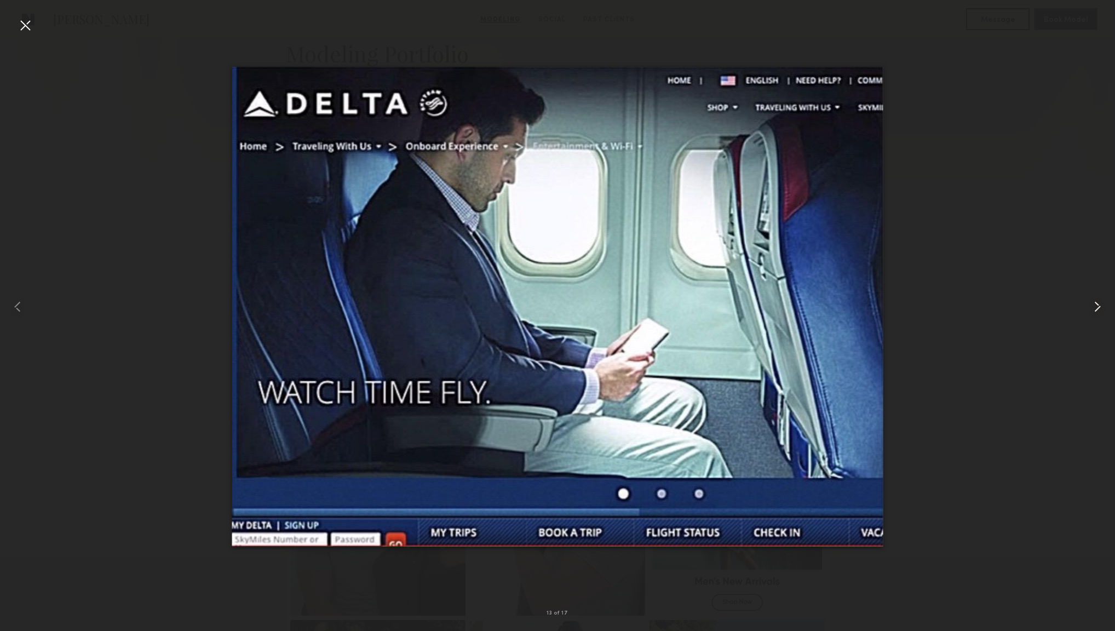
click at [1097, 308] on common-icon at bounding box center [1097, 307] width 18 height 18
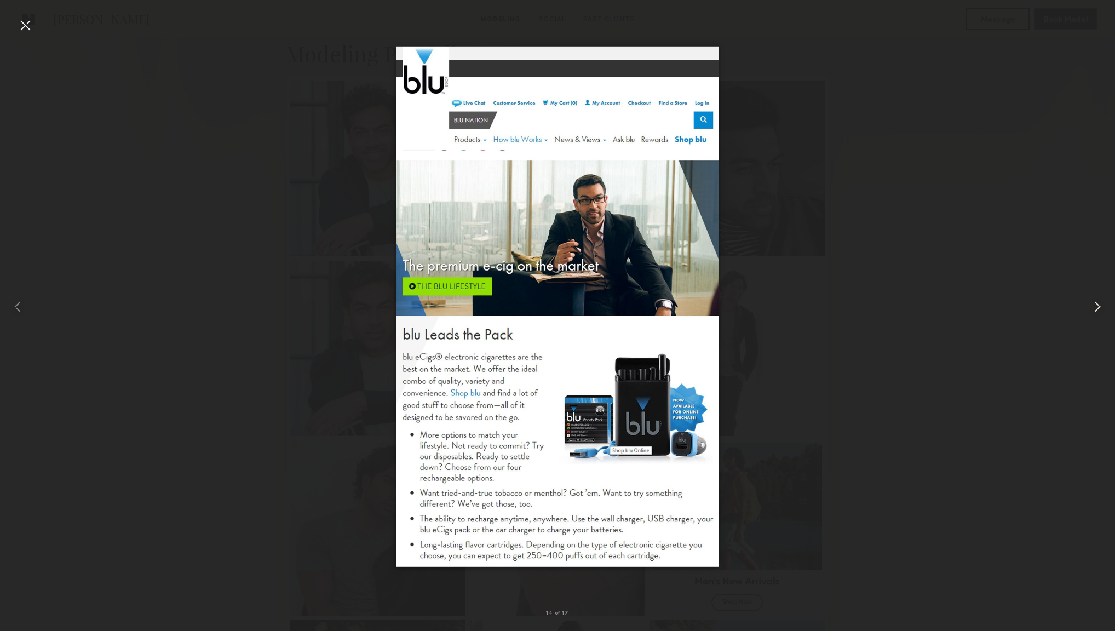
click at [1097, 308] on common-icon at bounding box center [1097, 307] width 18 height 18
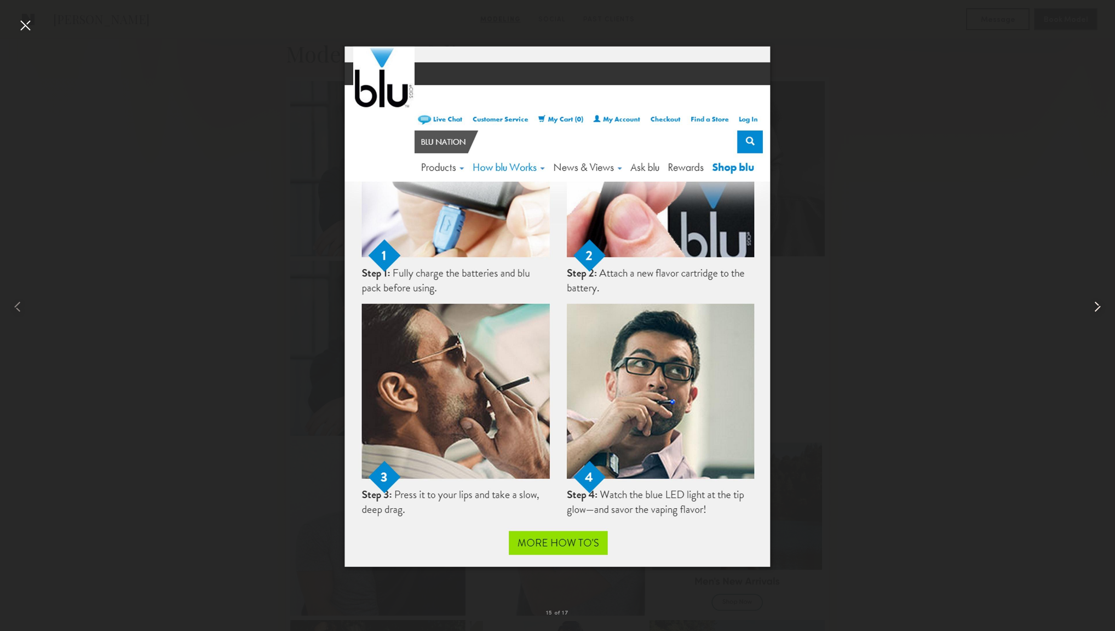
click at [1097, 308] on common-icon at bounding box center [1097, 307] width 18 height 18
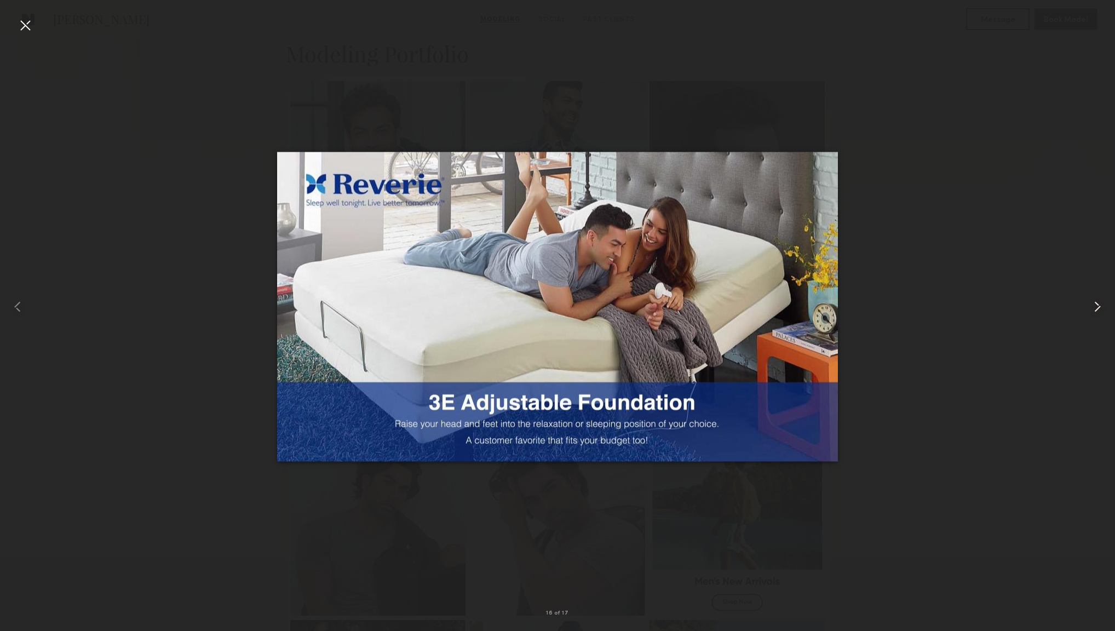
click at [1097, 308] on common-icon at bounding box center [1097, 307] width 18 height 18
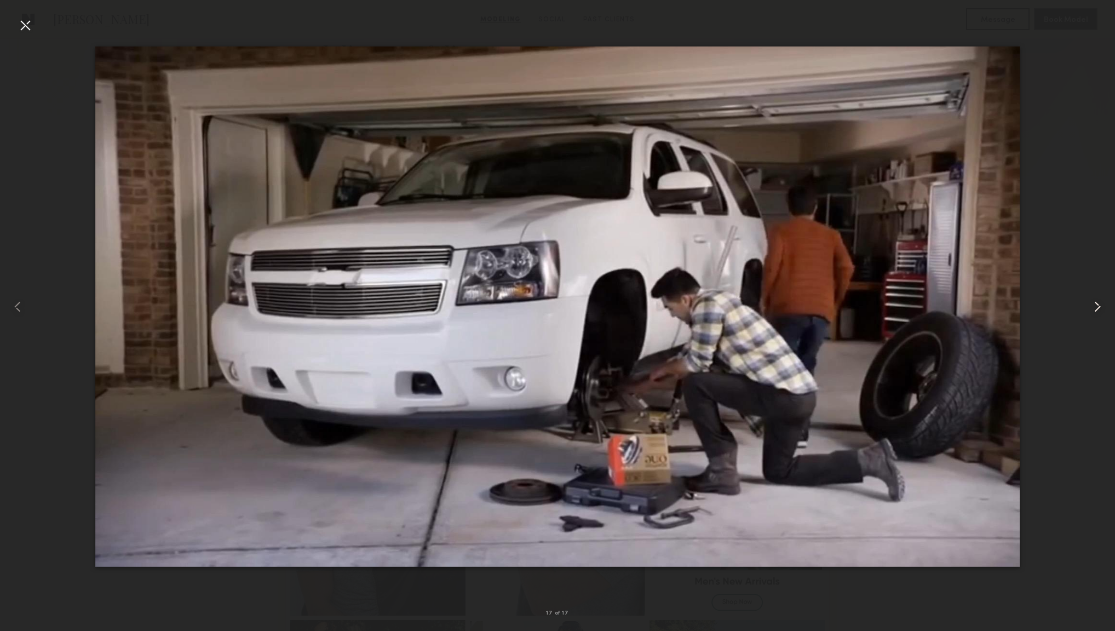
click at [1097, 308] on common-icon at bounding box center [1097, 307] width 18 height 18
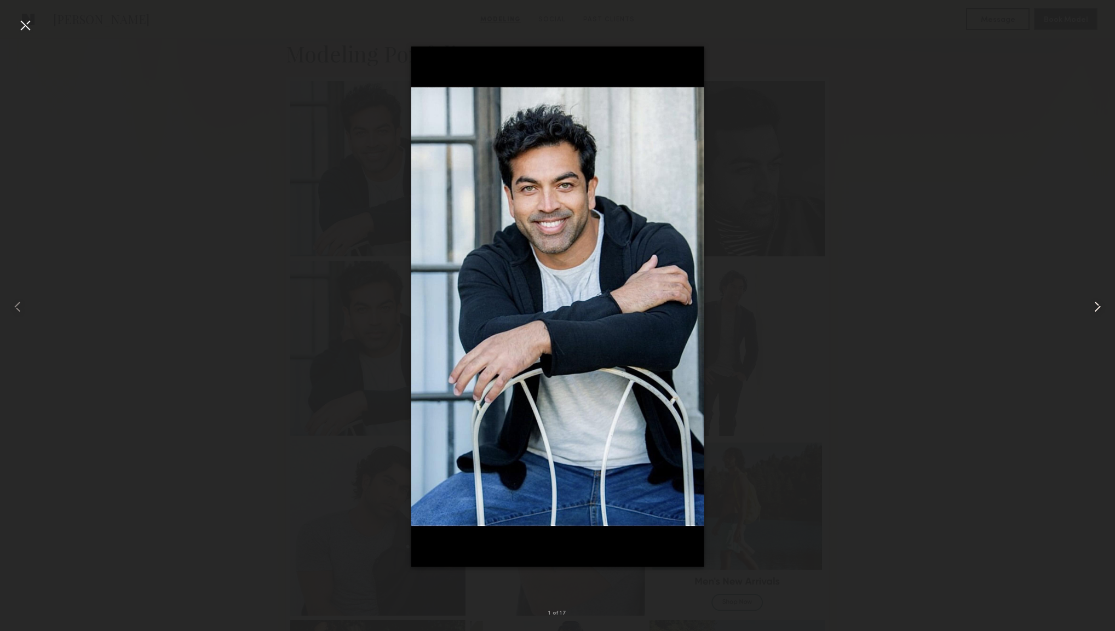
click at [1097, 308] on common-icon at bounding box center [1097, 307] width 18 height 18
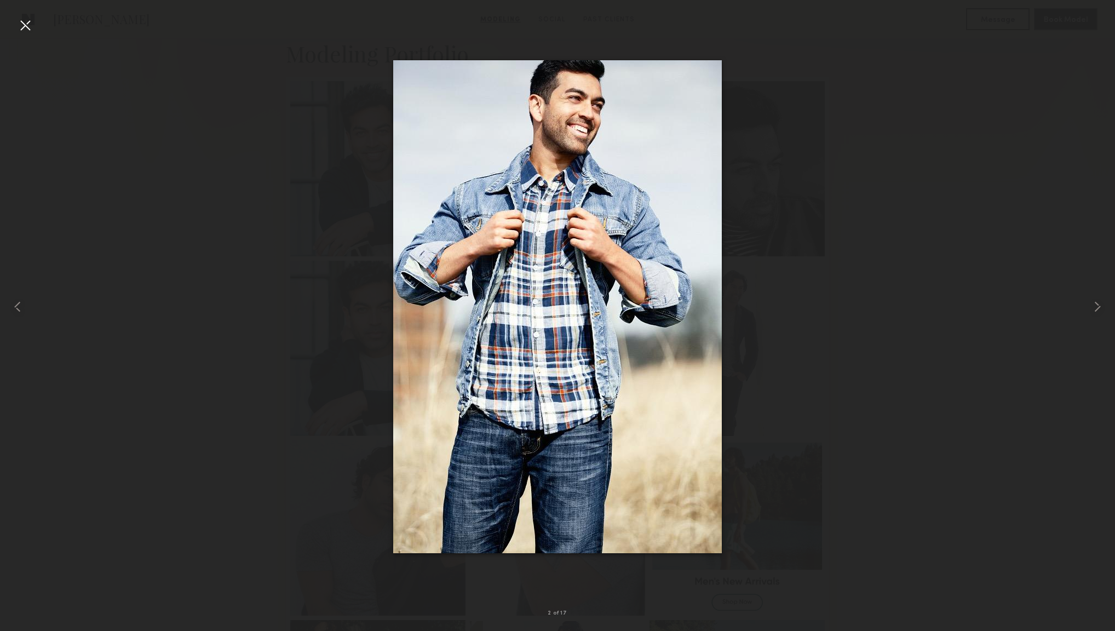
click at [899, 70] on div at bounding box center [557, 307] width 1115 height 578
click at [31, 23] on div at bounding box center [25, 25] width 18 height 18
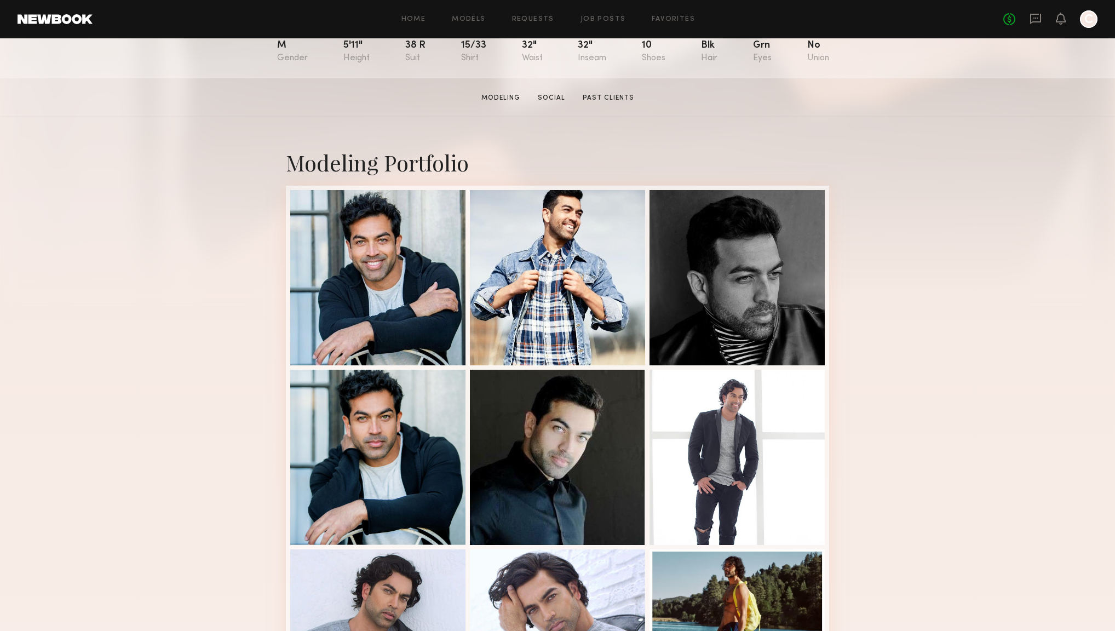
scroll to position [0, 0]
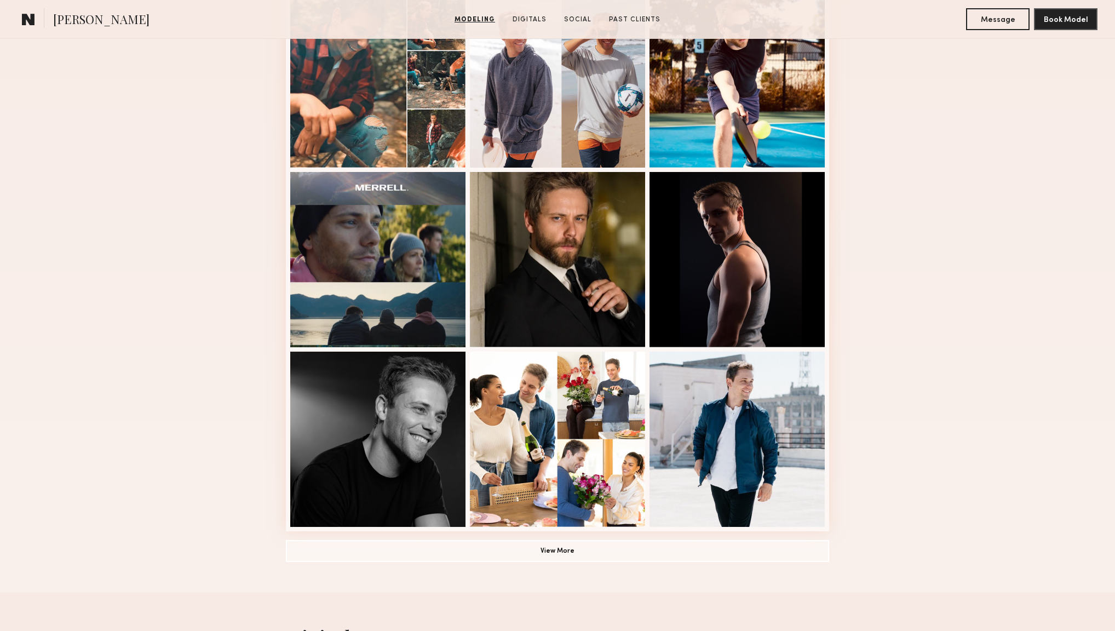
scroll to position [533, 0]
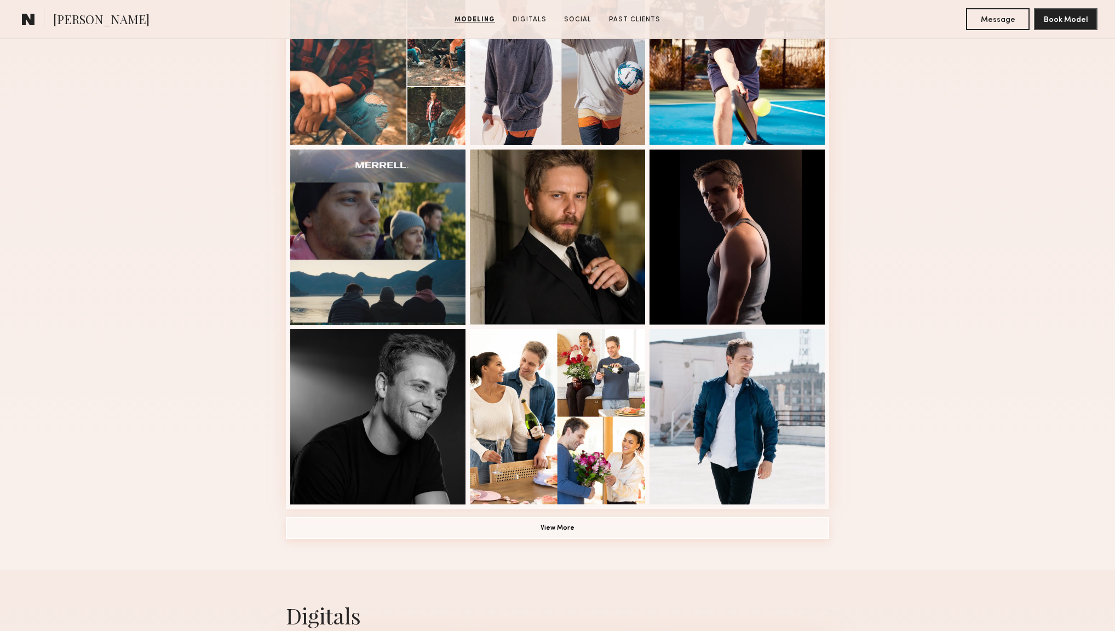
click at [609, 527] on button "View More" at bounding box center [557, 528] width 543 height 22
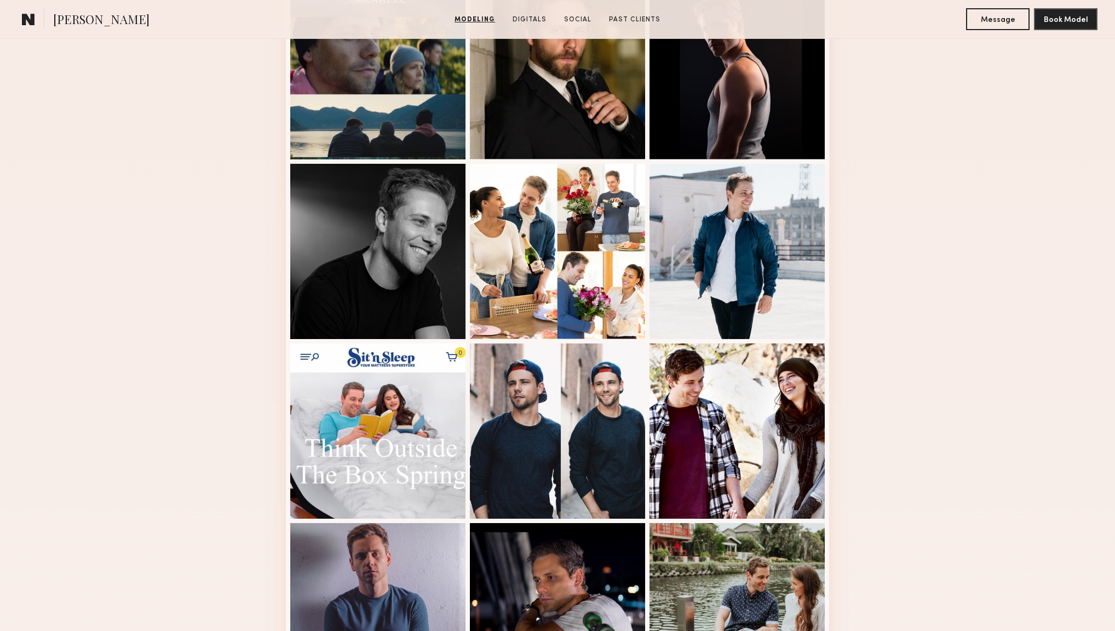
scroll to position [0, 0]
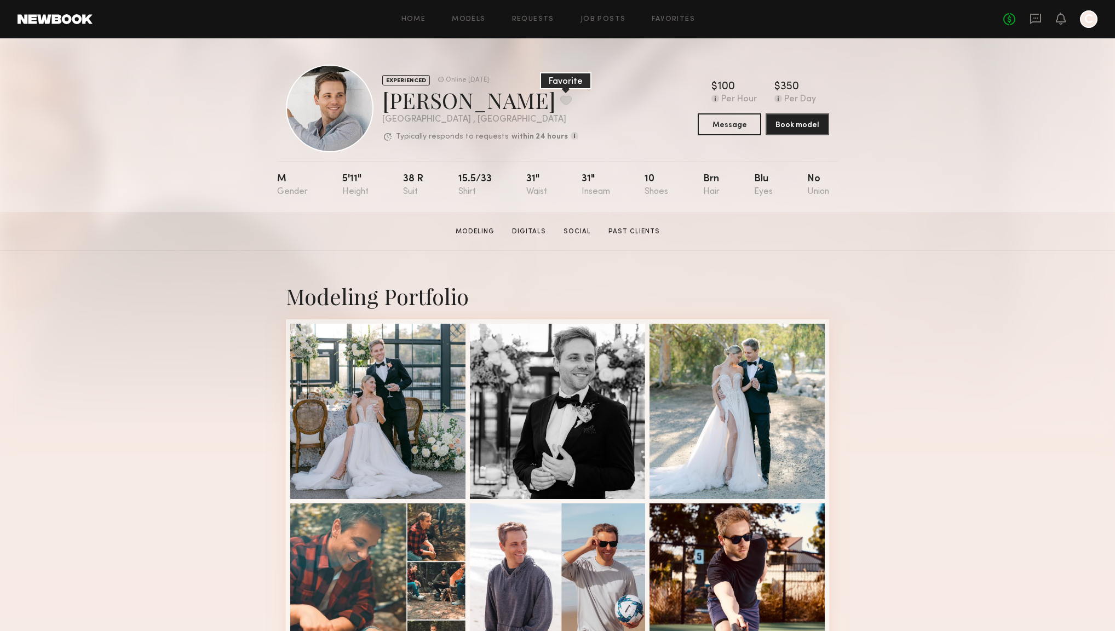
click at [560, 99] on button at bounding box center [565, 100] width 11 height 10
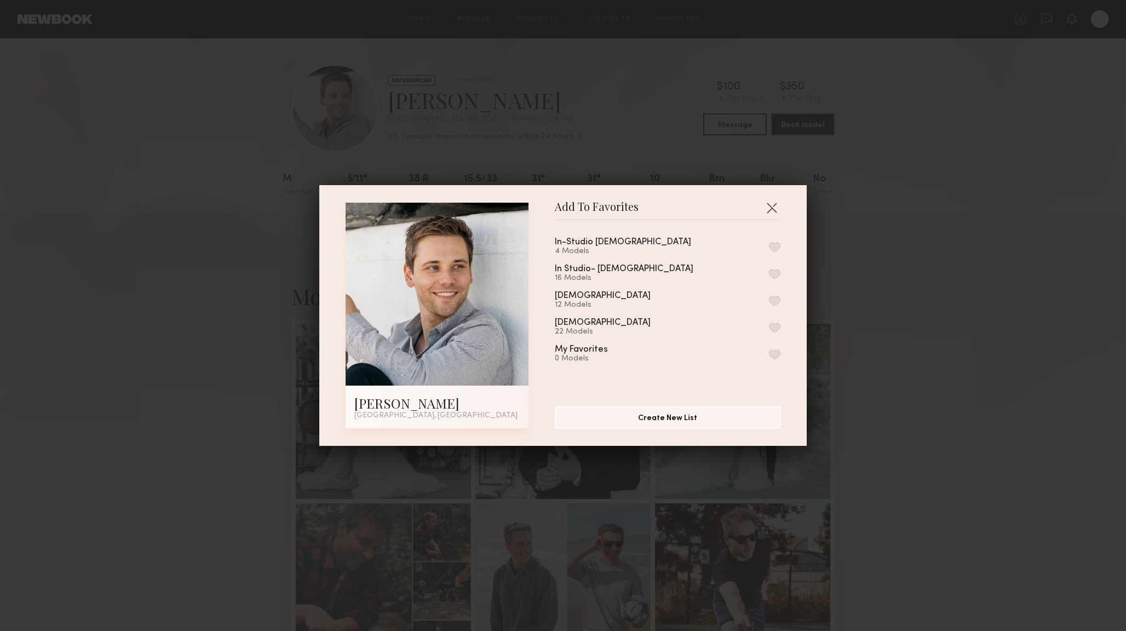
click at [769, 246] on button "button" at bounding box center [774, 247] width 11 height 10
click at [769, 209] on button "button" at bounding box center [772, 208] width 18 height 18
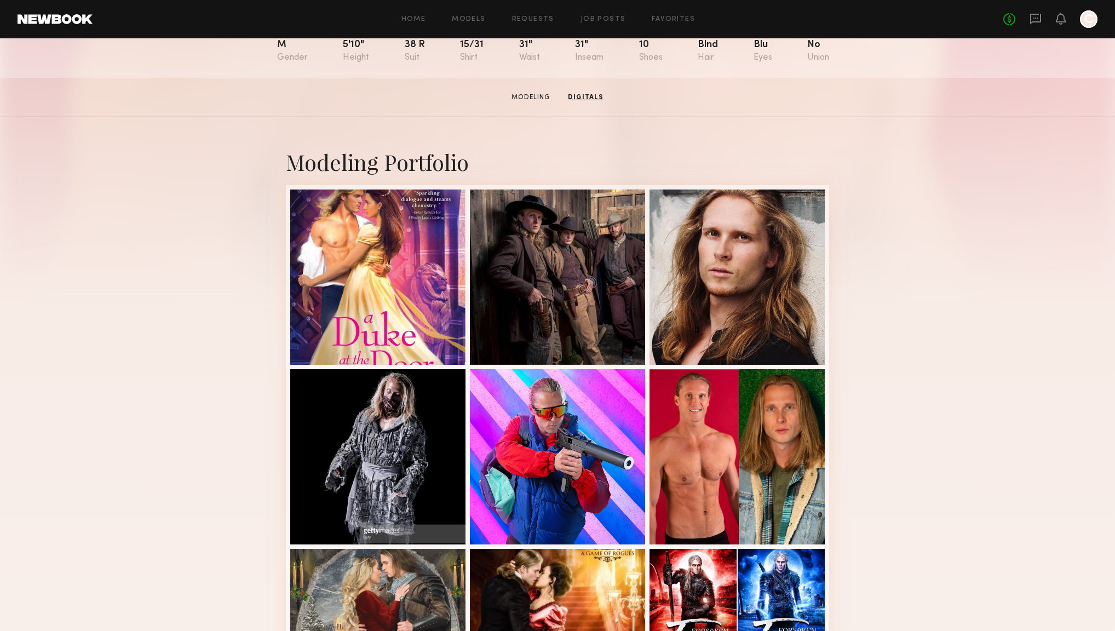
scroll to position [58, 0]
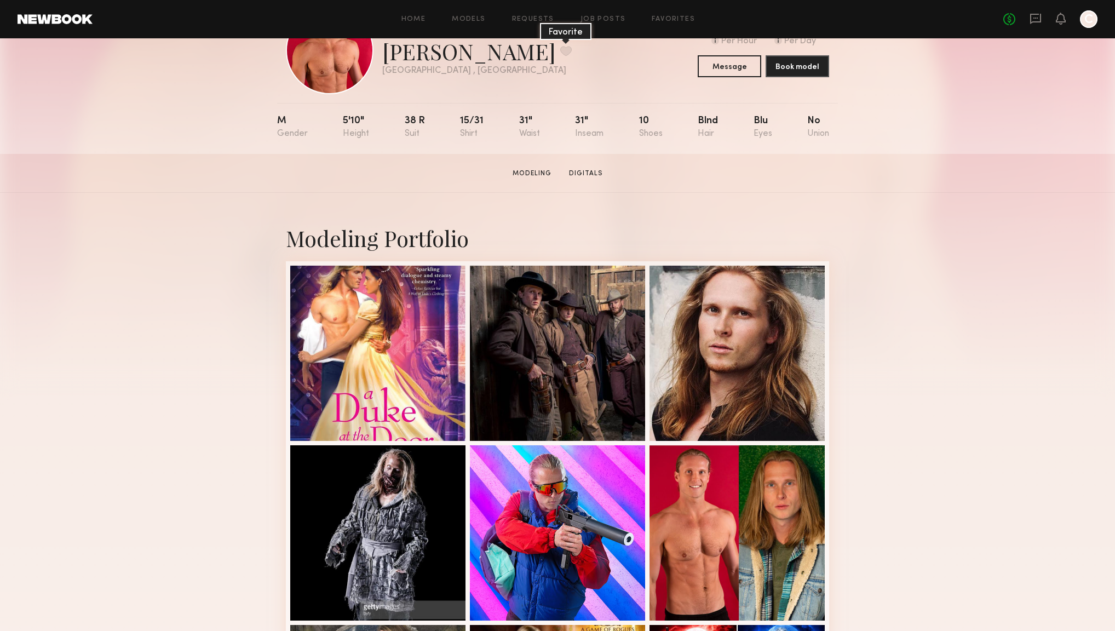
click at [560, 51] on button at bounding box center [565, 51] width 11 height 10
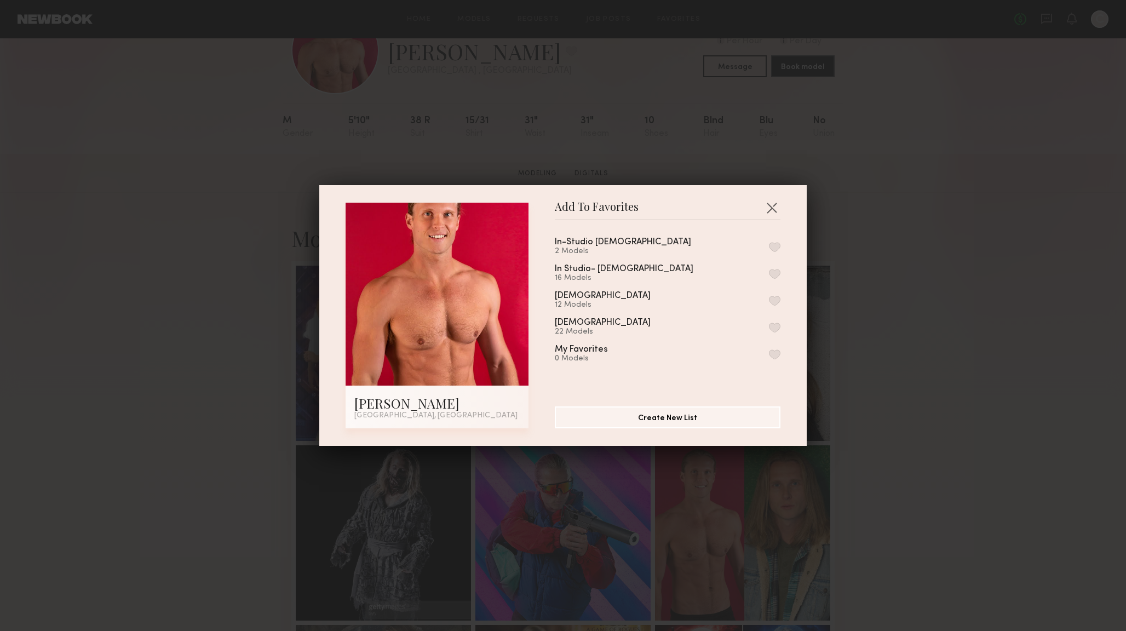
click at [769, 245] on button "button" at bounding box center [774, 247] width 11 height 10
click at [771, 208] on button "button" at bounding box center [772, 208] width 18 height 18
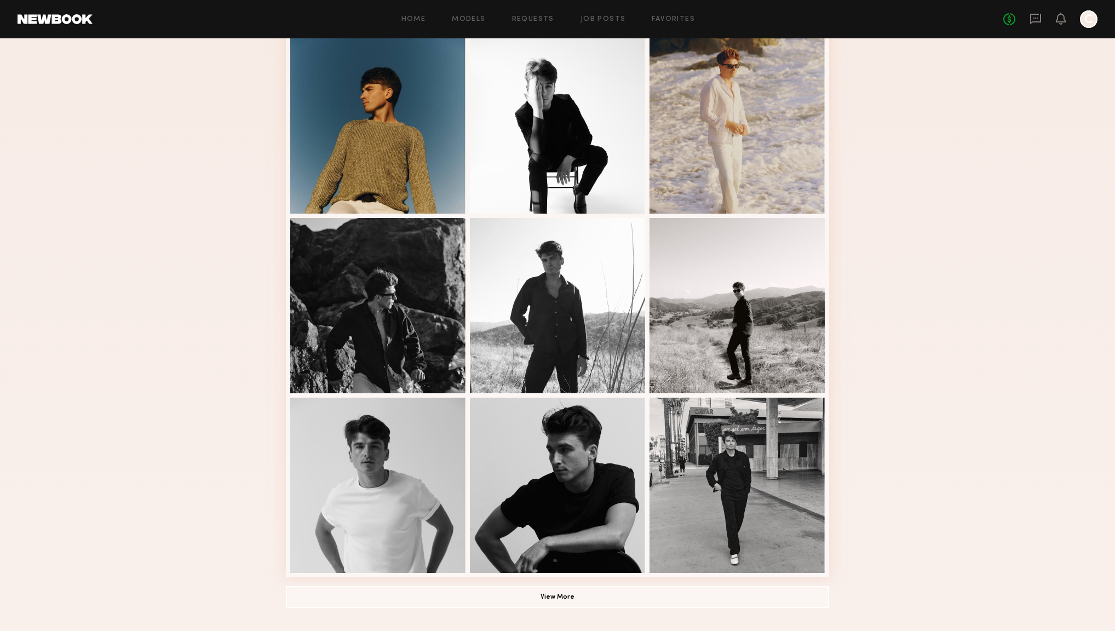
scroll to position [482, 0]
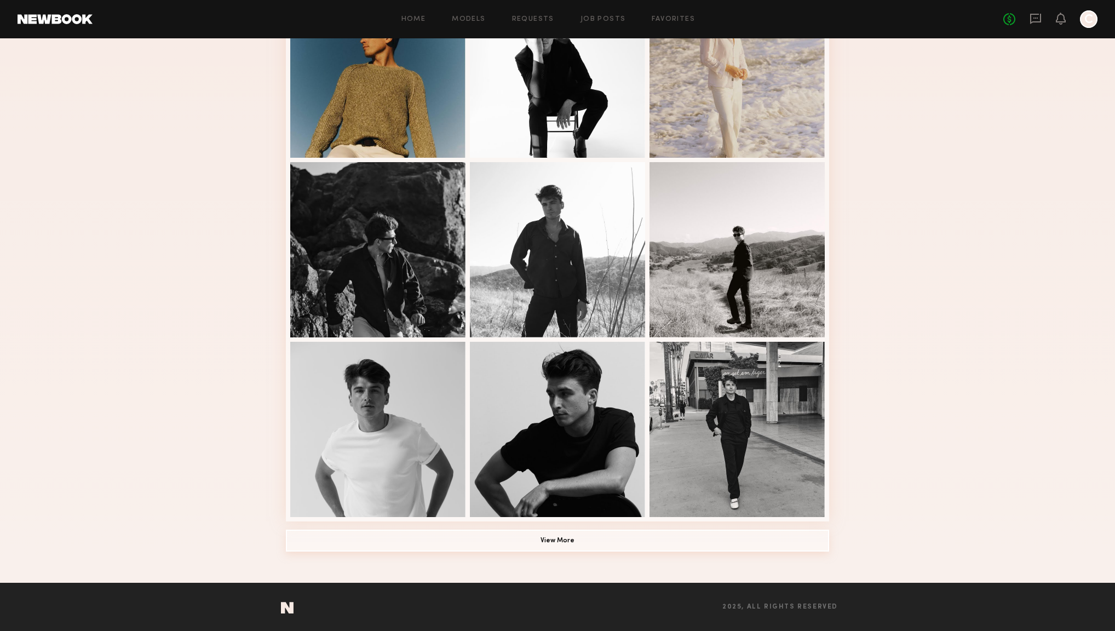
click at [428, 535] on button "View More" at bounding box center [557, 540] width 543 height 22
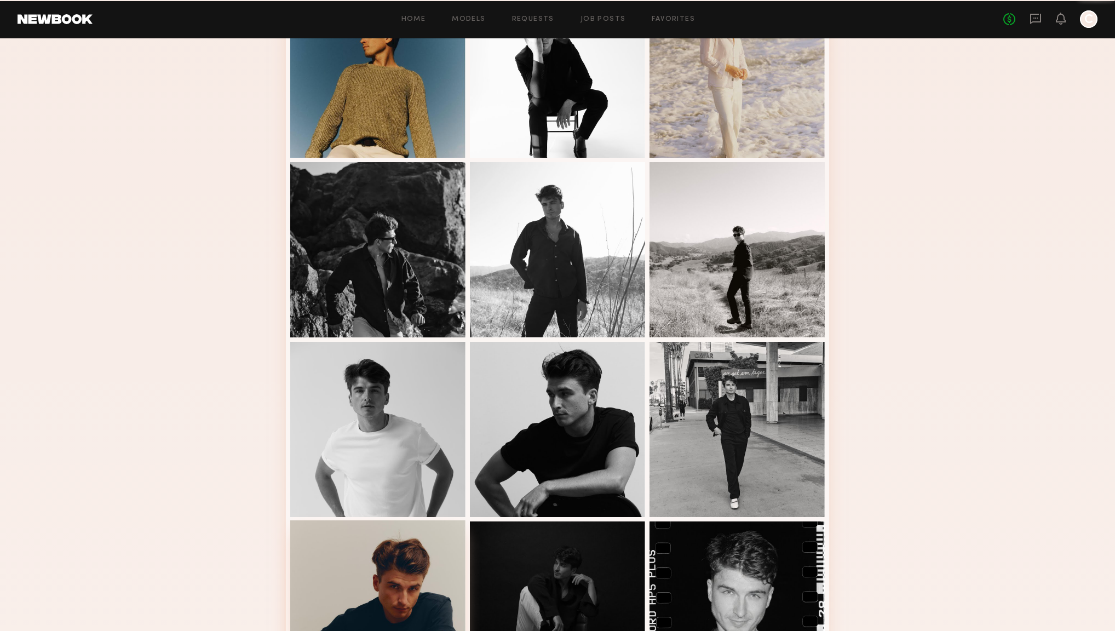
click at [454, 538] on div at bounding box center [377, 607] width 175 height 175
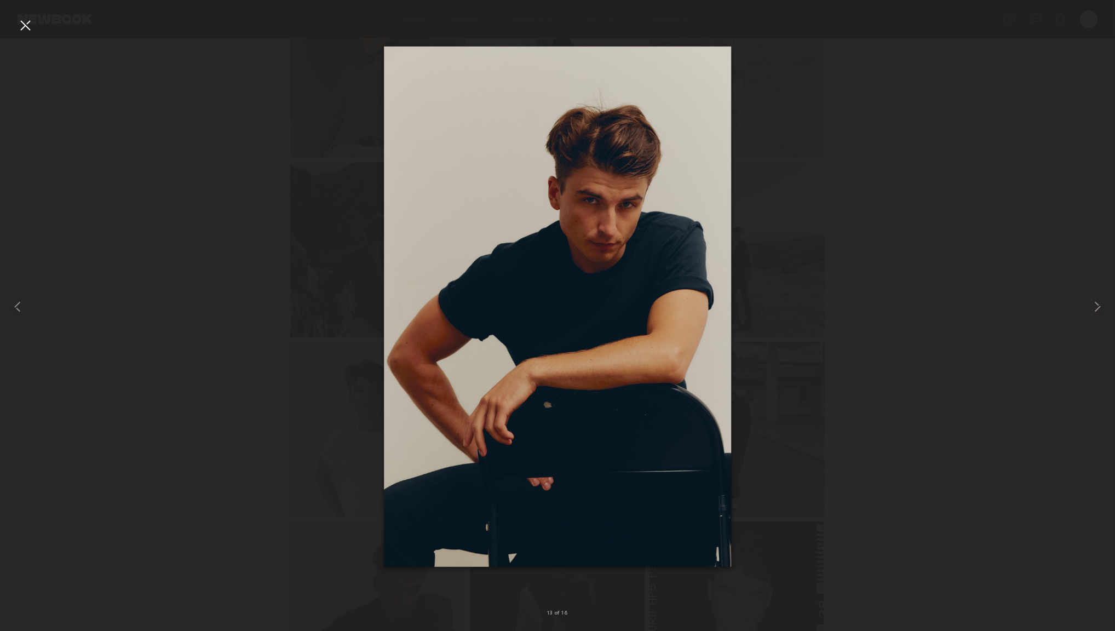
drag, startPoint x: 29, startPoint y: 27, endPoint x: 115, endPoint y: 30, distance: 86.0
click at [29, 27] on div at bounding box center [25, 25] width 18 height 18
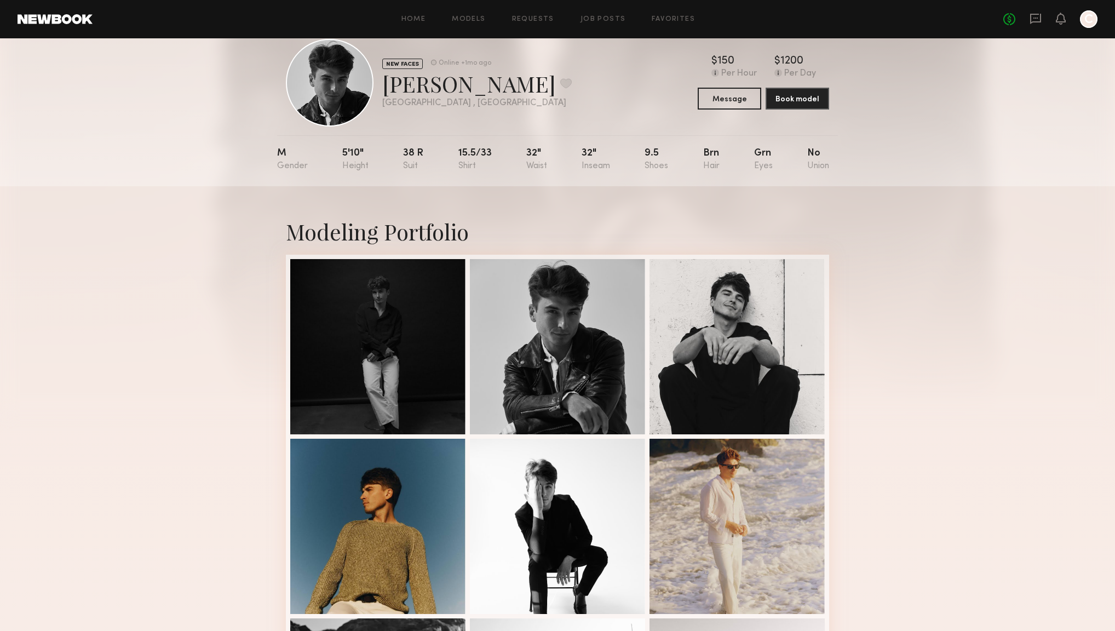
scroll to position [0, 0]
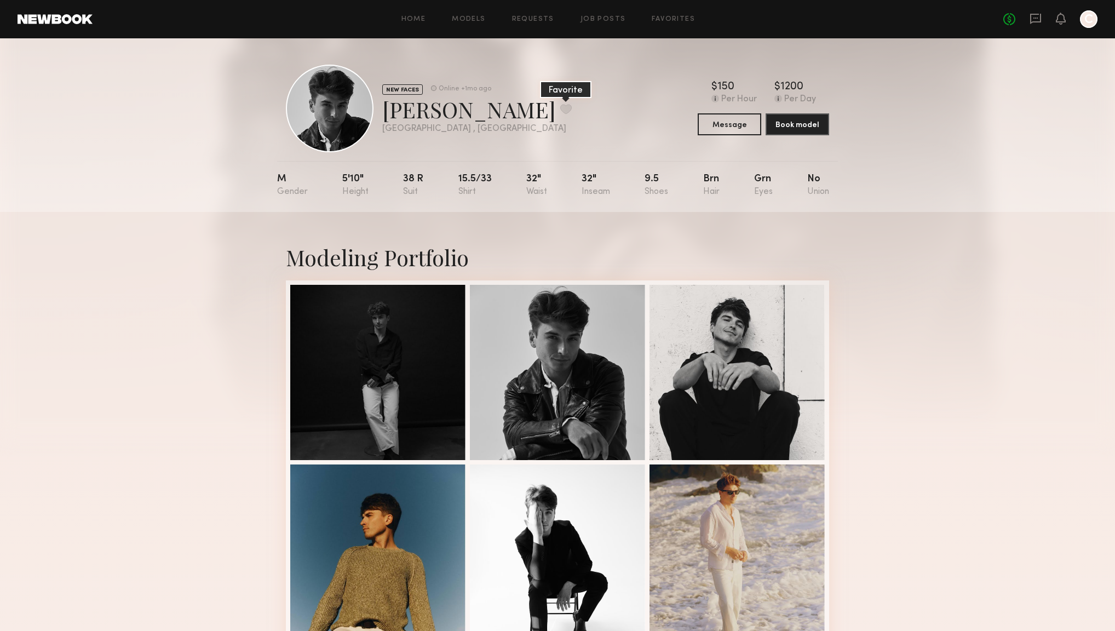
click at [560, 108] on button at bounding box center [565, 109] width 11 height 10
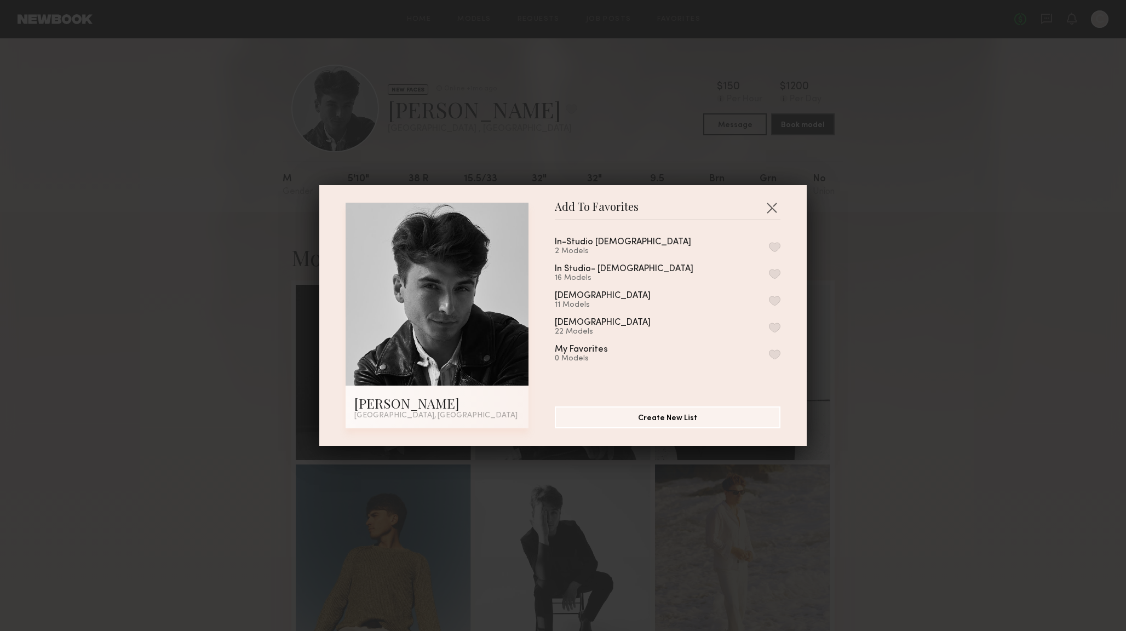
click at [769, 298] on button "button" at bounding box center [774, 301] width 11 height 10
click at [763, 209] on button "button" at bounding box center [772, 208] width 18 height 18
